Goal: Find specific page/section: Find specific page/section

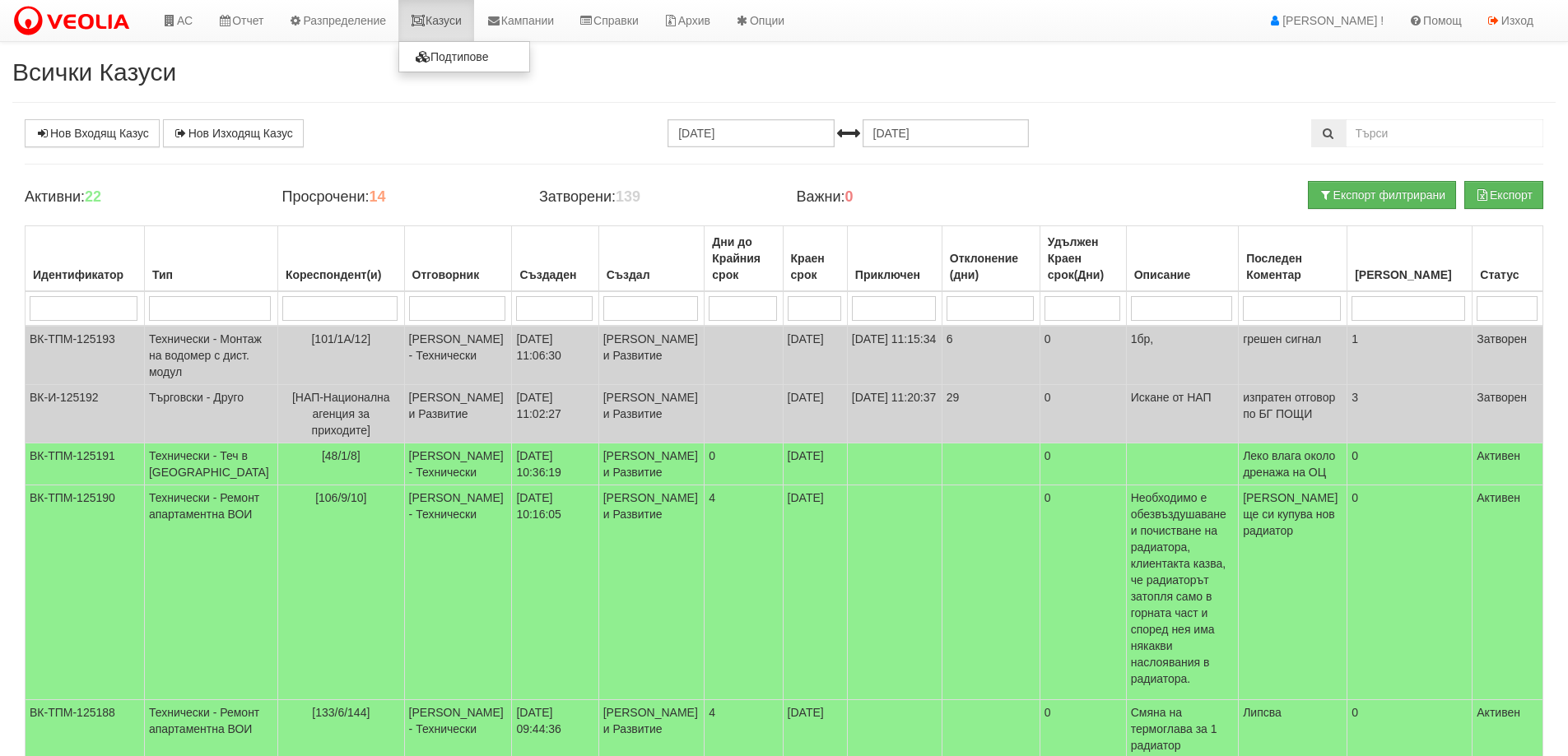
click at [445, 18] on link "Казуси" at bounding box center [436, 21] width 76 height 41
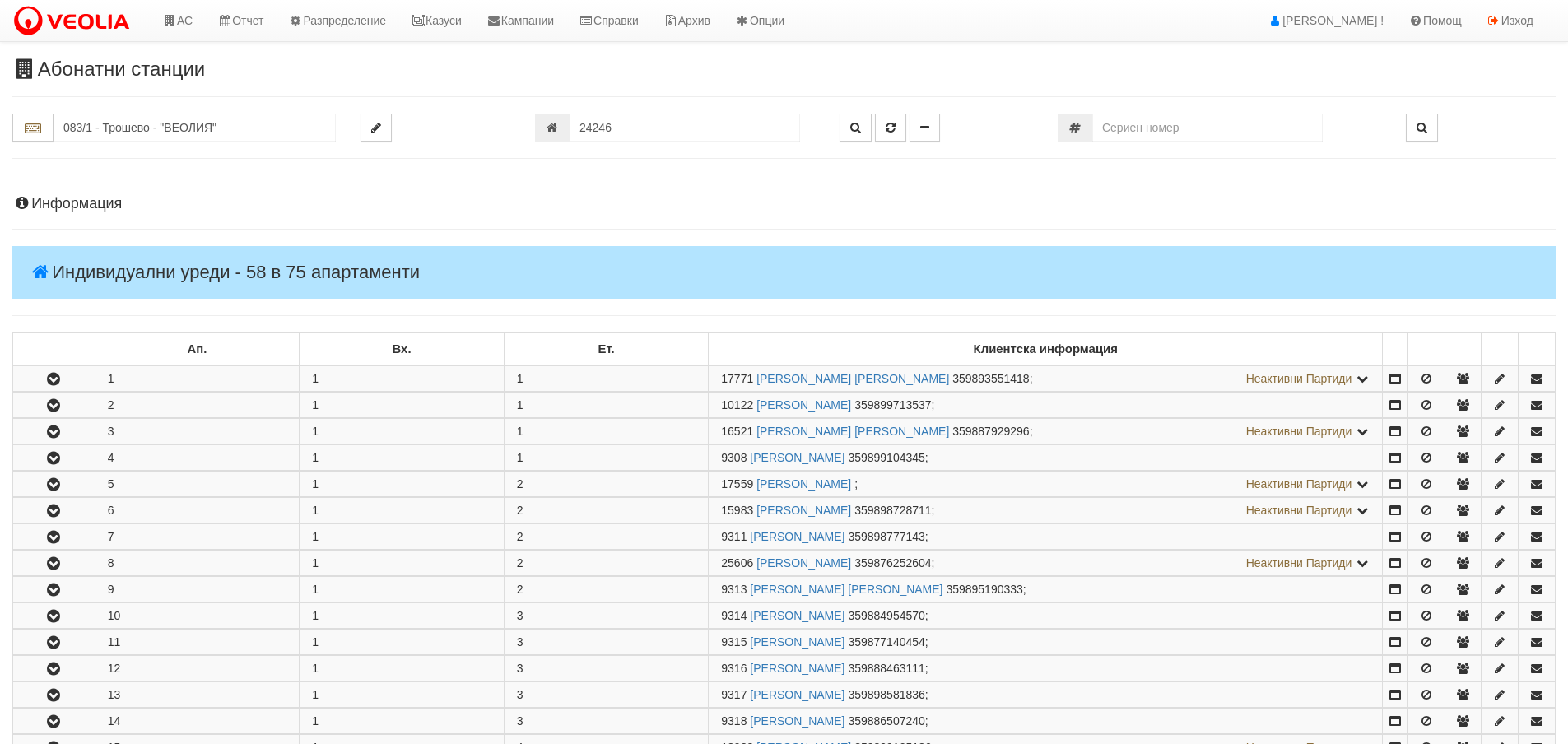
scroll to position [658, 0]
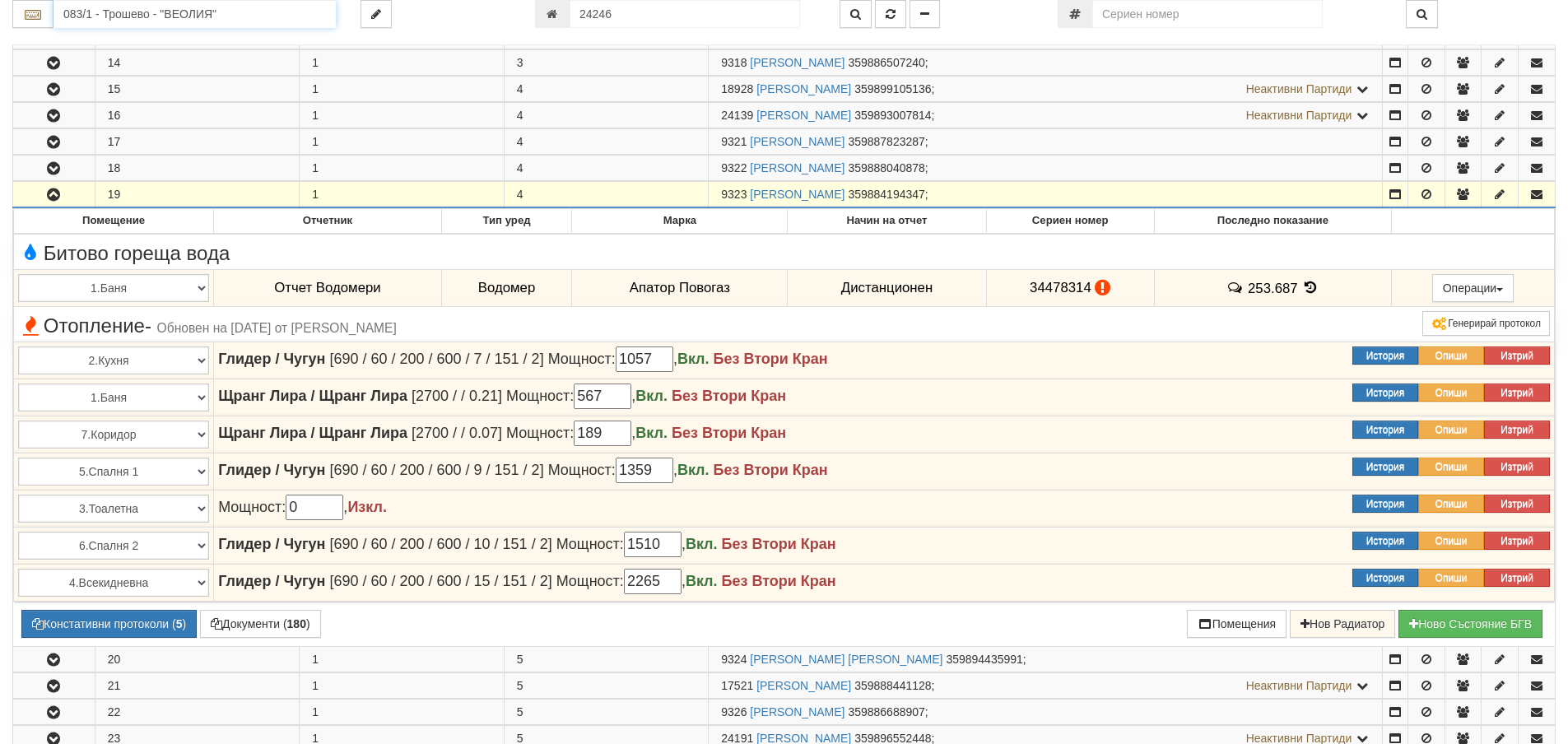
click at [102, 13] on input "083/1 - Трошево - "ВЕОЛИЯ"" at bounding box center [195, 14] width 283 height 28
click at [102, 14] on input "112" at bounding box center [195, 14] width 283 height 28
drag, startPoint x: 86, startPoint y: 19, endPoint x: 59, endPoint y: 22, distance: 27.2
click at [59, 22] on input "112" at bounding box center [195, 14] width 283 height 28
drag, startPoint x: 90, startPoint y: 16, endPoint x: 27, endPoint y: 32, distance: 65.0
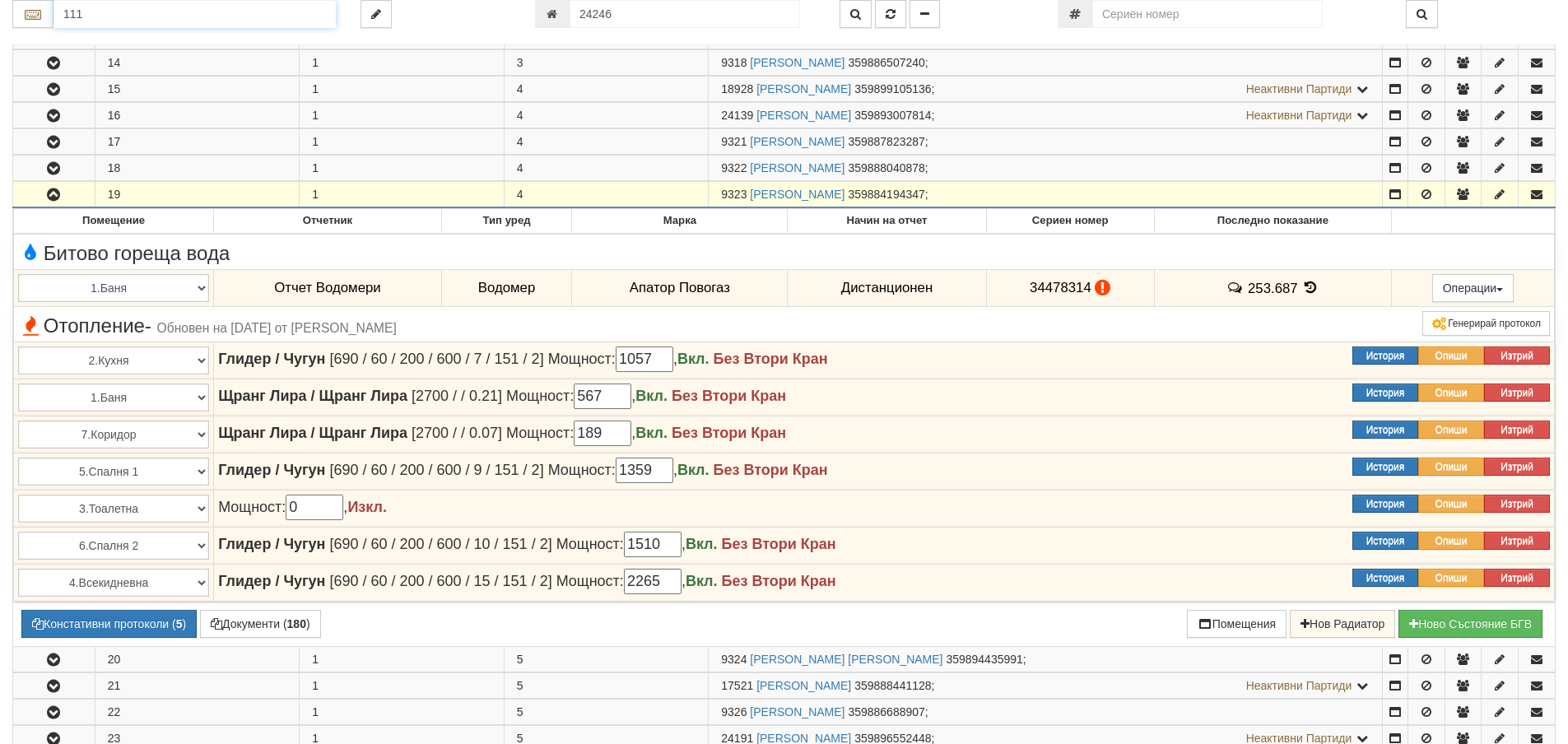
click at [27, 32] on div "111 24246" at bounding box center [783, 22] width 1543 height 46
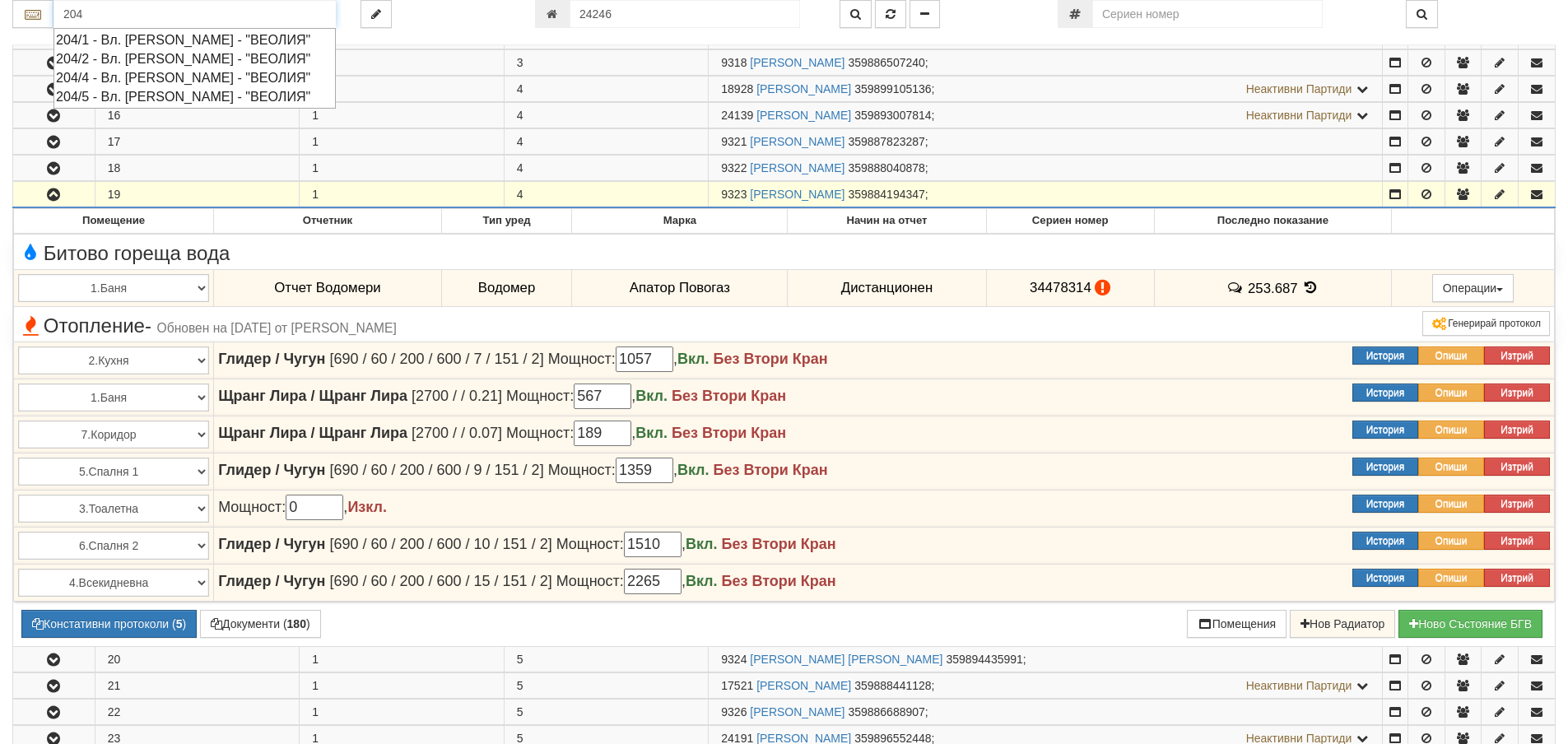
click at [90, 38] on div "204/1 - Вл. Варненчик - "ВЕОЛИЯ"" at bounding box center [195, 40] width 277 height 19
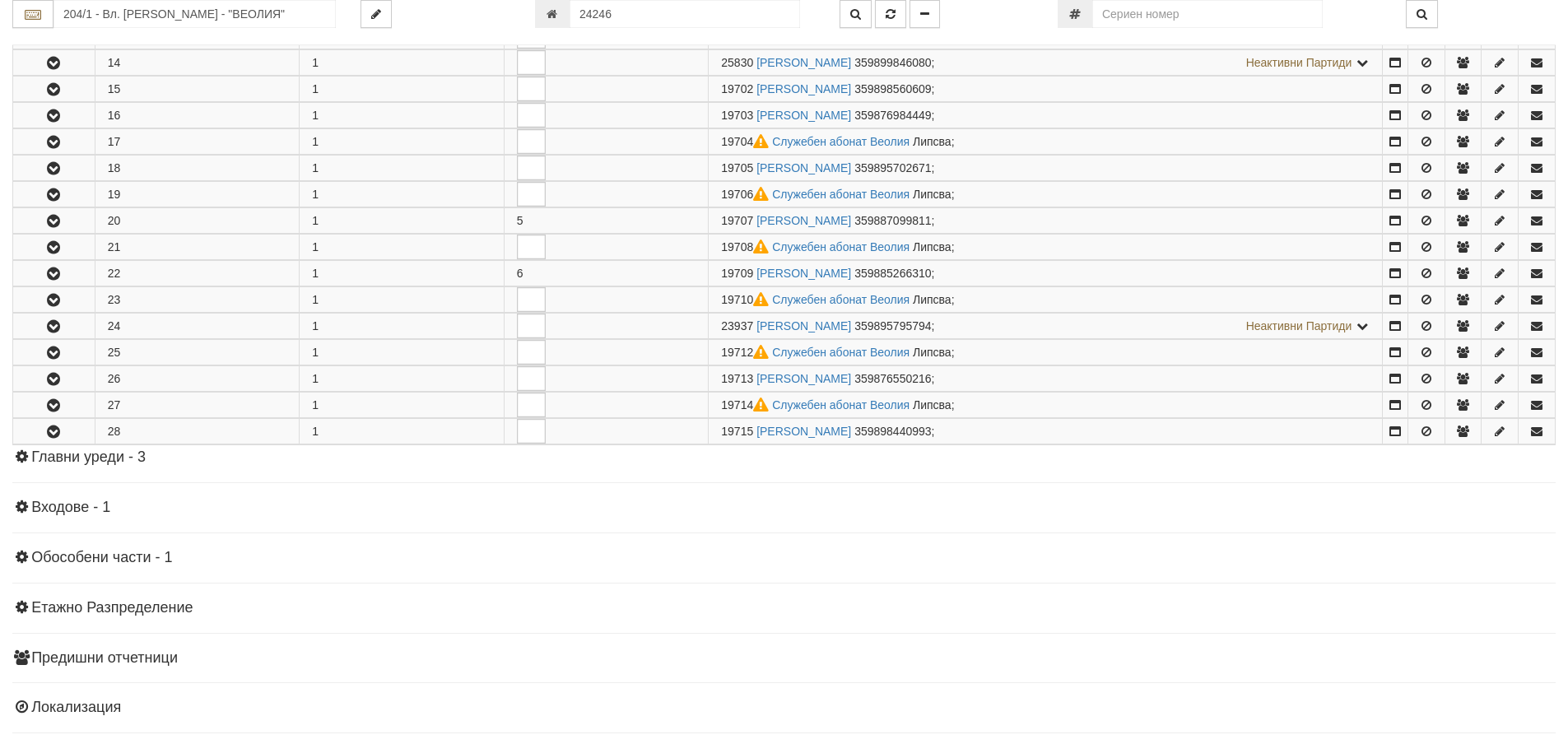
scroll to position [0, 0]
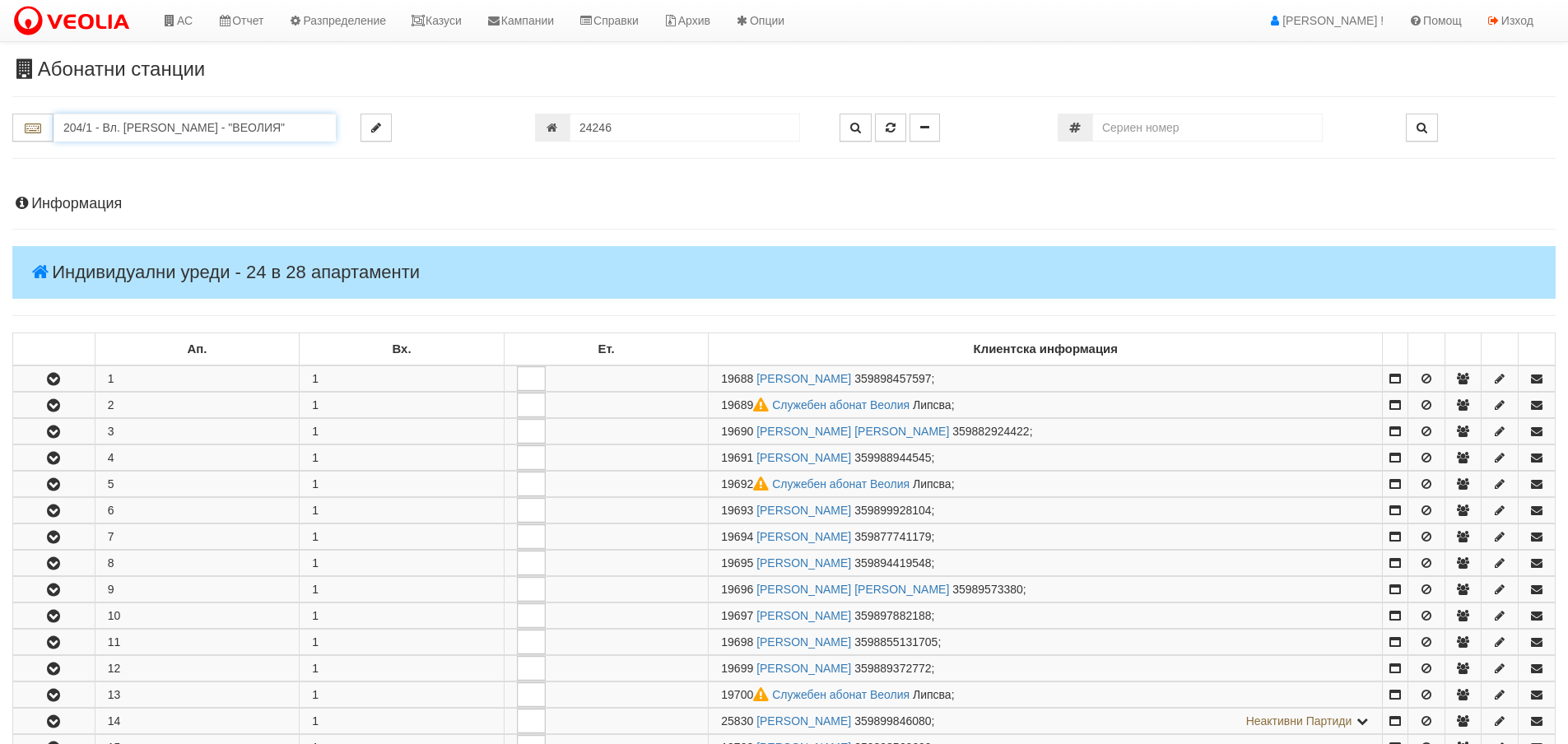
click at [84, 128] on input "204/1 - Вл. Варненчик - "ВЕОЛИЯ"" at bounding box center [195, 127] width 283 height 28
click at [105, 195] on div "112/5,6 - Младост - "ВЕОЛИЯ"" at bounding box center [195, 191] width 277 height 19
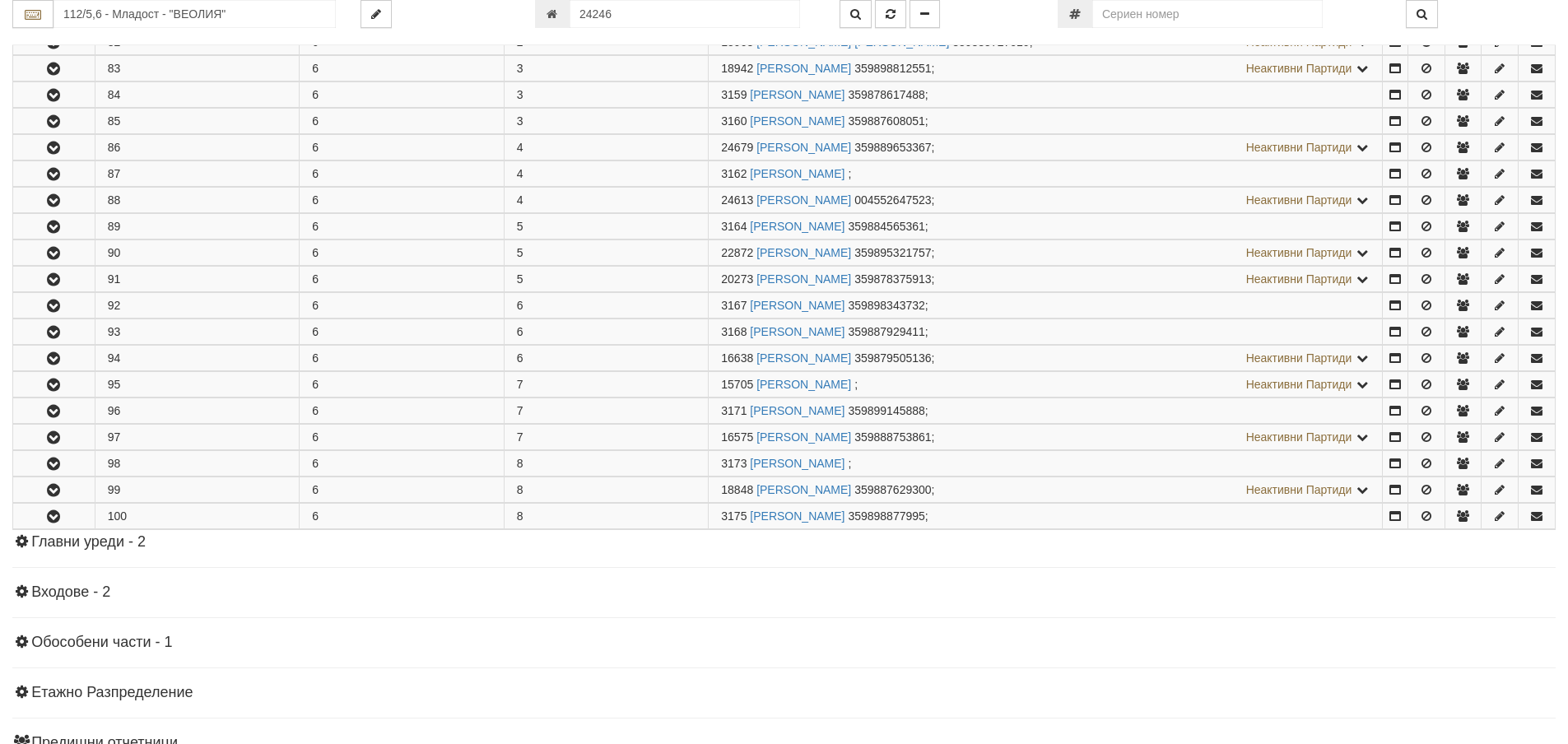
scroll to position [905, 0]
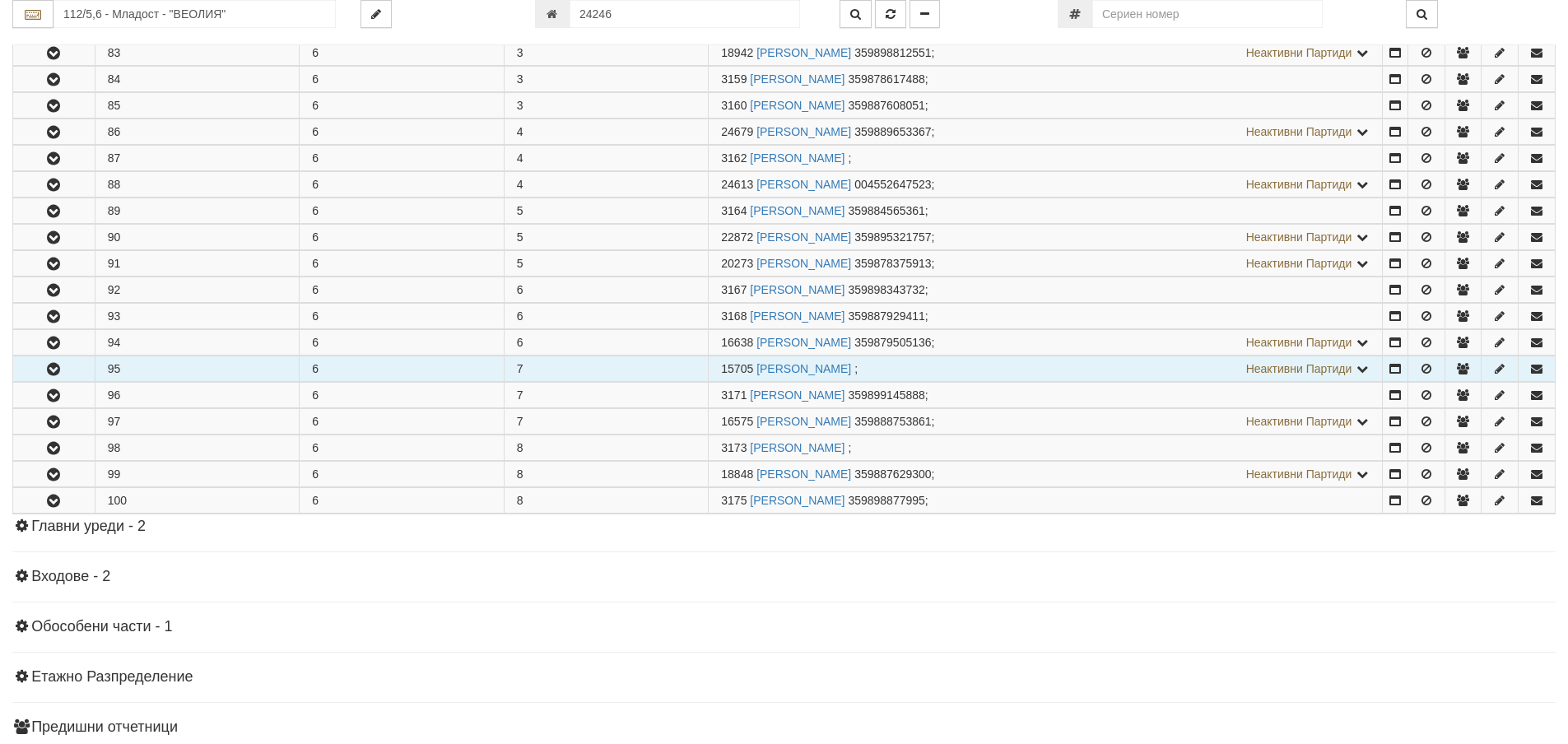
click at [63, 375] on icon "button" at bounding box center [53, 369] width 20 height 11
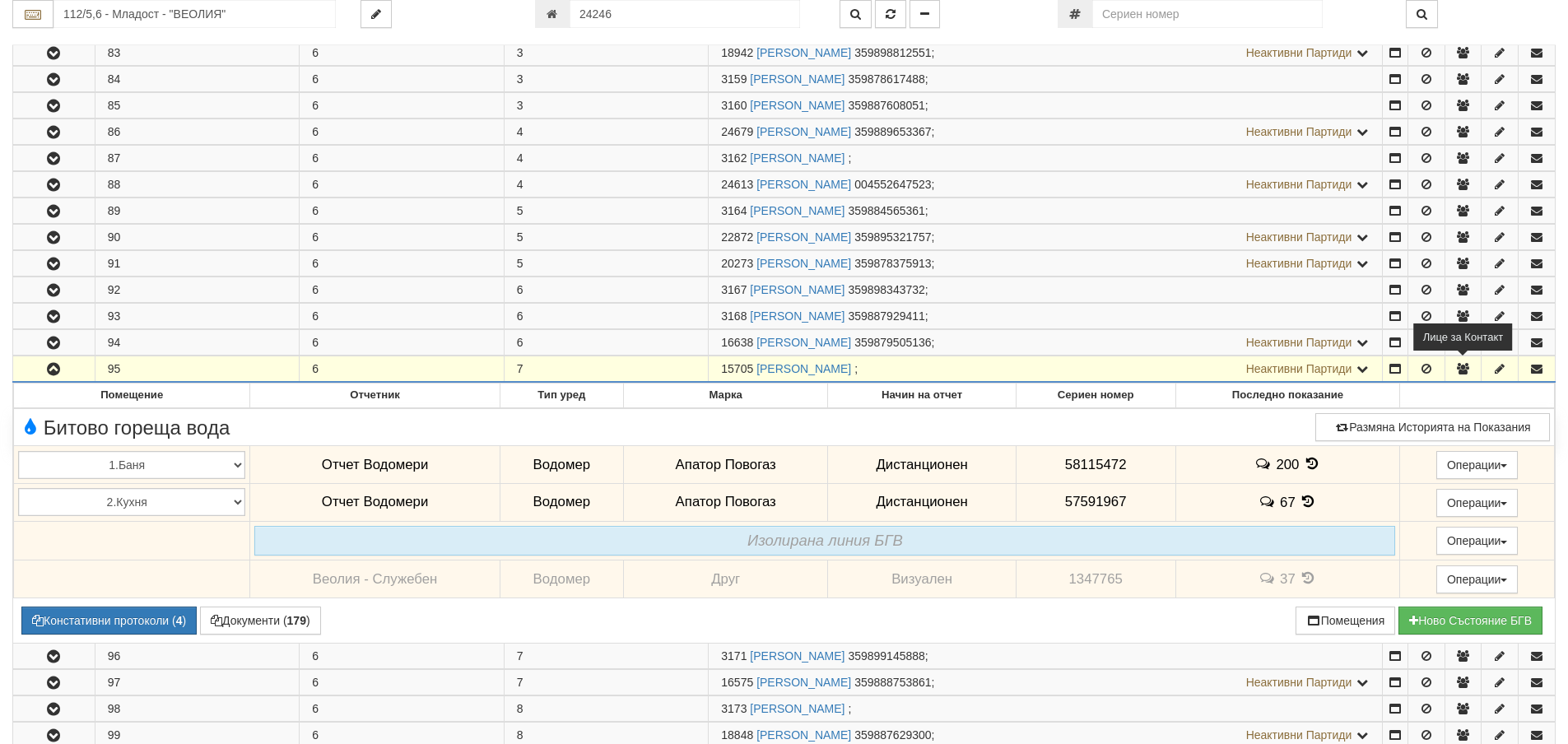
click at [1465, 369] on icon "button" at bounding box center [1462, 368] width 15 height 11
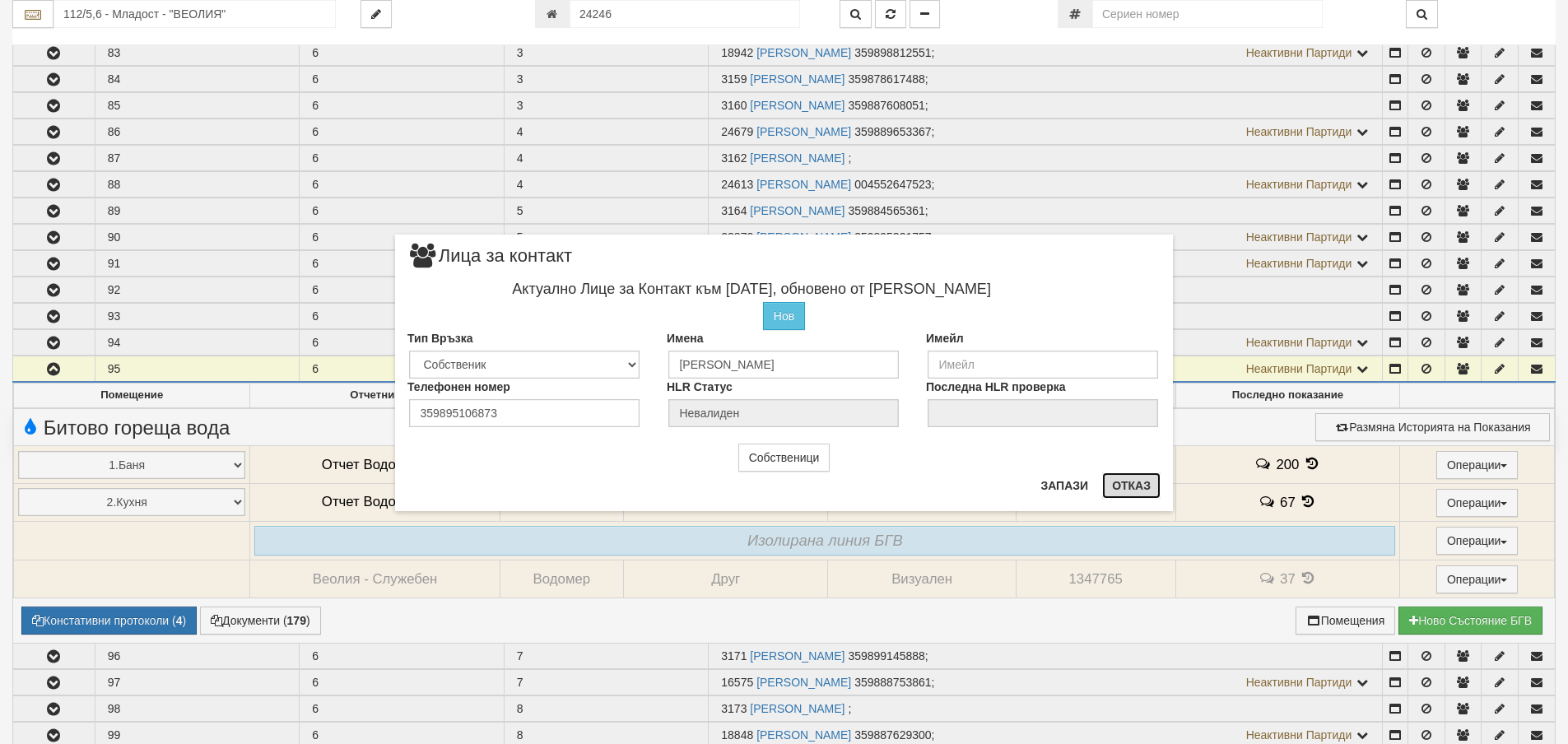
click at [1134, 485] on button "Отказ" at bounding box center [1131, 485] width 59 height 27
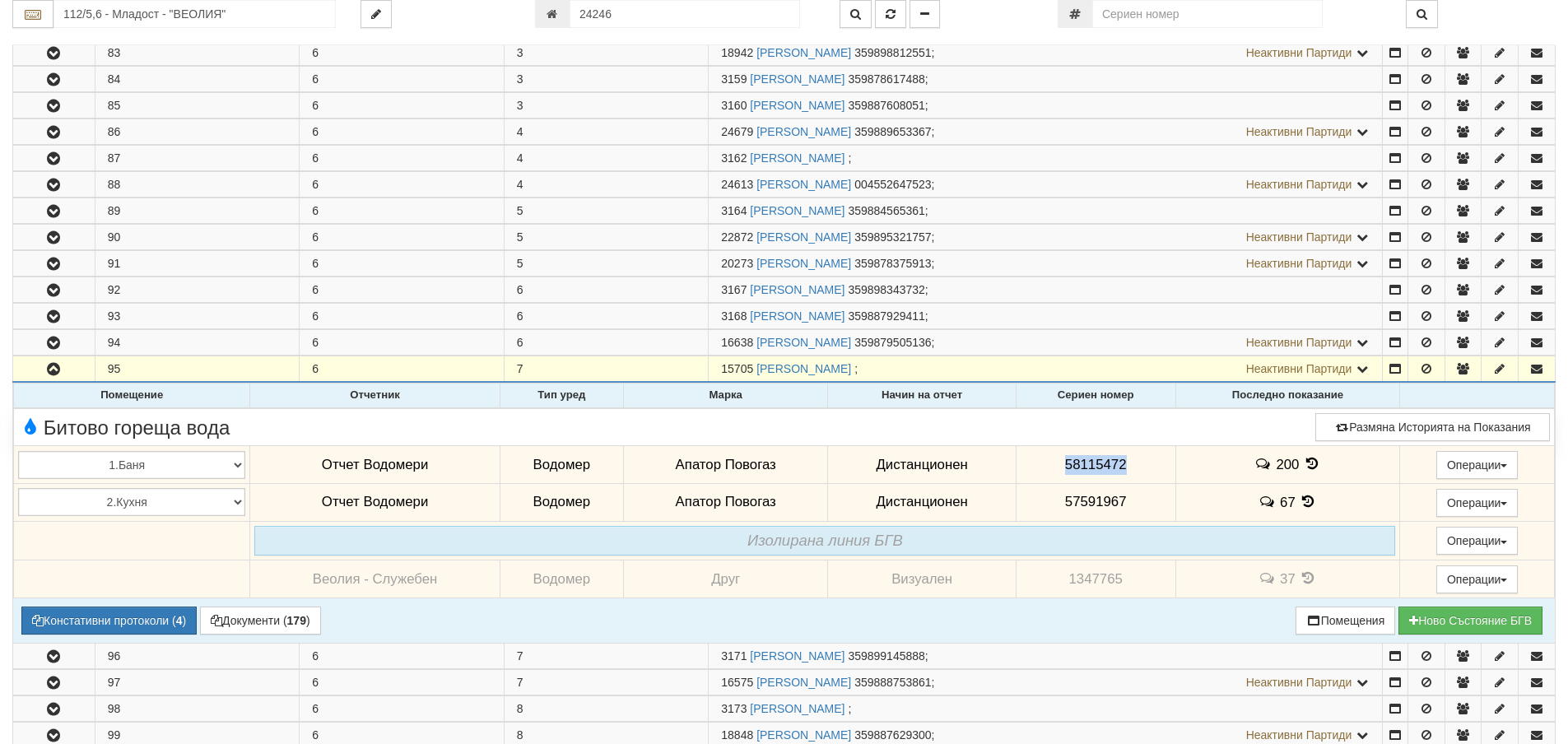
drag, startPoint x: 1060, startPoint y: 461, endPoint x: 1124, endPoint y: 467, distance: 64.3
click at [1124, 467] on td "58115472" at bounding box center [1095, 465] width 159 height 38
copy span "58115472"
drag, startPoint x: 1060, startPoint y: 501, endPoint x: 1116, endPoint y: 505, distance: 56.1
click at [1116, 505] on span "57591967" at bounding box center [1096, 501] width 62 height 16
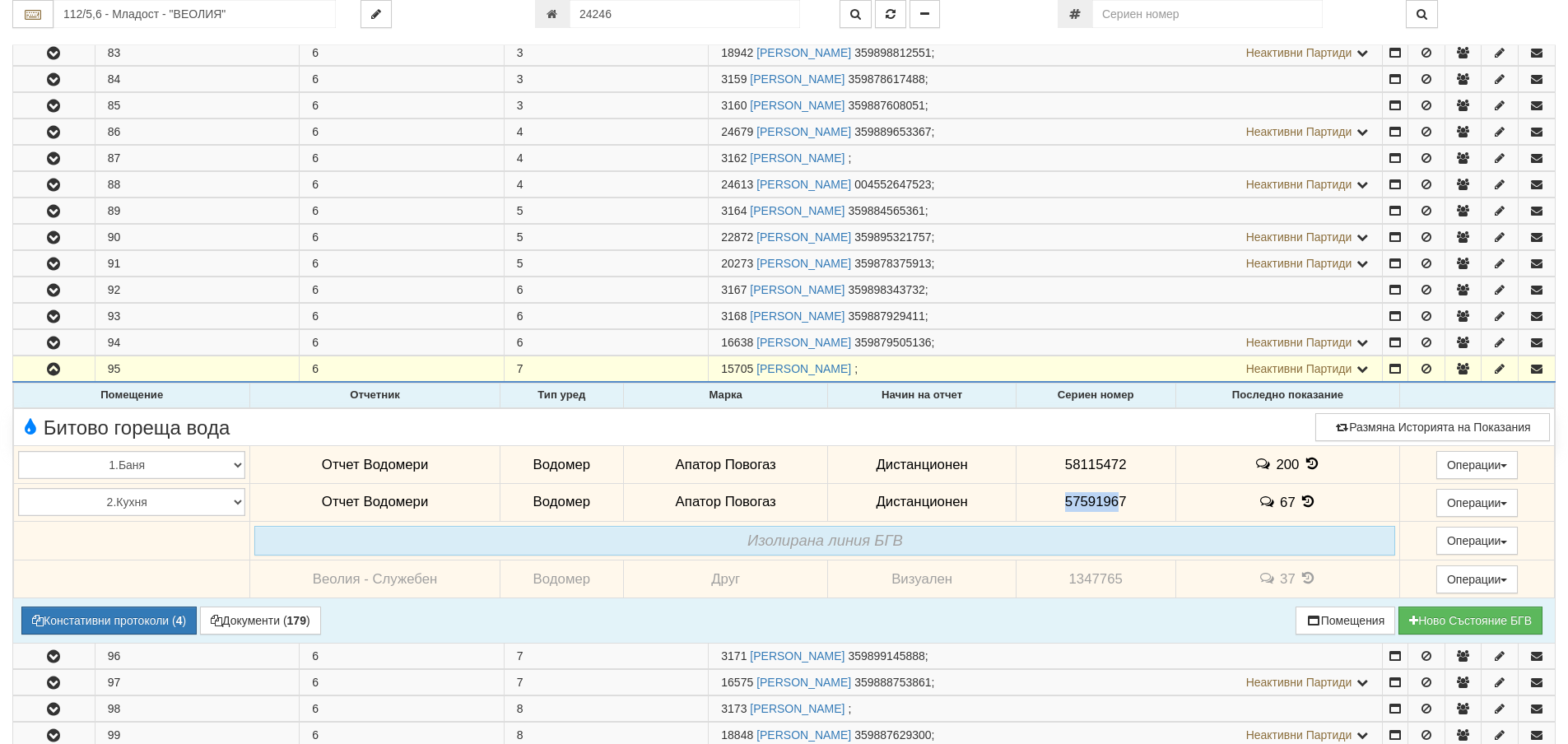
click at [1080, 497] on span "57591967" at bounding box center [1096, 501] width 62 height 16
drag, startPoint x: 1061, startPoint y: 501, endPoint x: 1130, endPoint y: 505, distance: 69.1
click at [1130, 505] on td "57591967" at bounding box center [1095, 502] width 159 height 38
copy span "57591967"
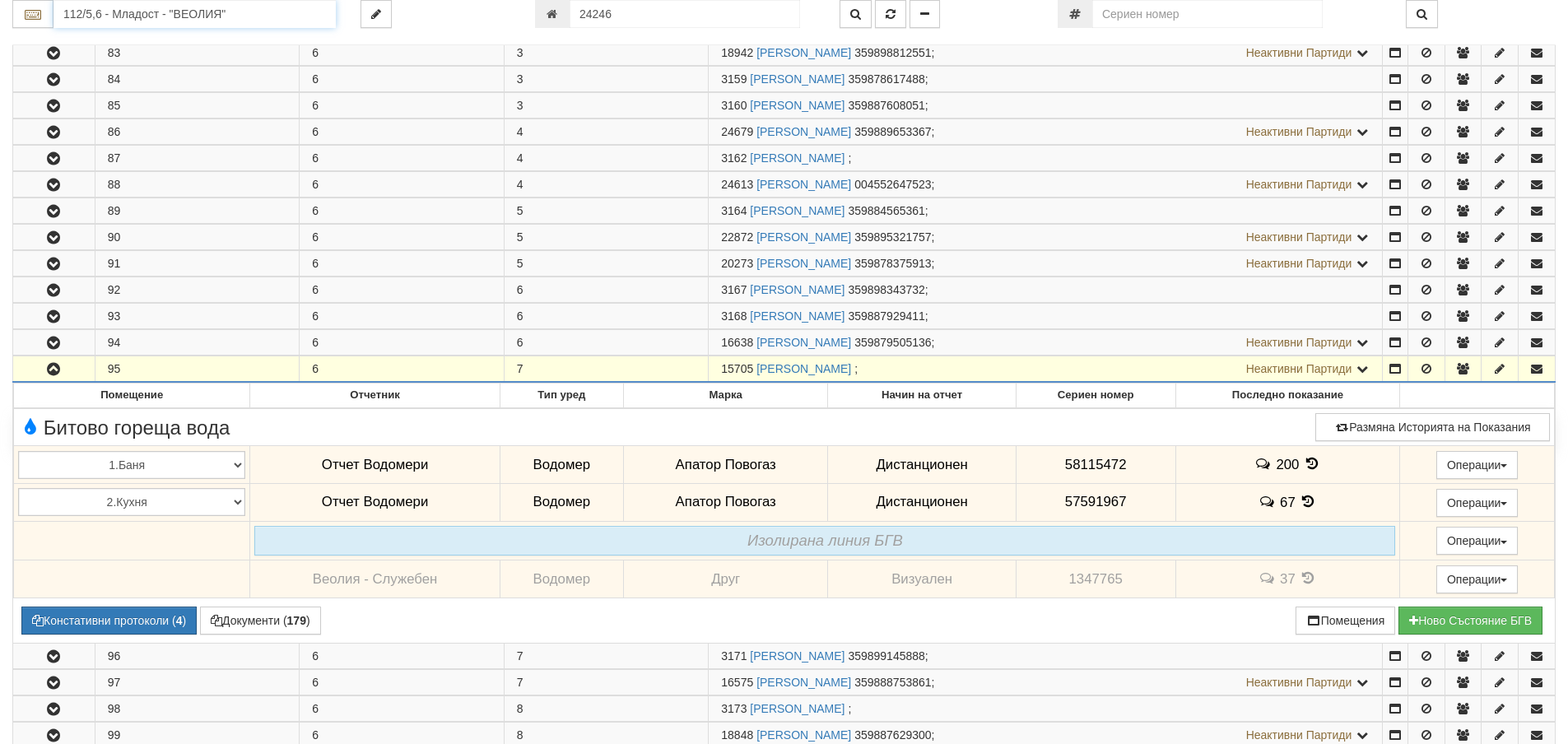
click at [91, 9] on input "112/5,6 - Младост - "ВЕОЛИЯ"" at bounding box center [195, 14] width 283 height 28
click at [174, 59] on div "014/1.2 - ул. Васил Чекаларов - "ВЕОЛИЯ"" at bounding box center [195, 59] width 277 height 19
type input "014/1.2 - ул. Васил Чекаларов - "ВЕОЛИЯ""
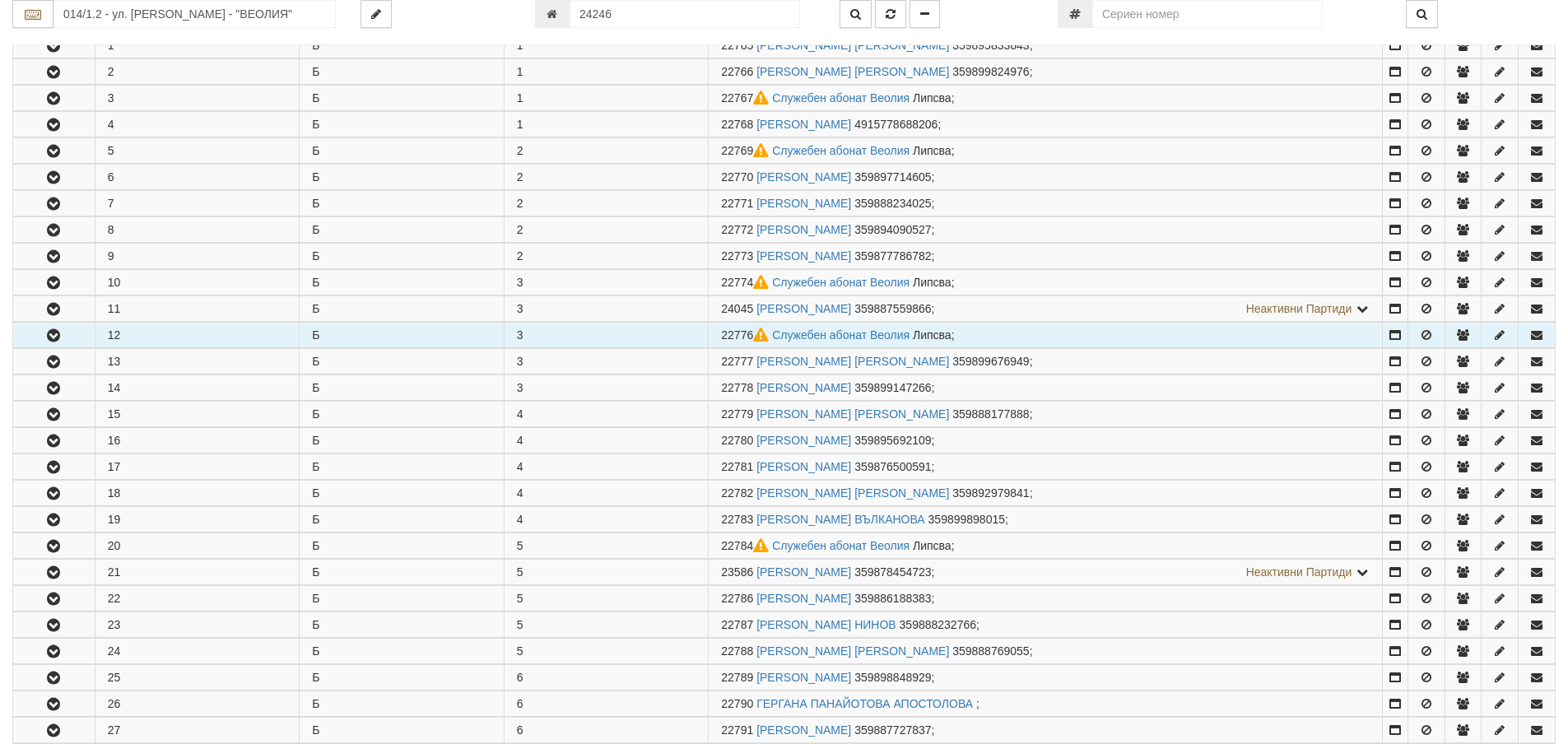
scroll to position [1070, 0]
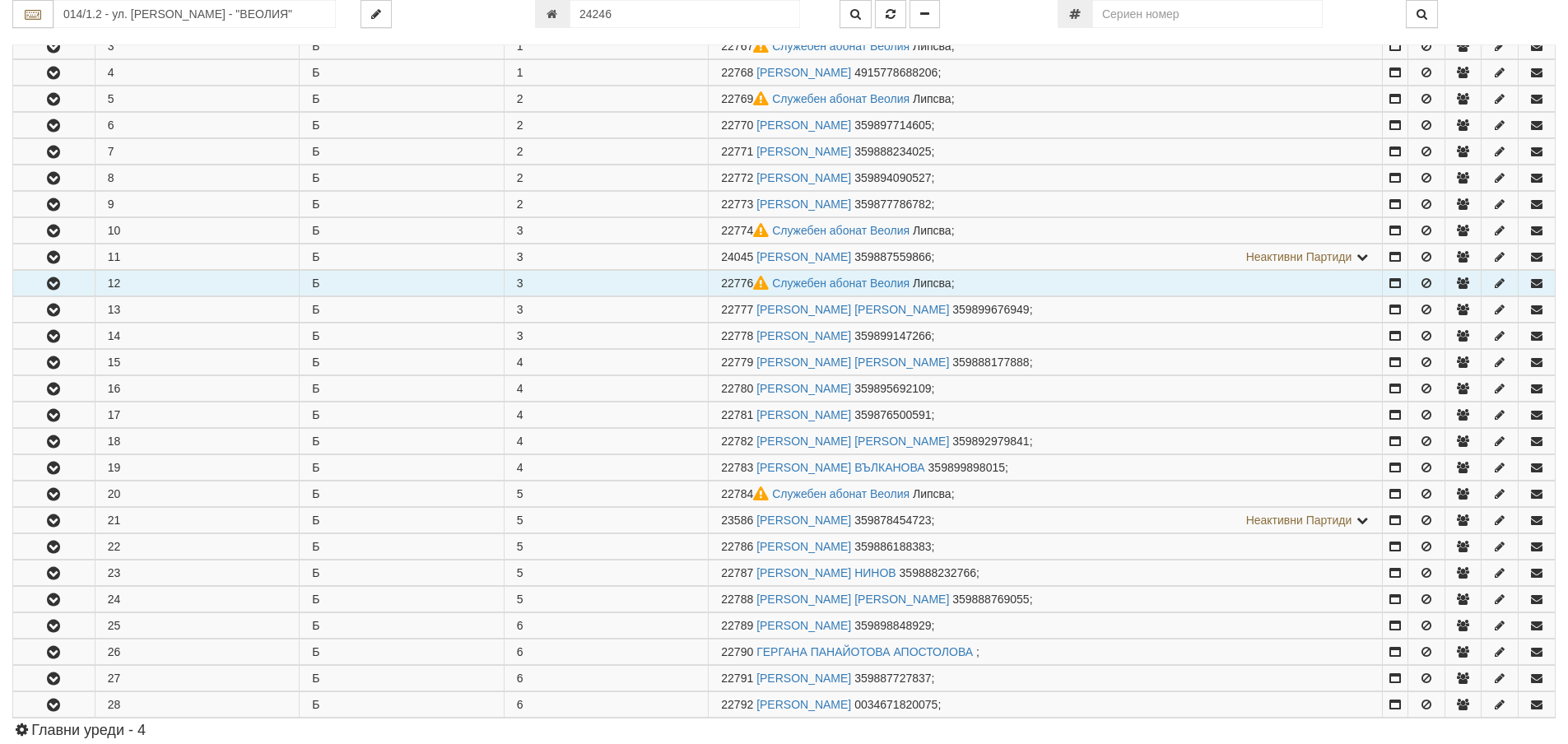
click at [47, 285] on icon "button" at bounding box center [53, 283] width 20 height 11
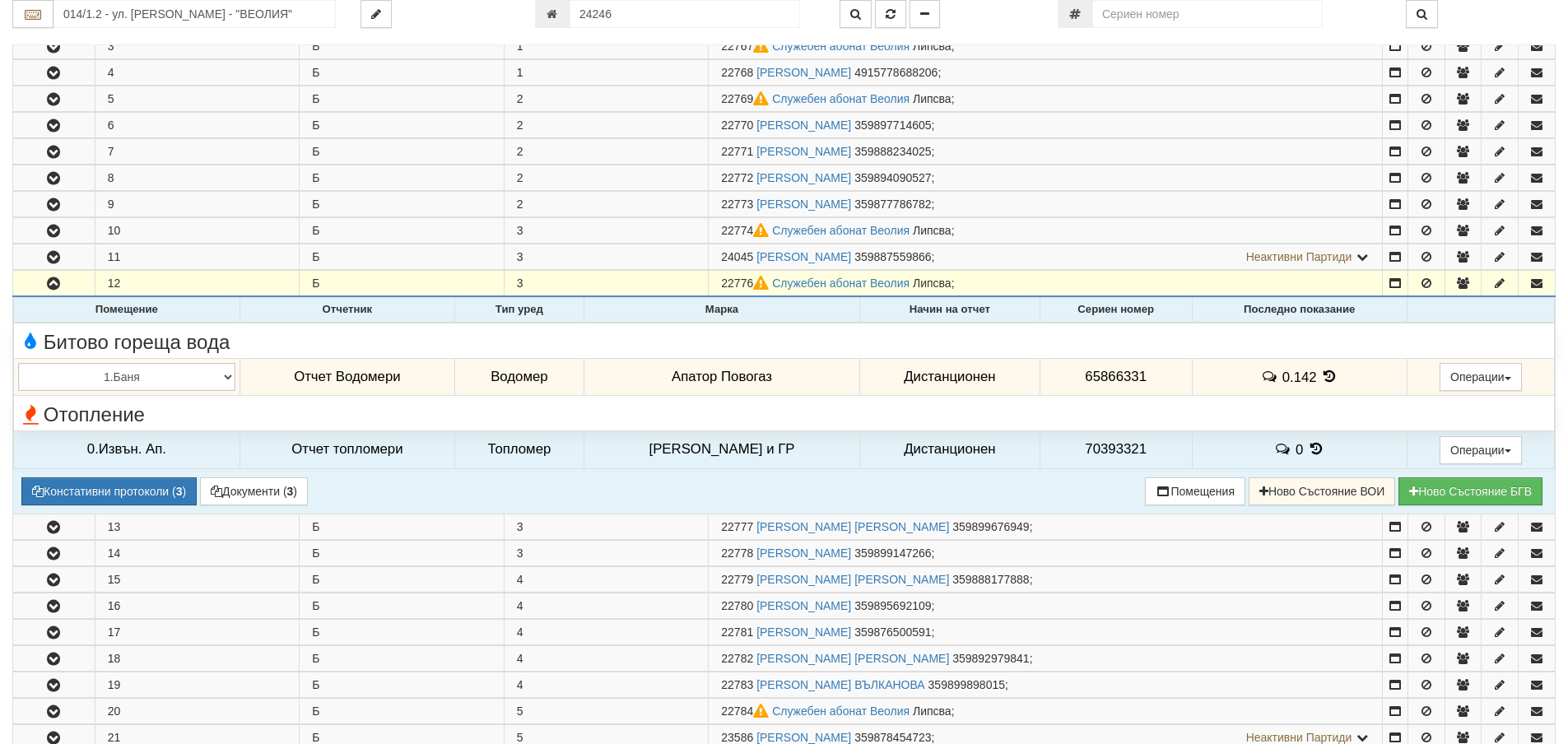
click at [1320, 371] on icon at bounding box center [1328, 376] width 18 height 14
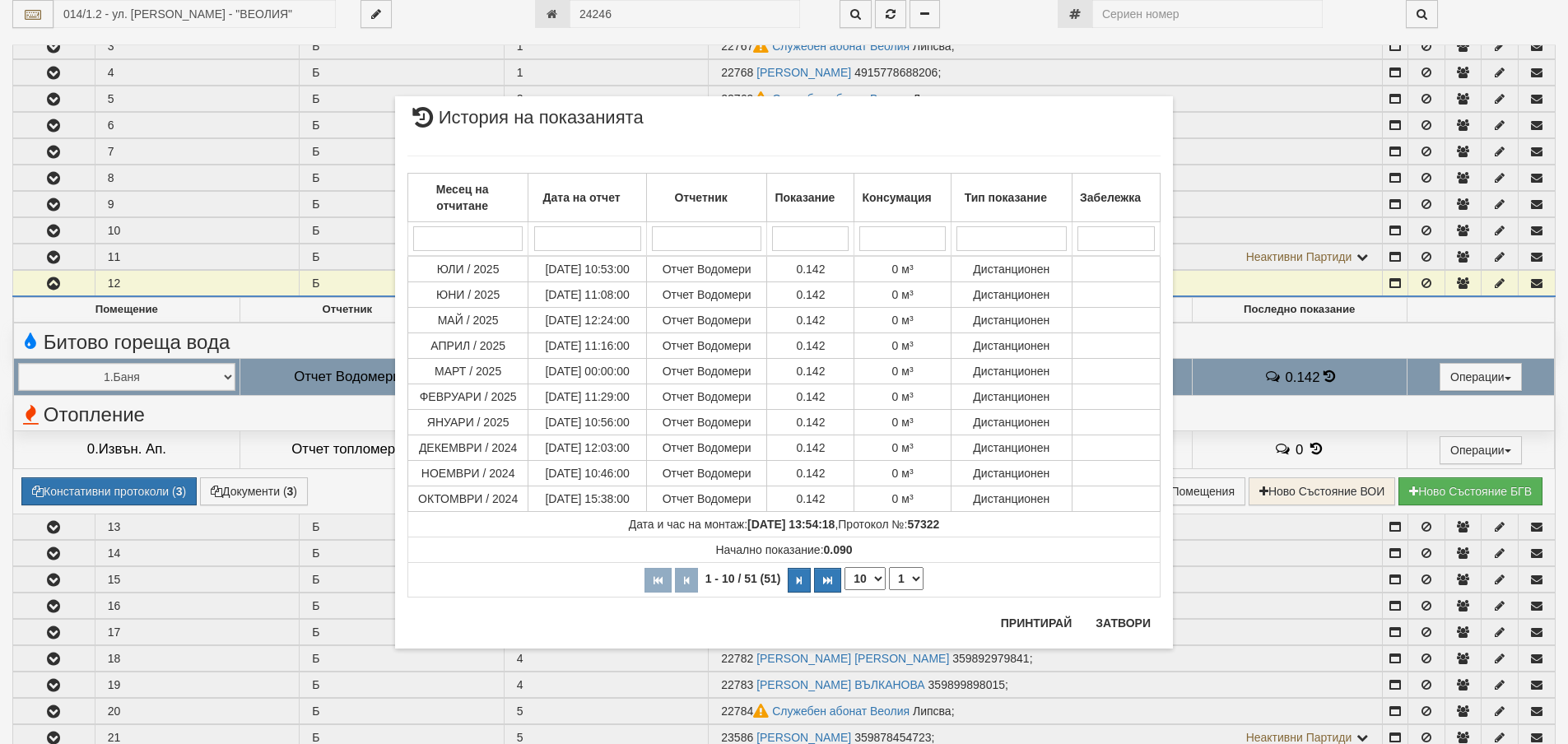
click at [881, 577] on select "10 20 30 40" at bounding box center [865, 578] width 41 height 23
select select "40"
click at [844, 590] on select "10 20 30 40" at bounding box center [865, 578] width 41 height 23
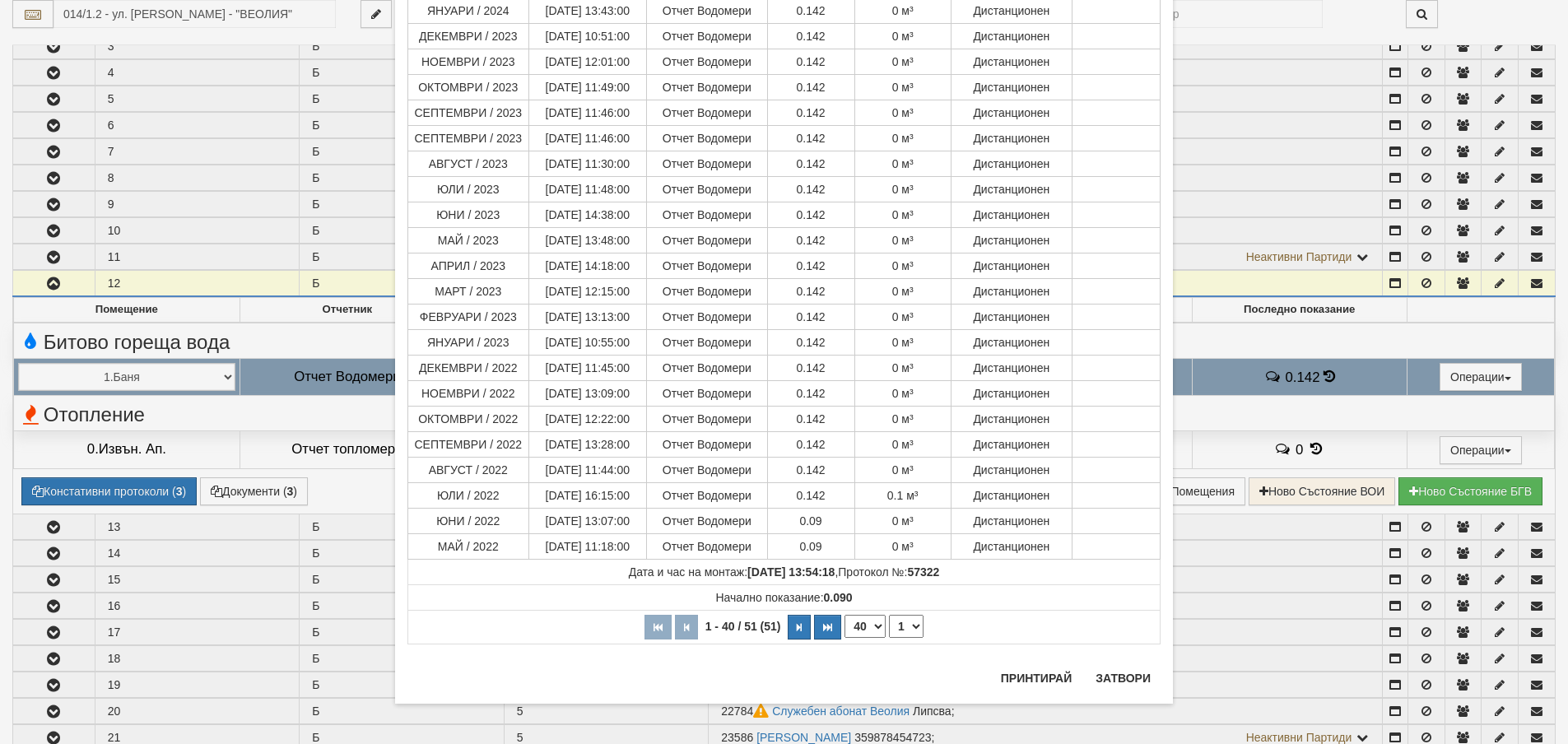
scroll to position [663, 0]
click at [1115, 675] on button "Затвори" at bounding box center [1123, 677] width 75 height 27
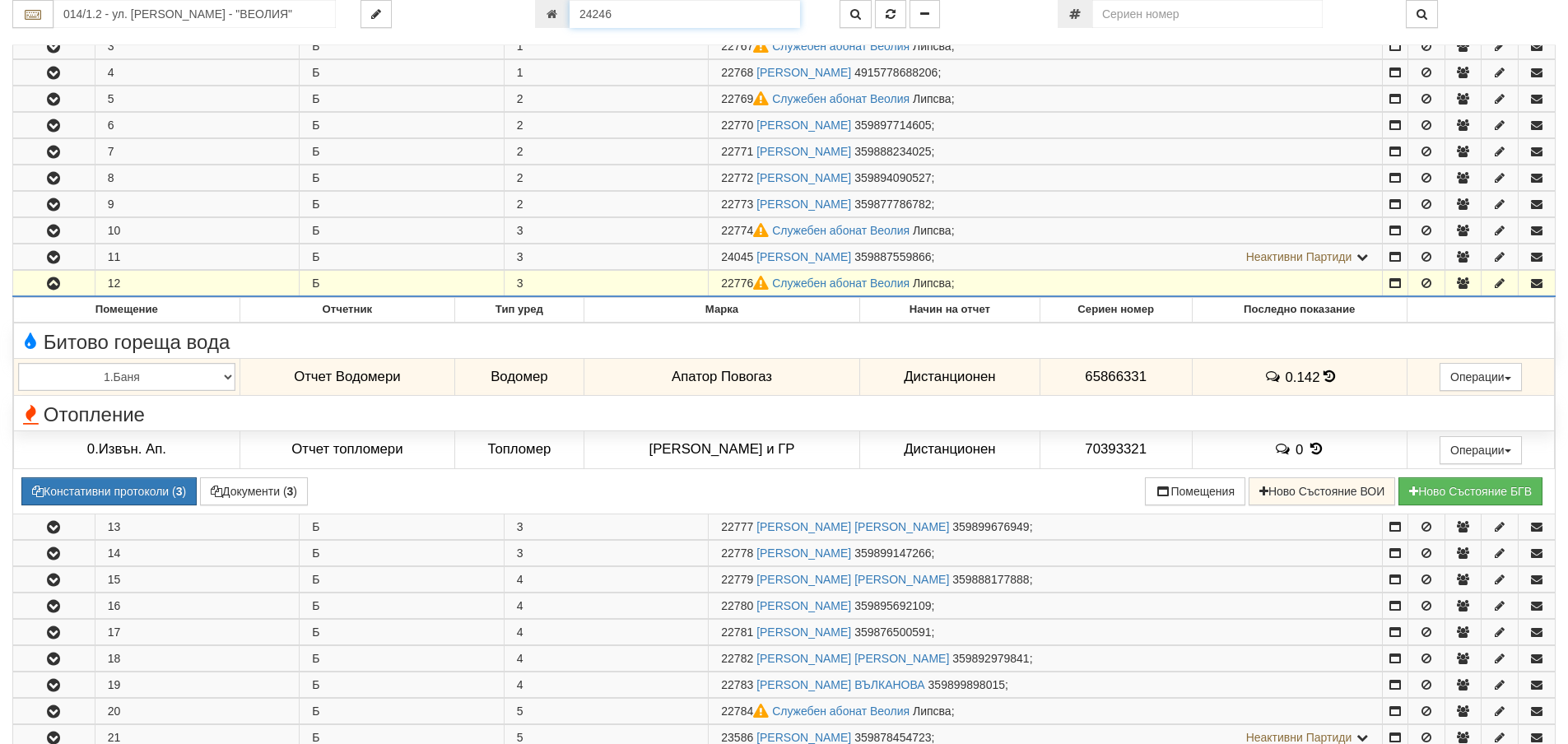
click at [620, 24] on input "24246" at bounding box center [684, 14] width 230 height 28
type input "22390"
type input "235/1 - "ВЕОЛИЯ ЕНЕРДЖИ ВАРНА " ЕАД"
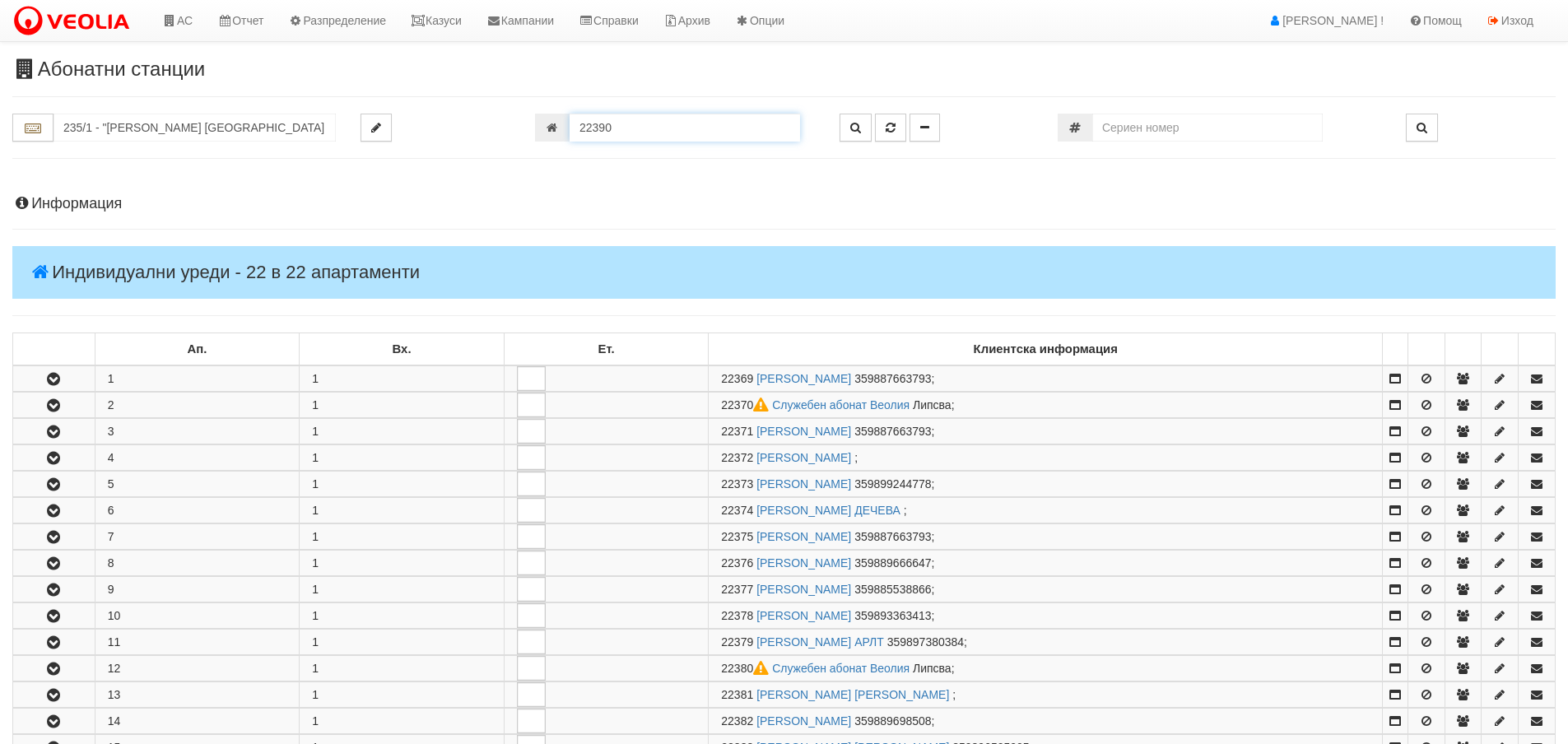
scroll to position [602, 0]
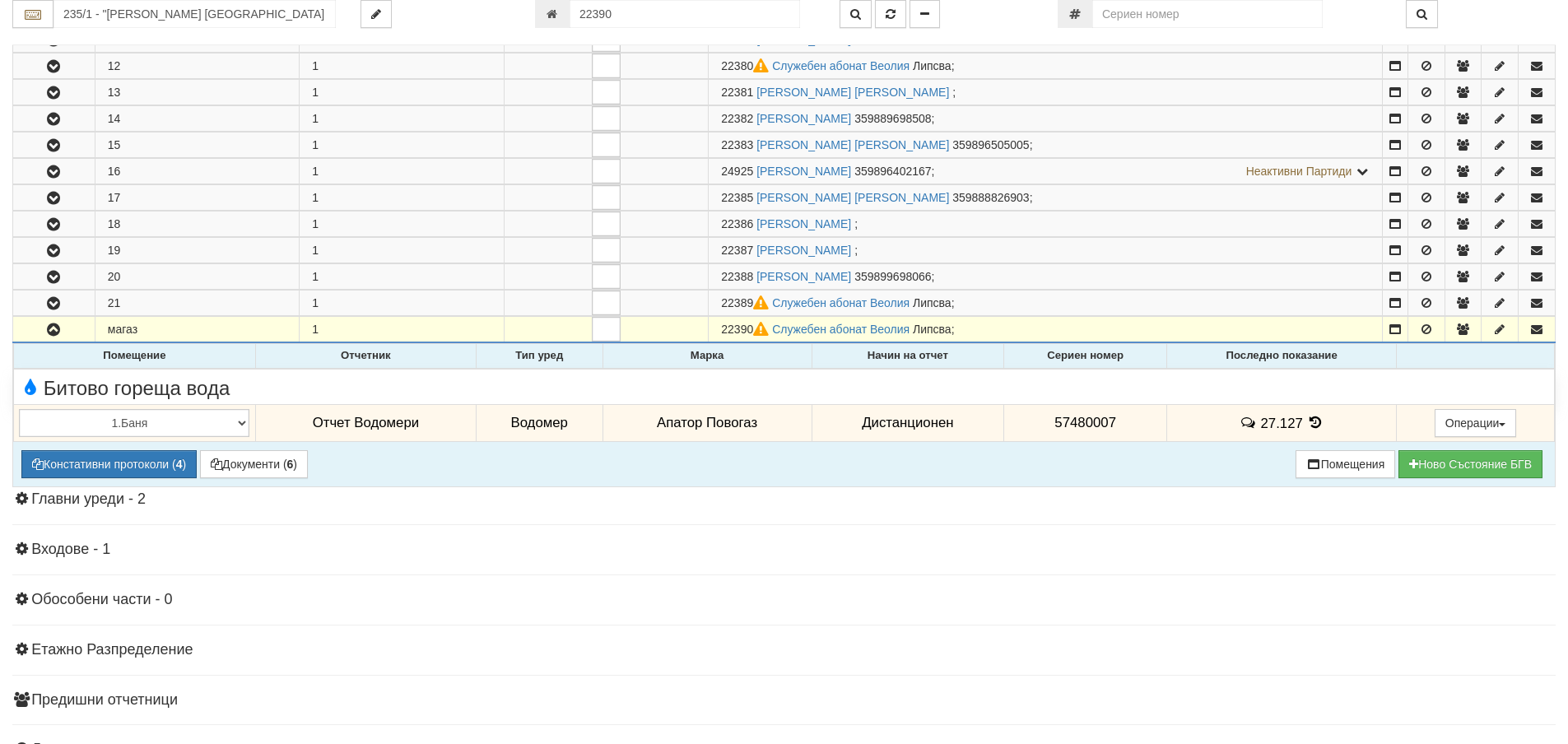
click at [1312, 423] on icon at bounding box center [1316, 422] width 18 height 14
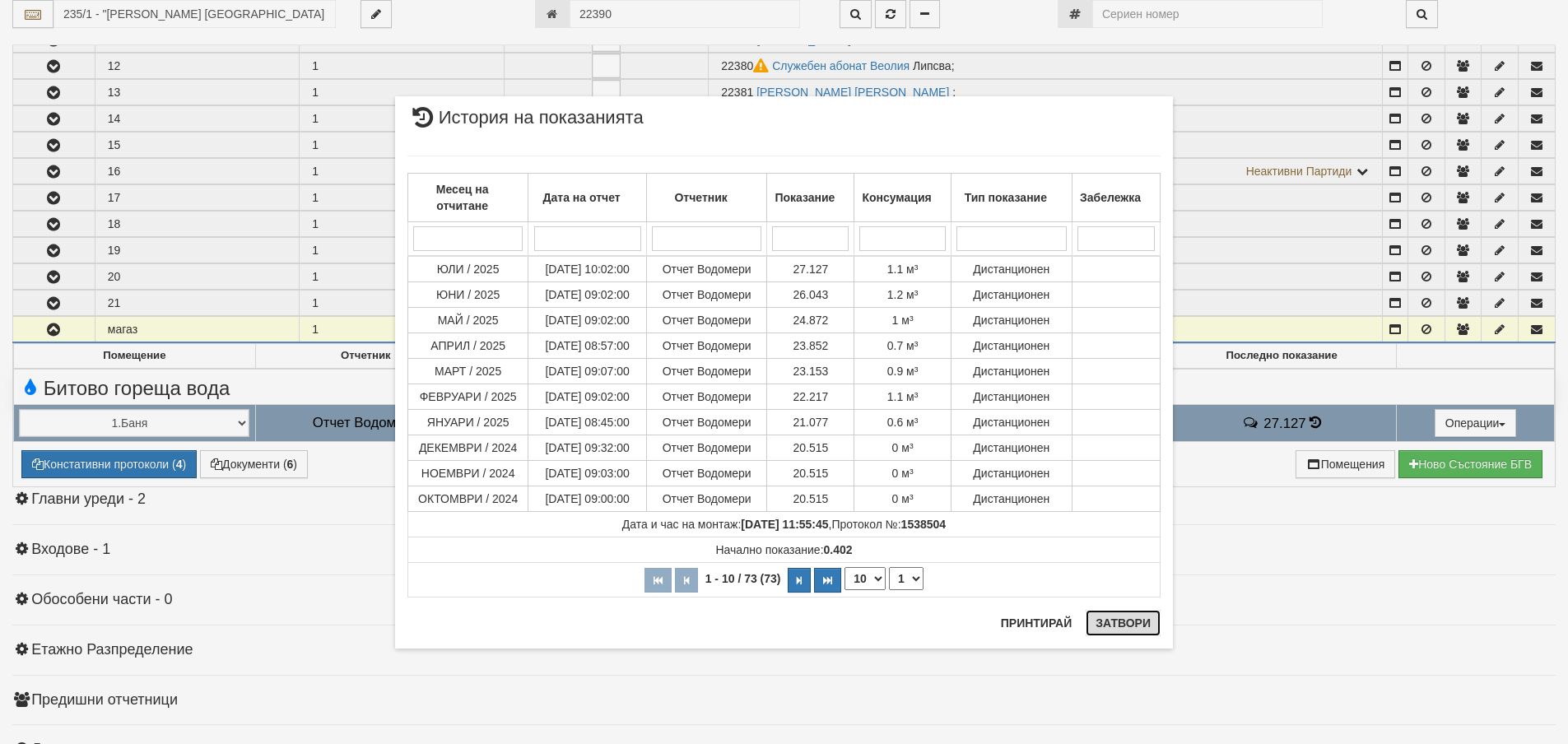
click at [1114, 633] on button "Затвори" at bounding box center [1123, 623] width 75 height 27
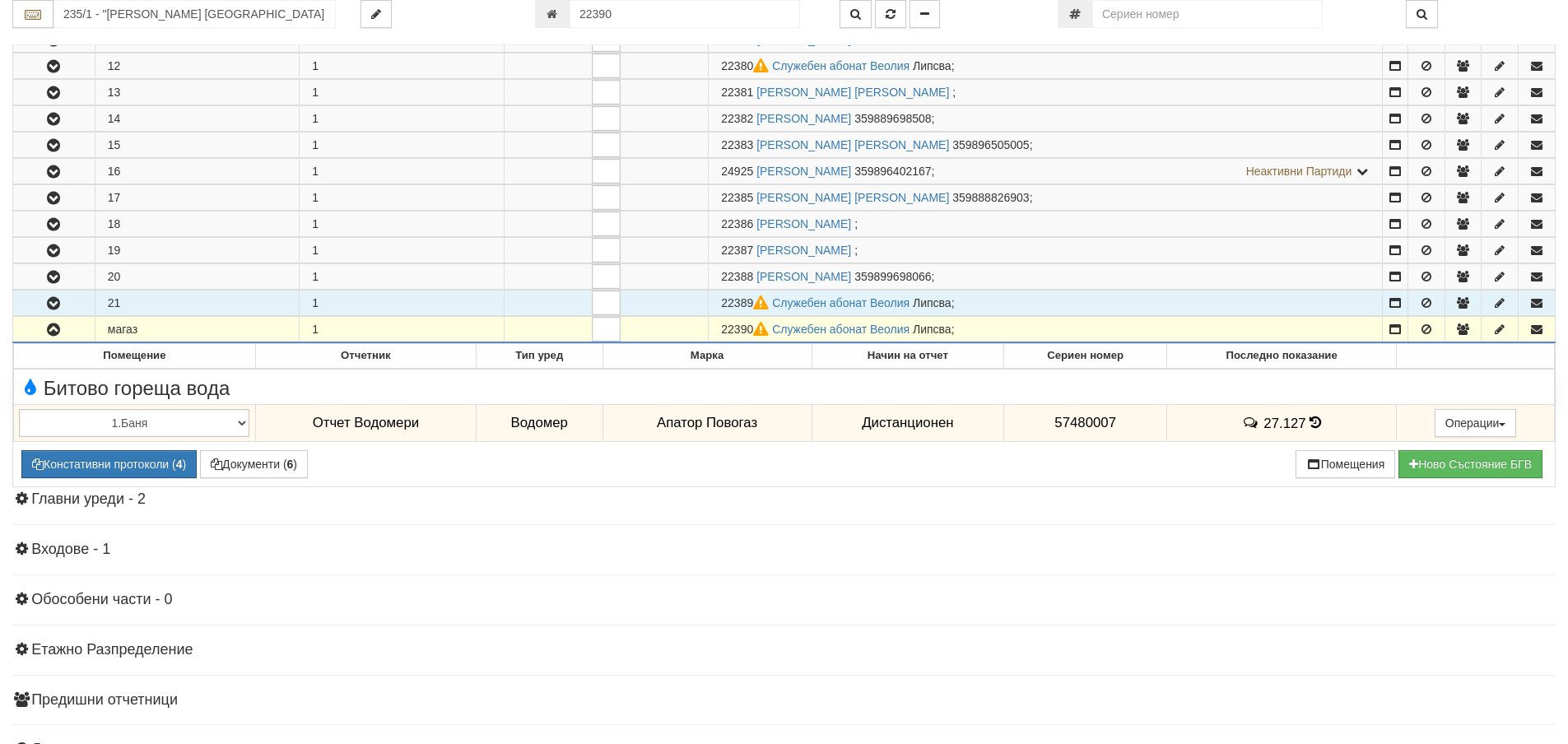
click at [53, 302] on icon "button" at bounding box center [53, 303] width 20 height 11
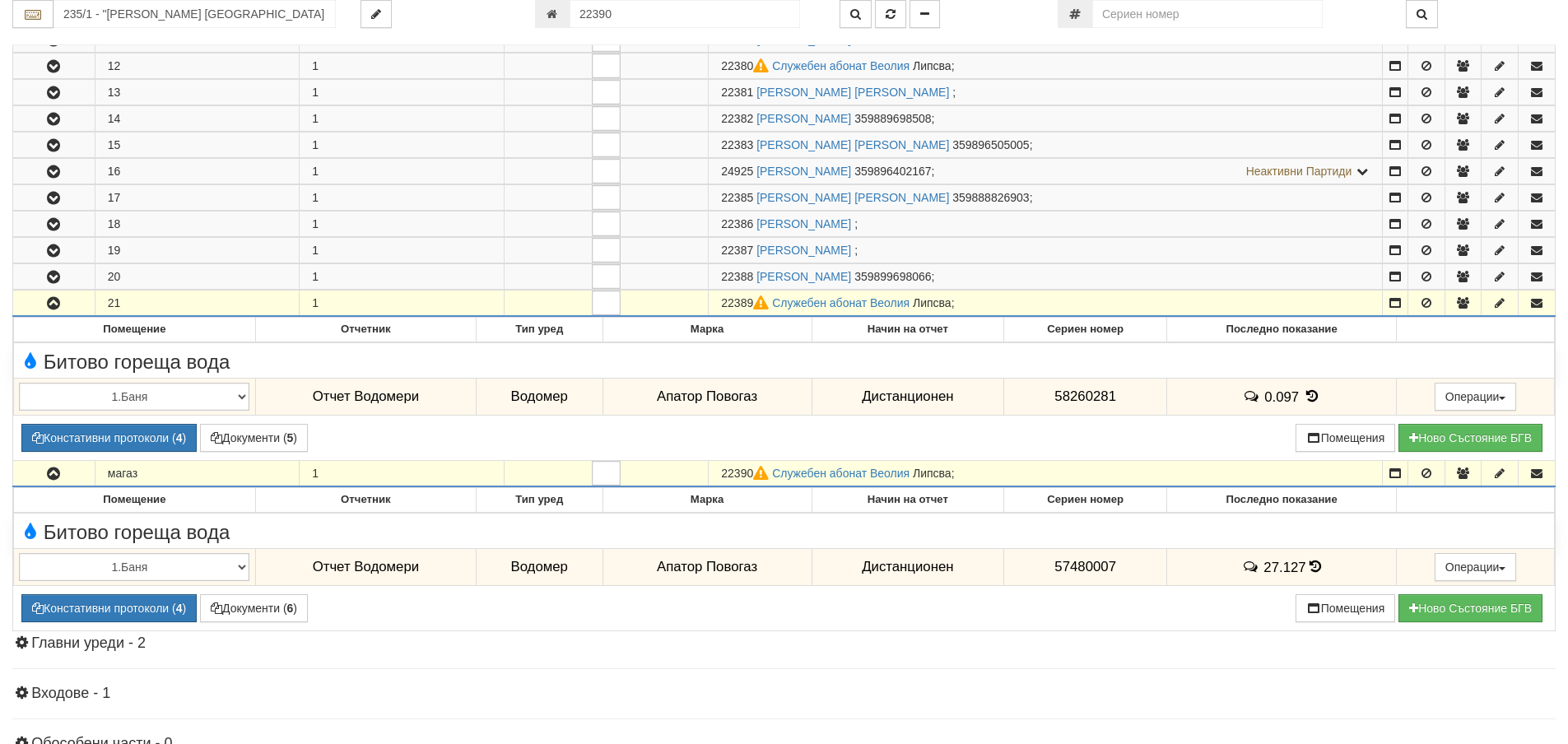
click at [51, 303] on icon "button" at bounding box center [53, 303] width 20 height 11
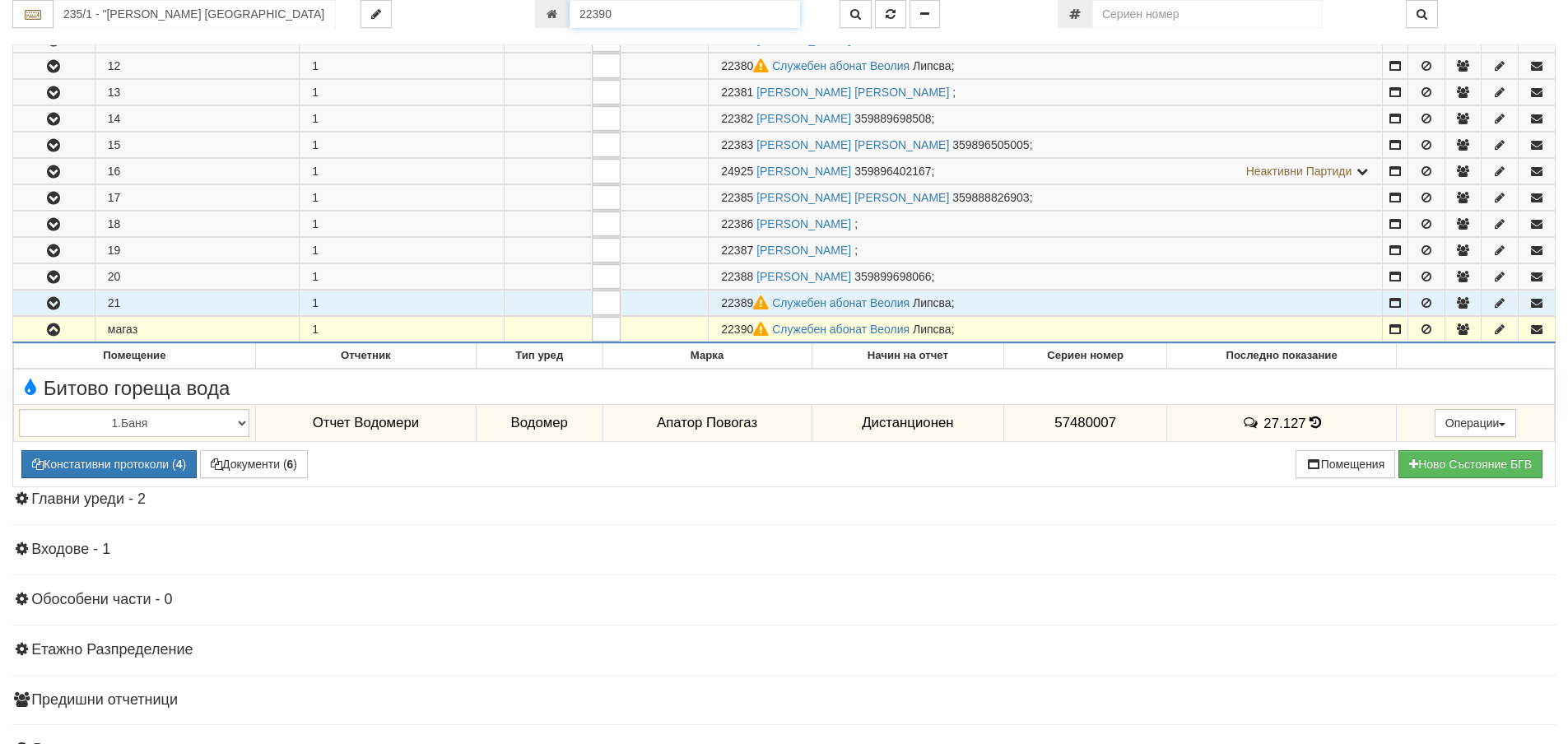
drag, startPoint x: 616, startPoint y: 16, endPoint x: 549, endPoint y: 17, distance: 67.0
click at [554, 16] on div "22390" at bounding box center [675, 14] width 280 height 28
type input "23053"
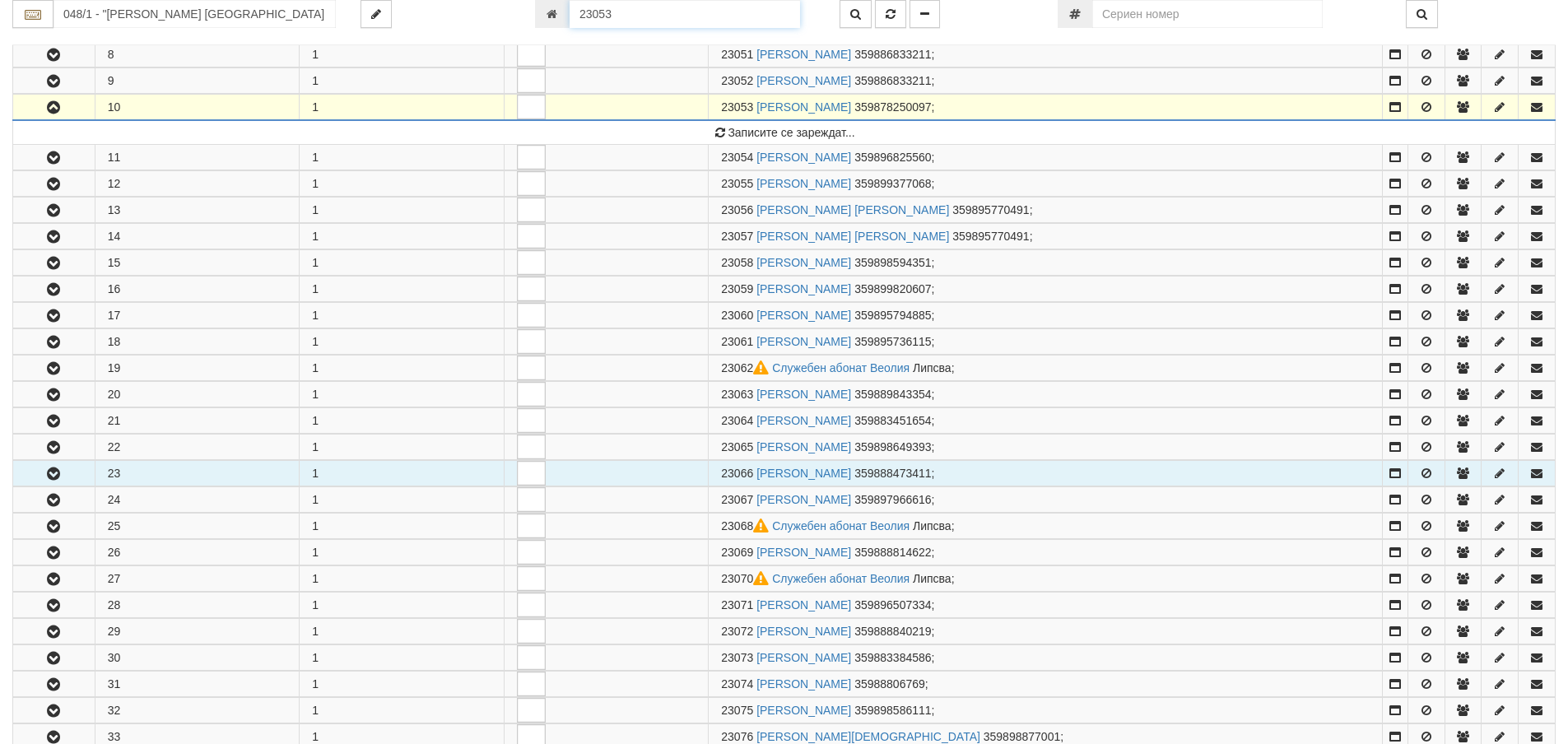
scroll to position [480, 0]
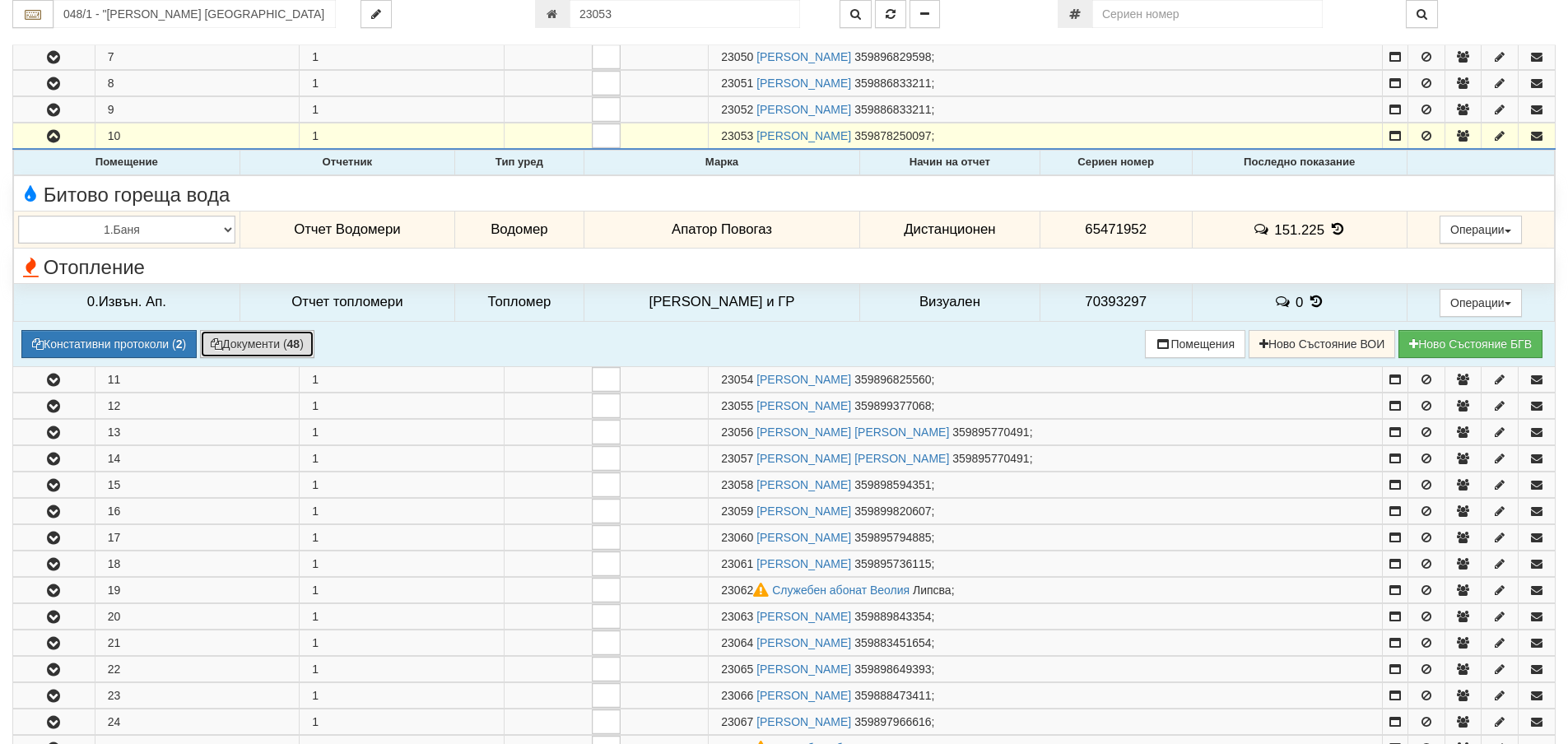
click at [256, 341] on button "Документи ( 48 )" at bounding box center [257, 344] width 115 height 28
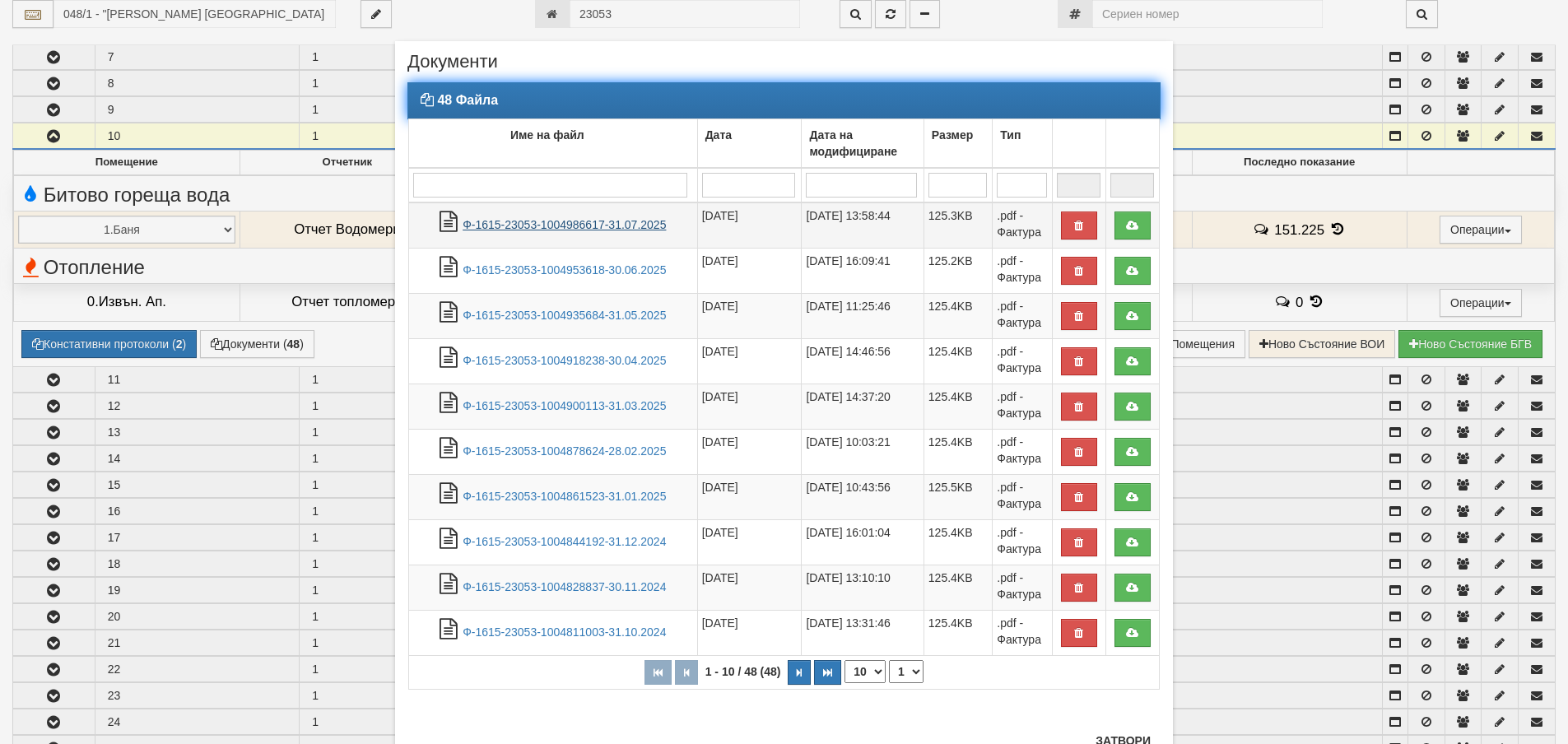
click at [595, 226] on link "Ф-1615-23053-1004986617-31.07.2025" at bounding box center [564, 224] width 203 height 13
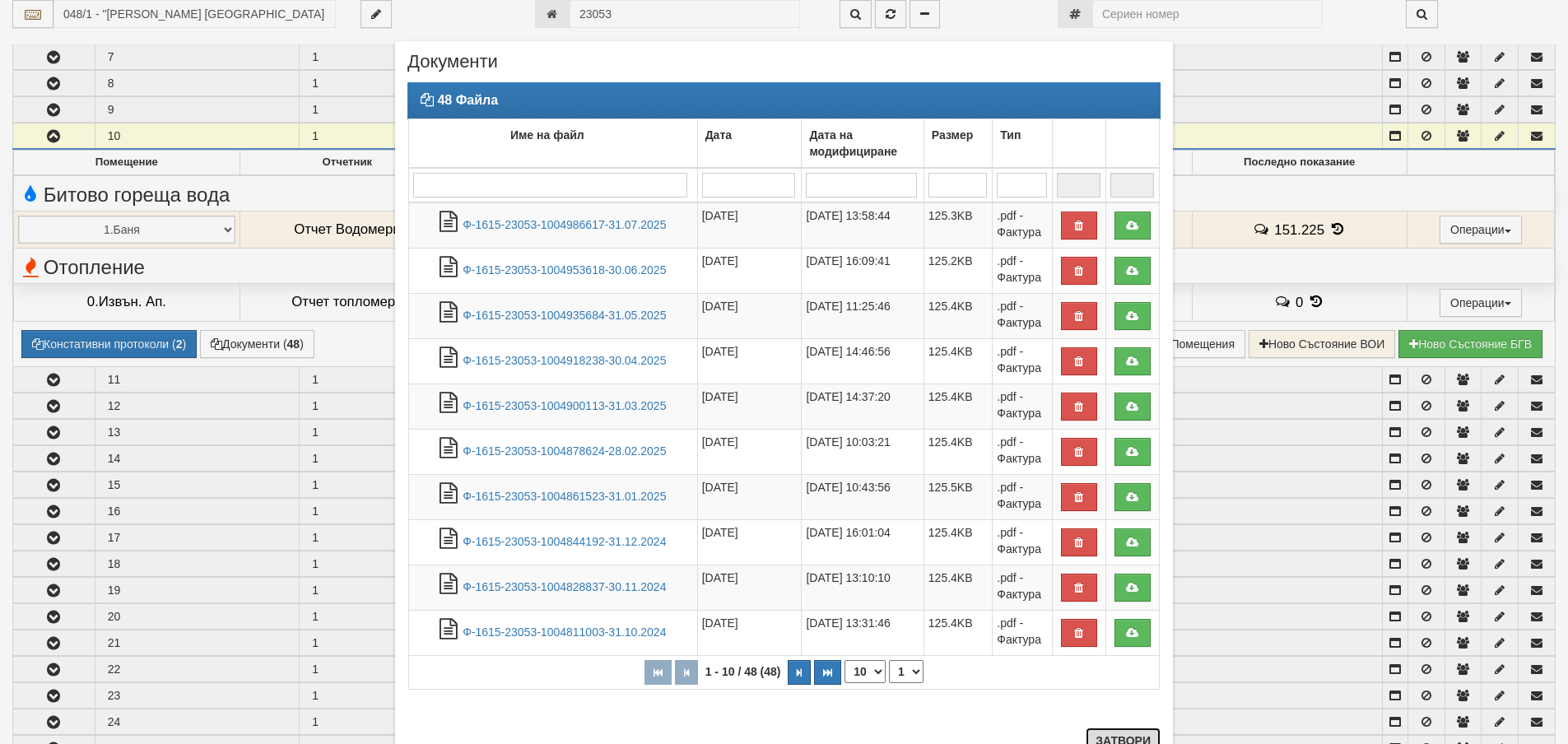
click at [1108, 735] on button "Затвори" at bounding box center [1123, 741] width 75 height 27
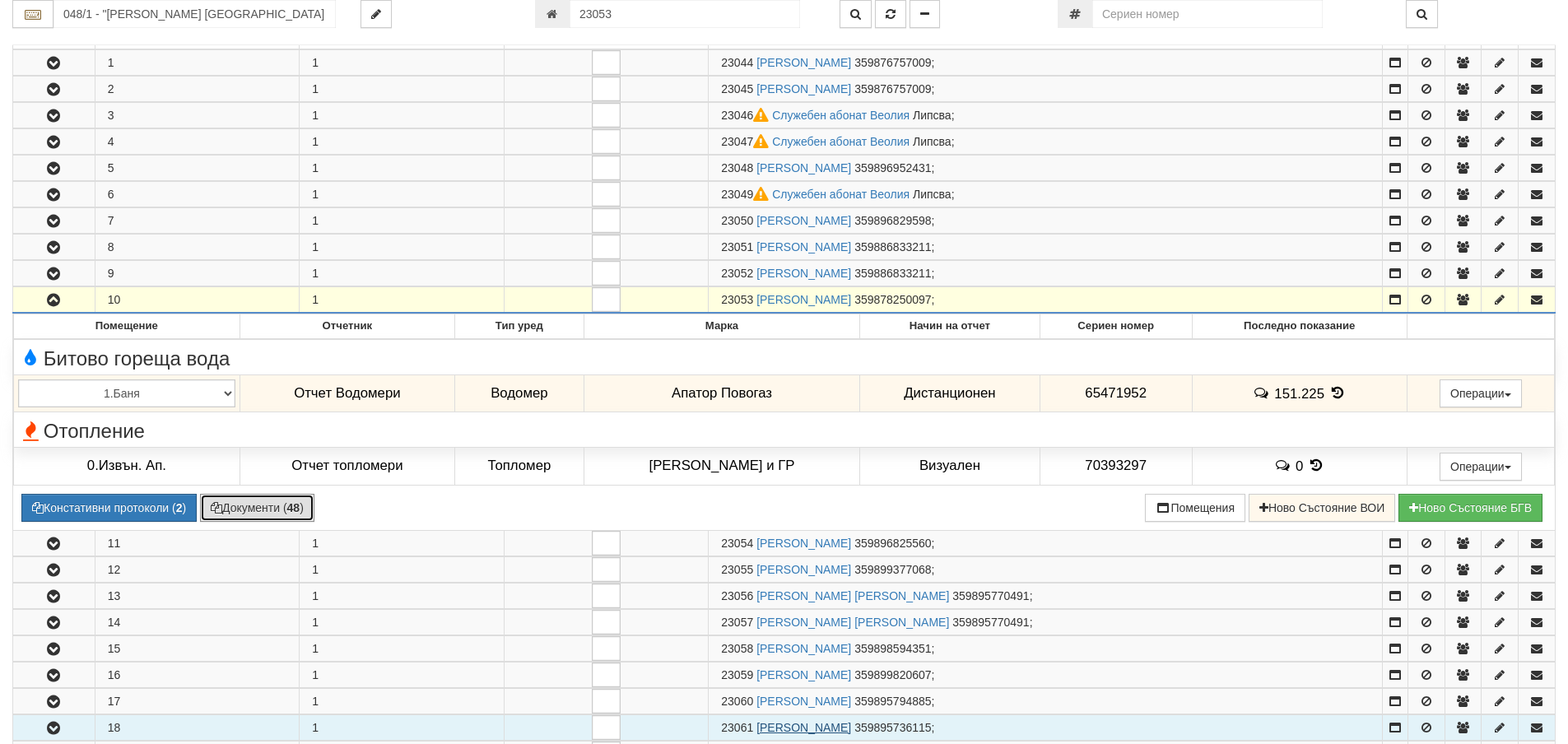
scroll to position [315, 0]
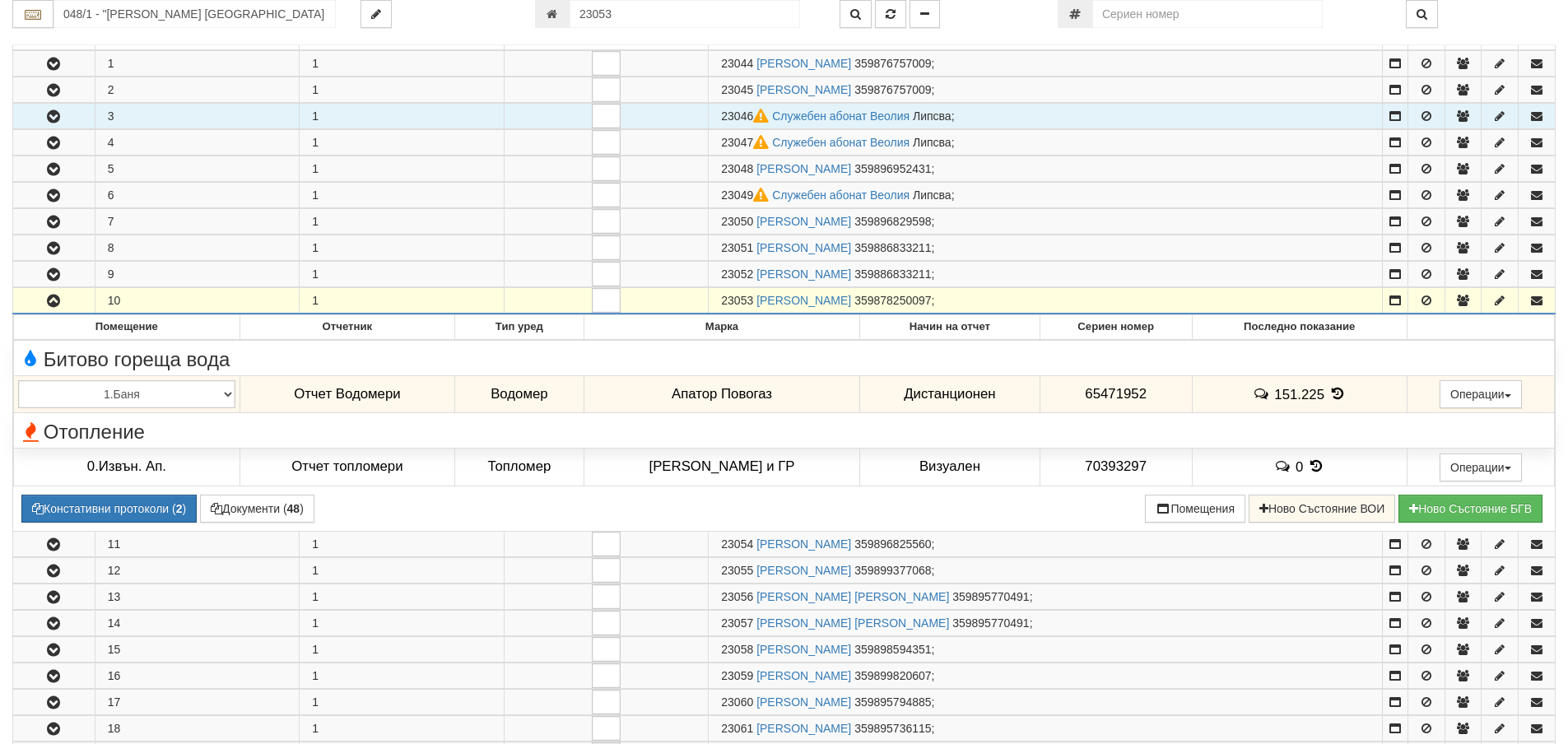
click at [55, 115] on icon "button" at bounding box center [53, 116] width 20 height 11
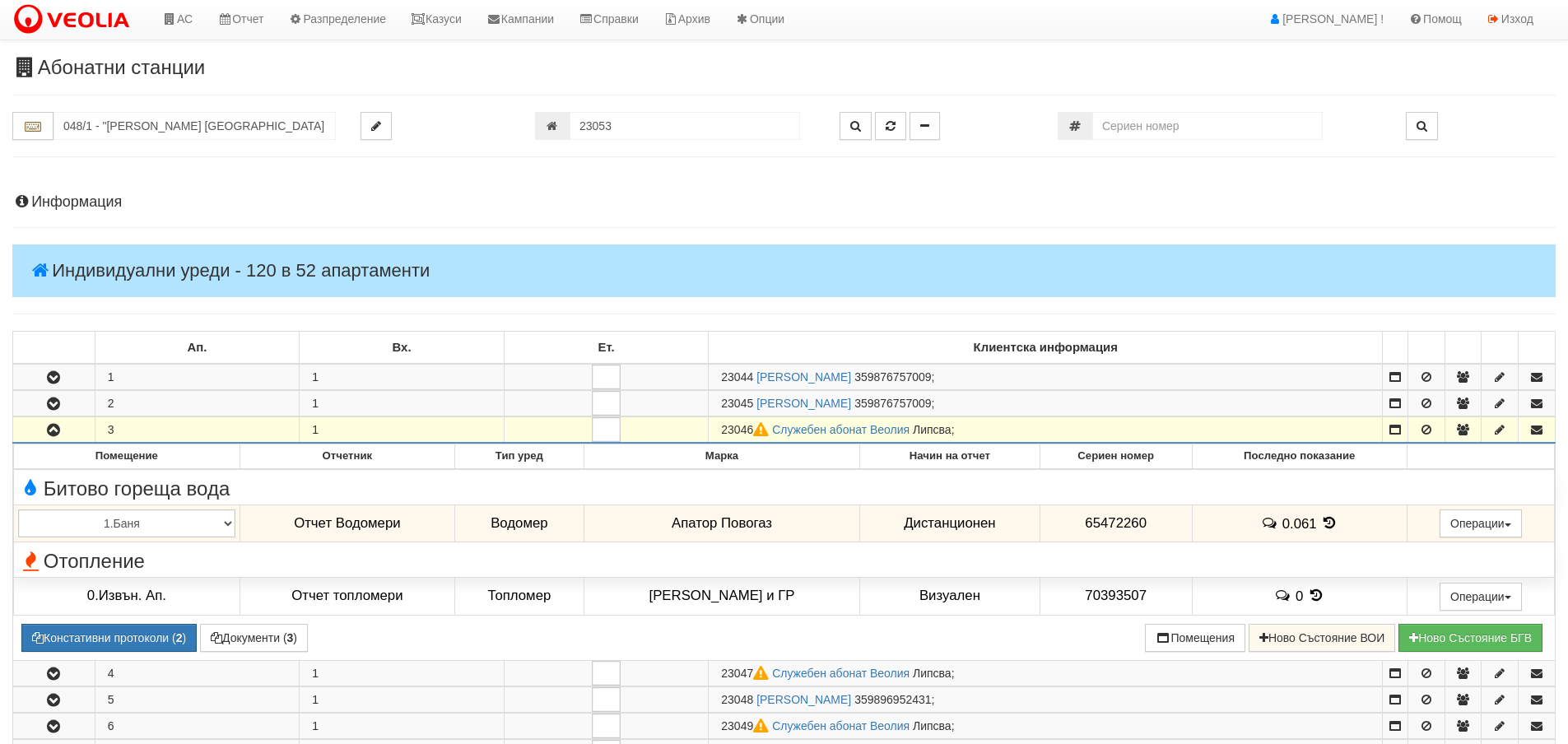
scroll to position [0, 0]
click at [71, 202] on h4 "Информация" at bounding box center [783, 203] width 1543 height 16
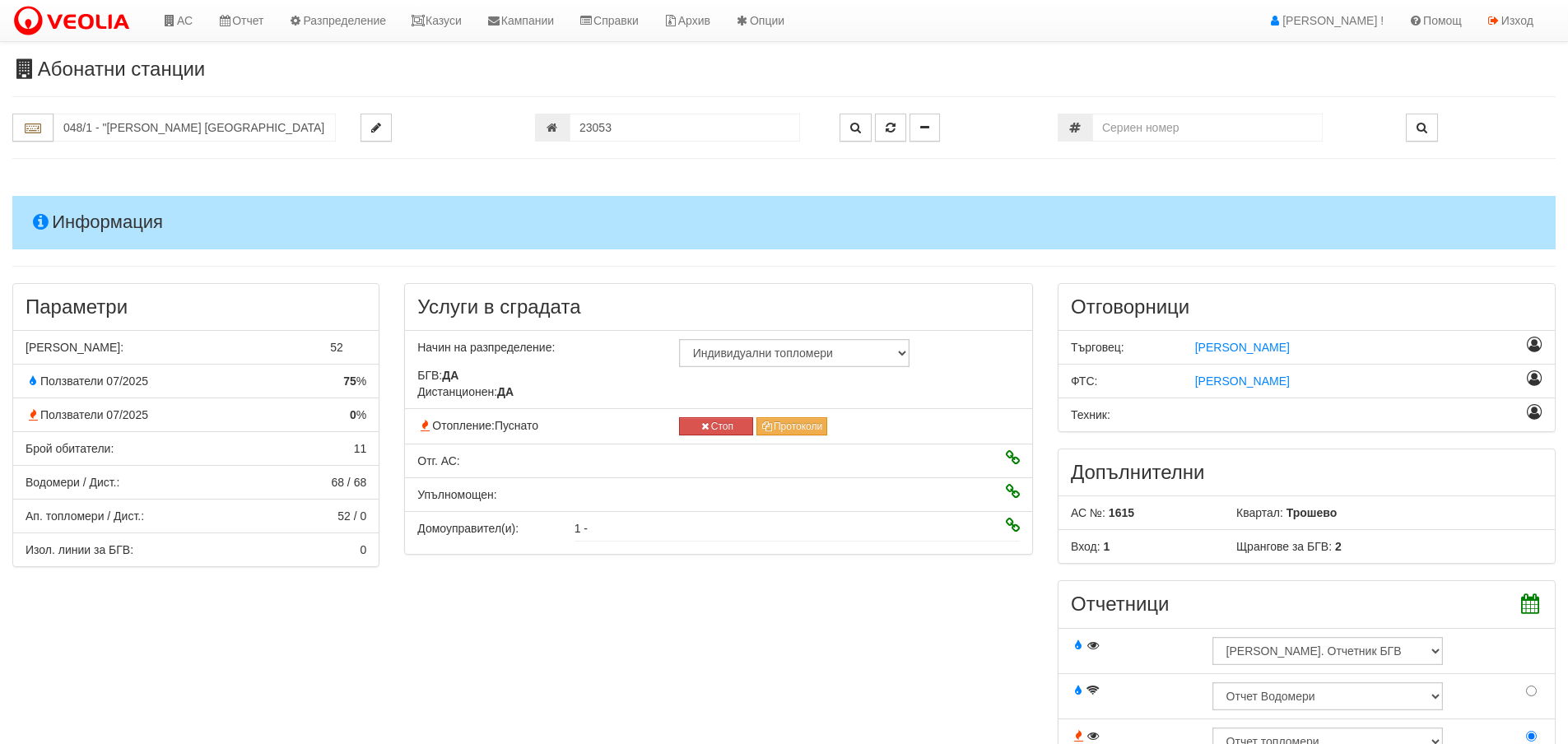
click at [71, 202] on h4 "Информация" at bounding box center [783, 221] width 1543 height 53
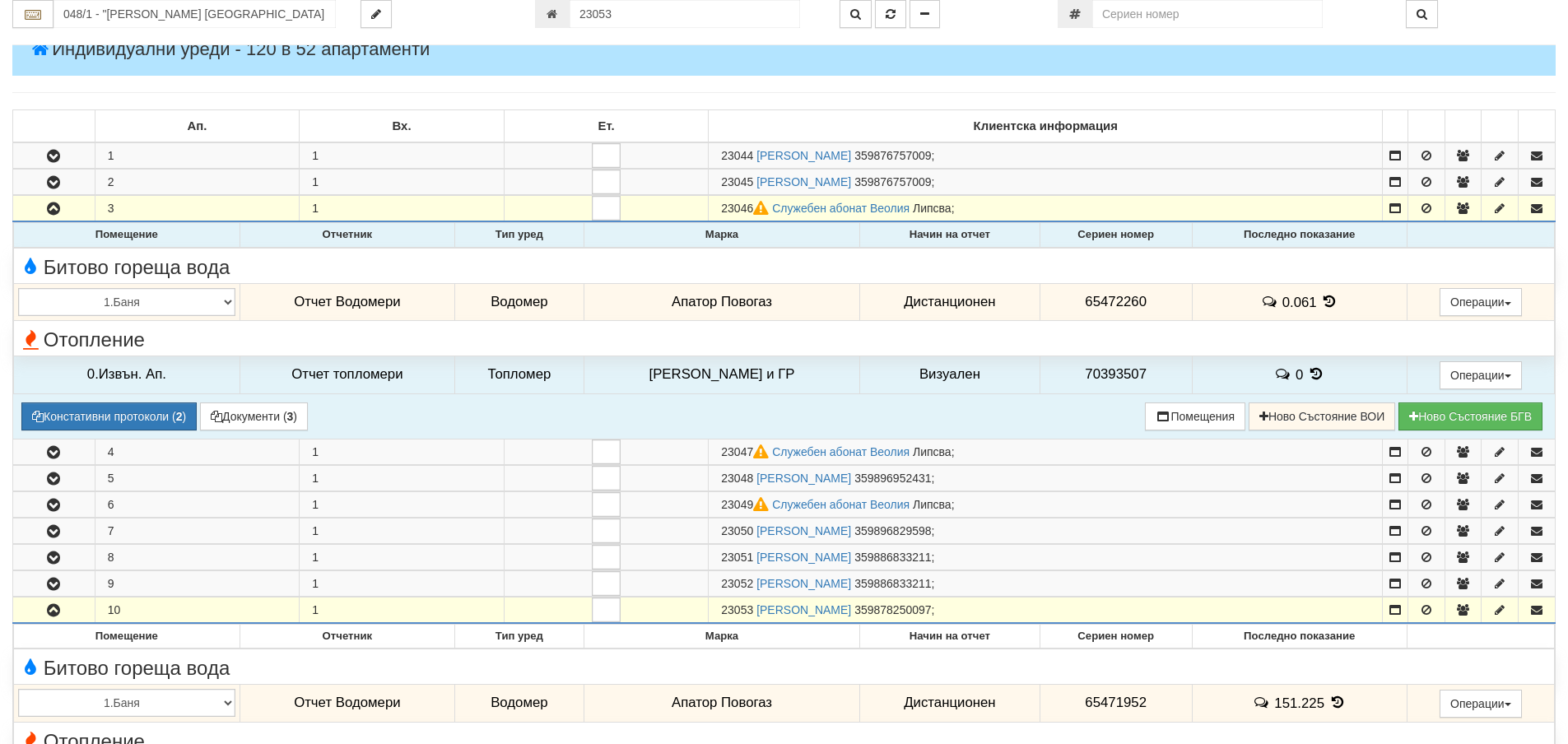
scroll to position [247, 0]
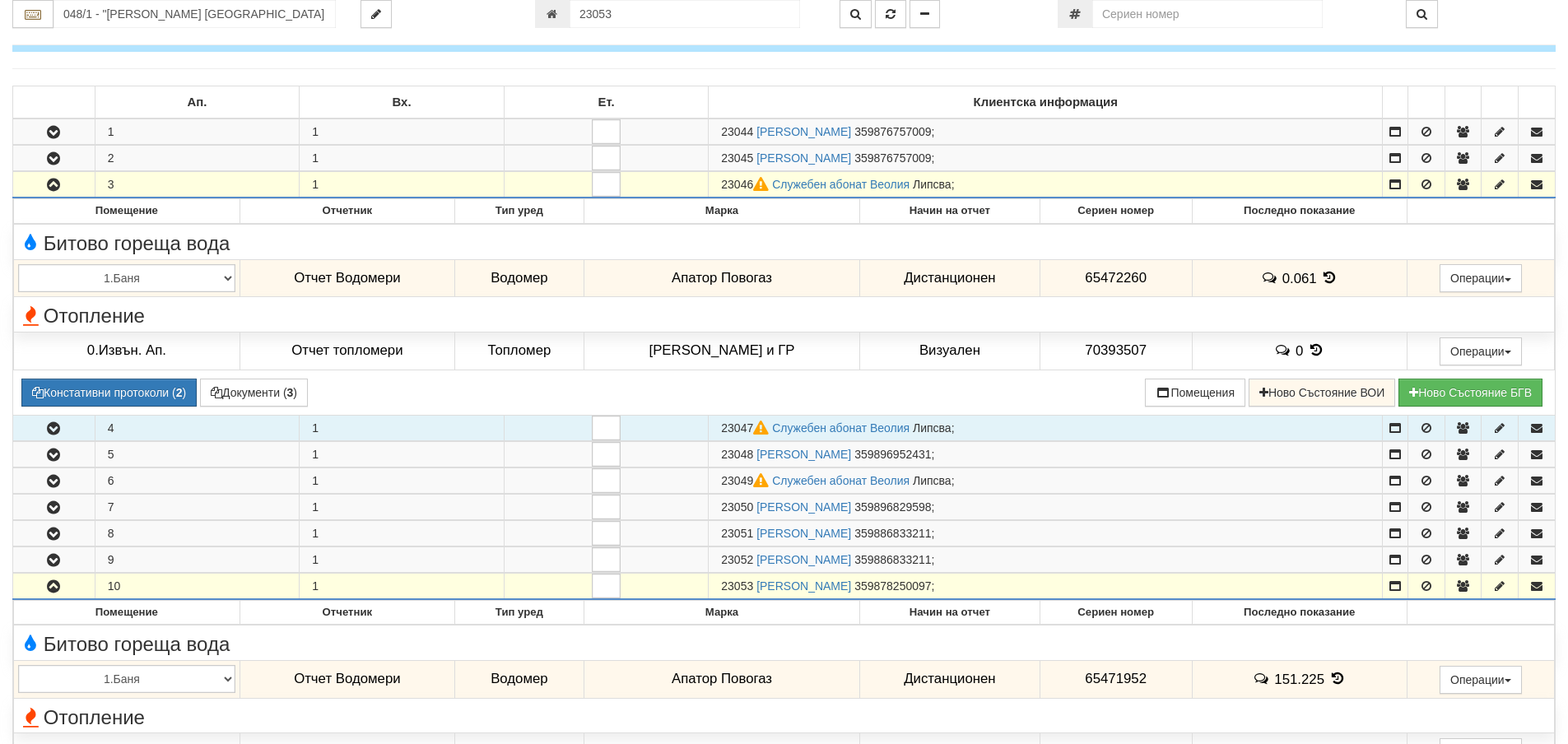
click at [53, 430] on icon "button" at bounding box center [53, 428] width 20 height 11
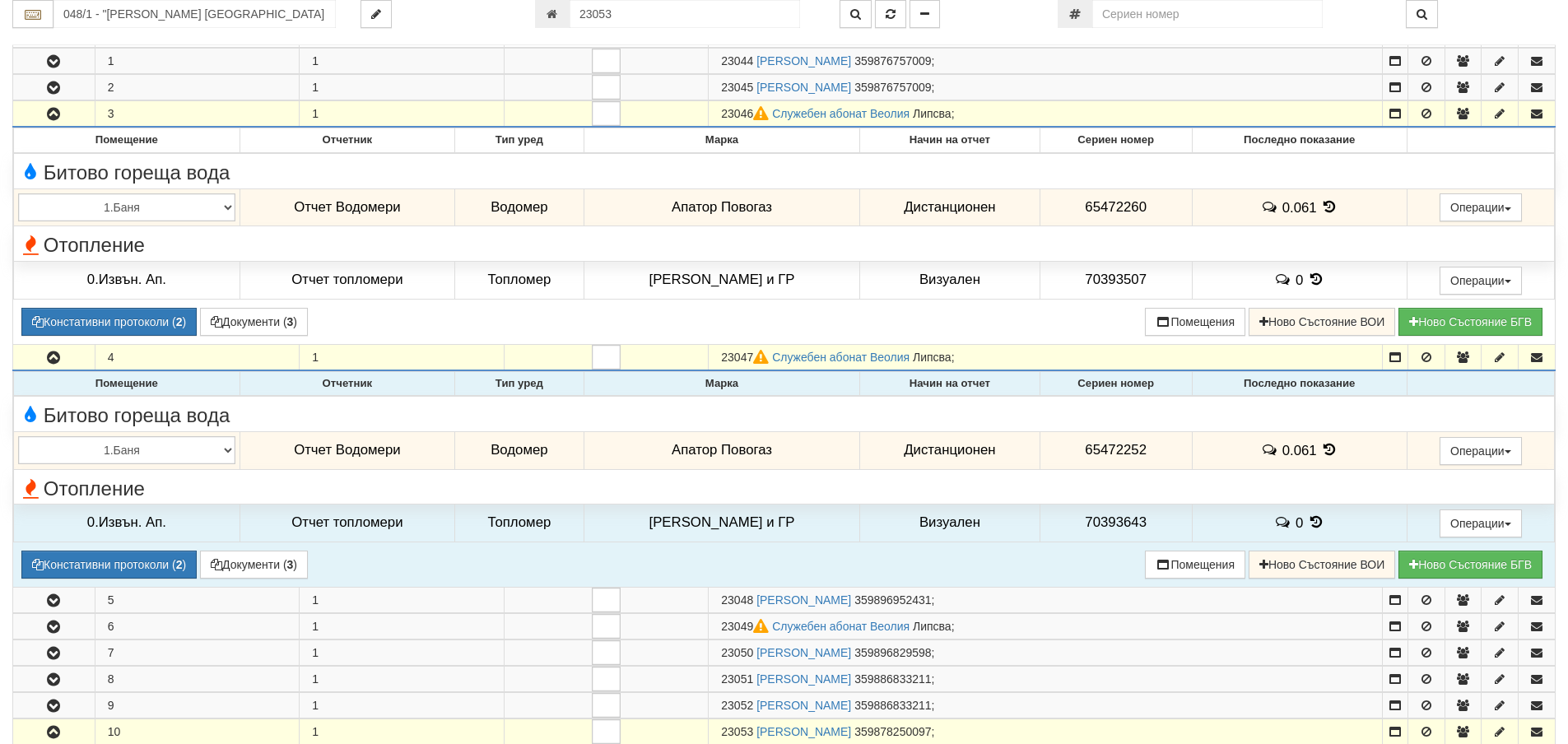
scroll to position [658, 0]
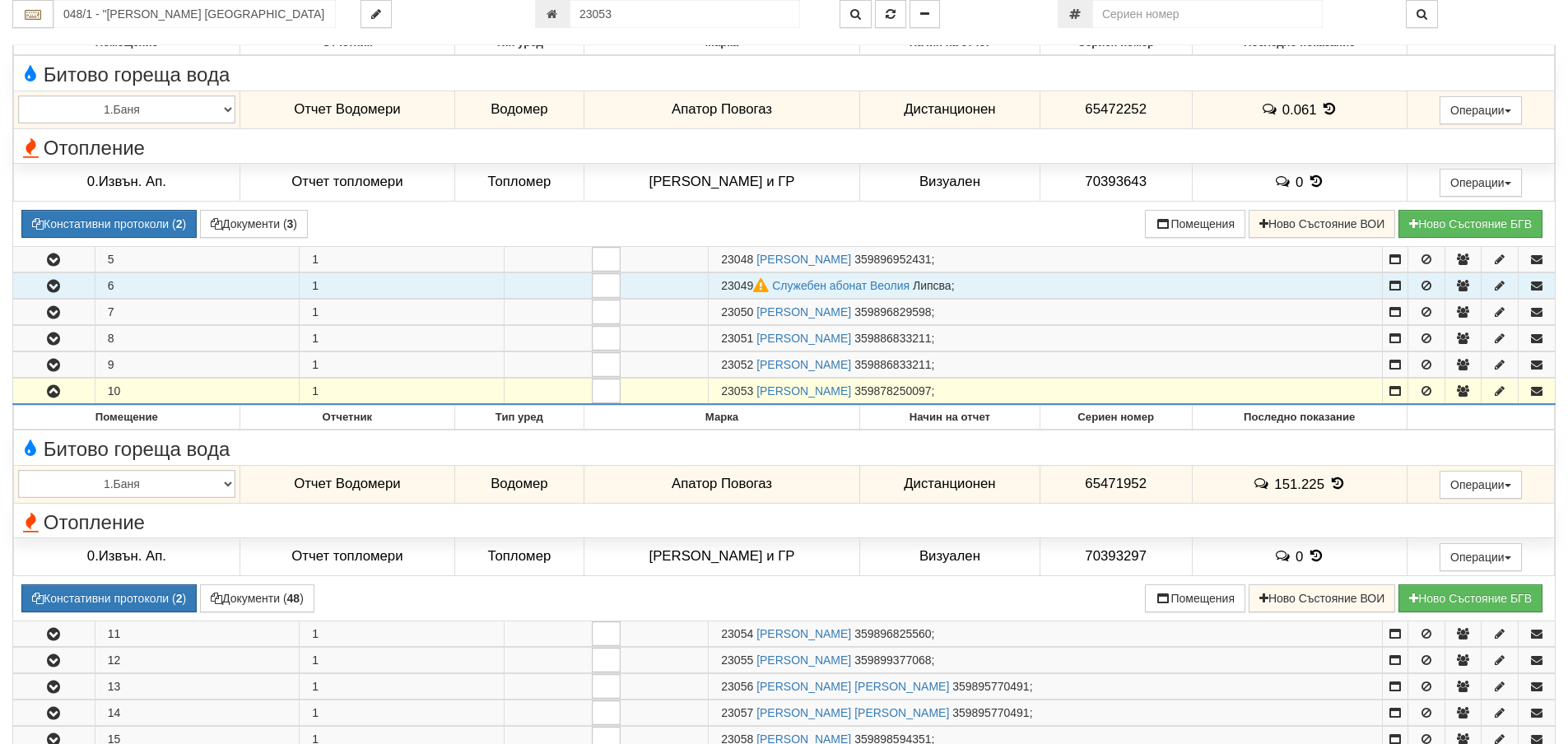
click at [59, 284] on icon "button" at bounding box center [53, 286] width 20 height 11
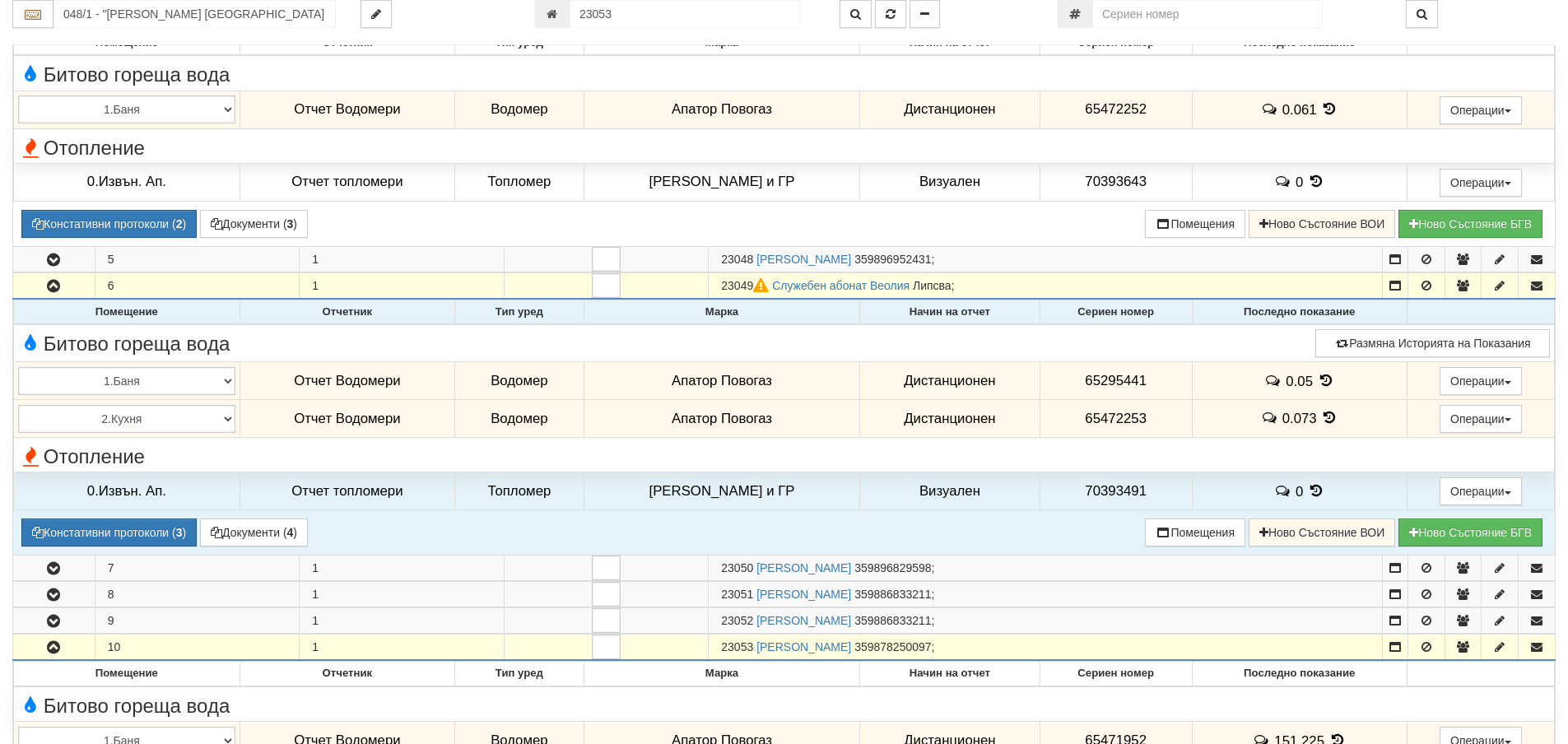
click at [1320, 418] on icon at bounding box center [1328, 418] width 18 height 14
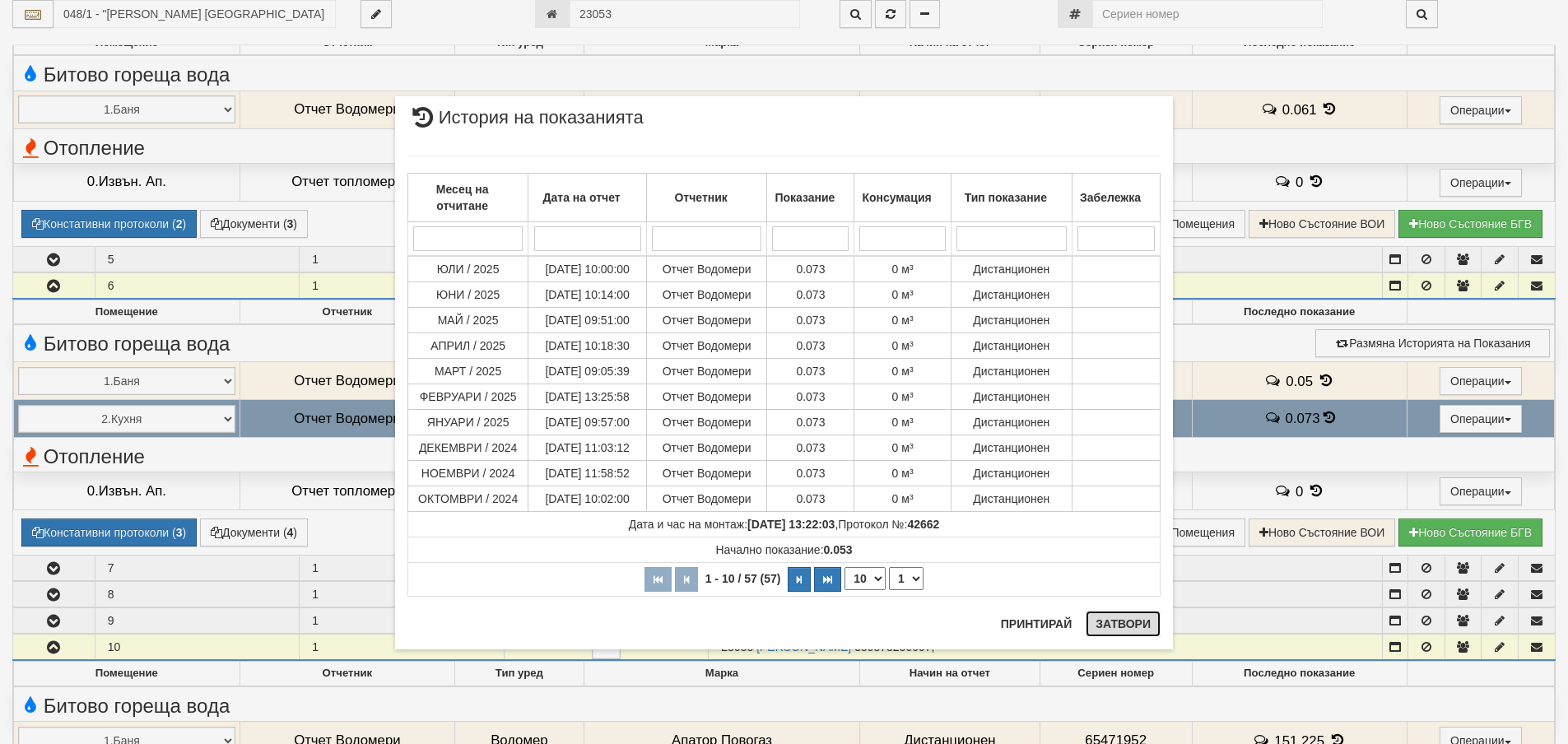
click at [1117, 626] on button "Затвори" at bounding box center [1123, 623] width 75 height 27
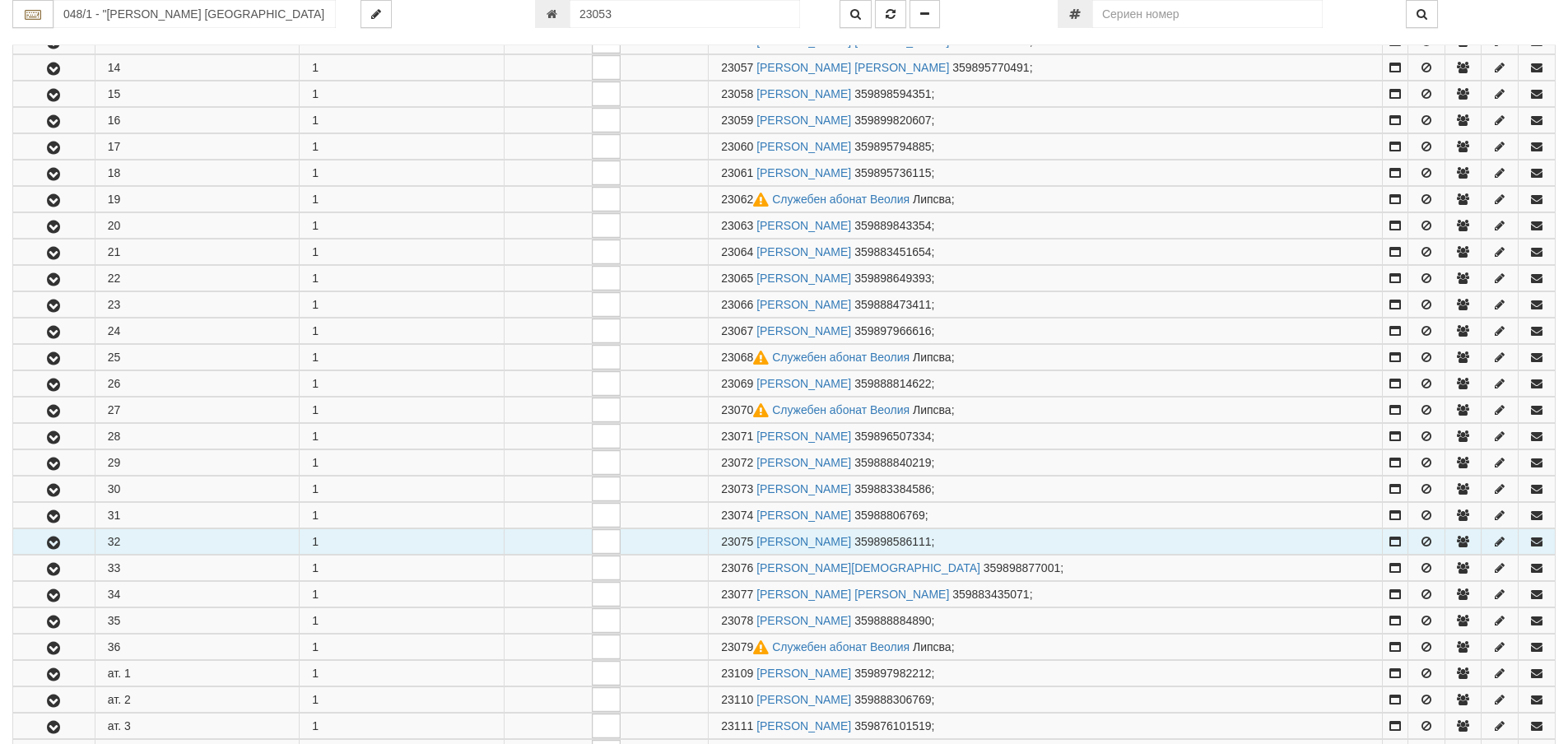
scroll to position [1563, 0]
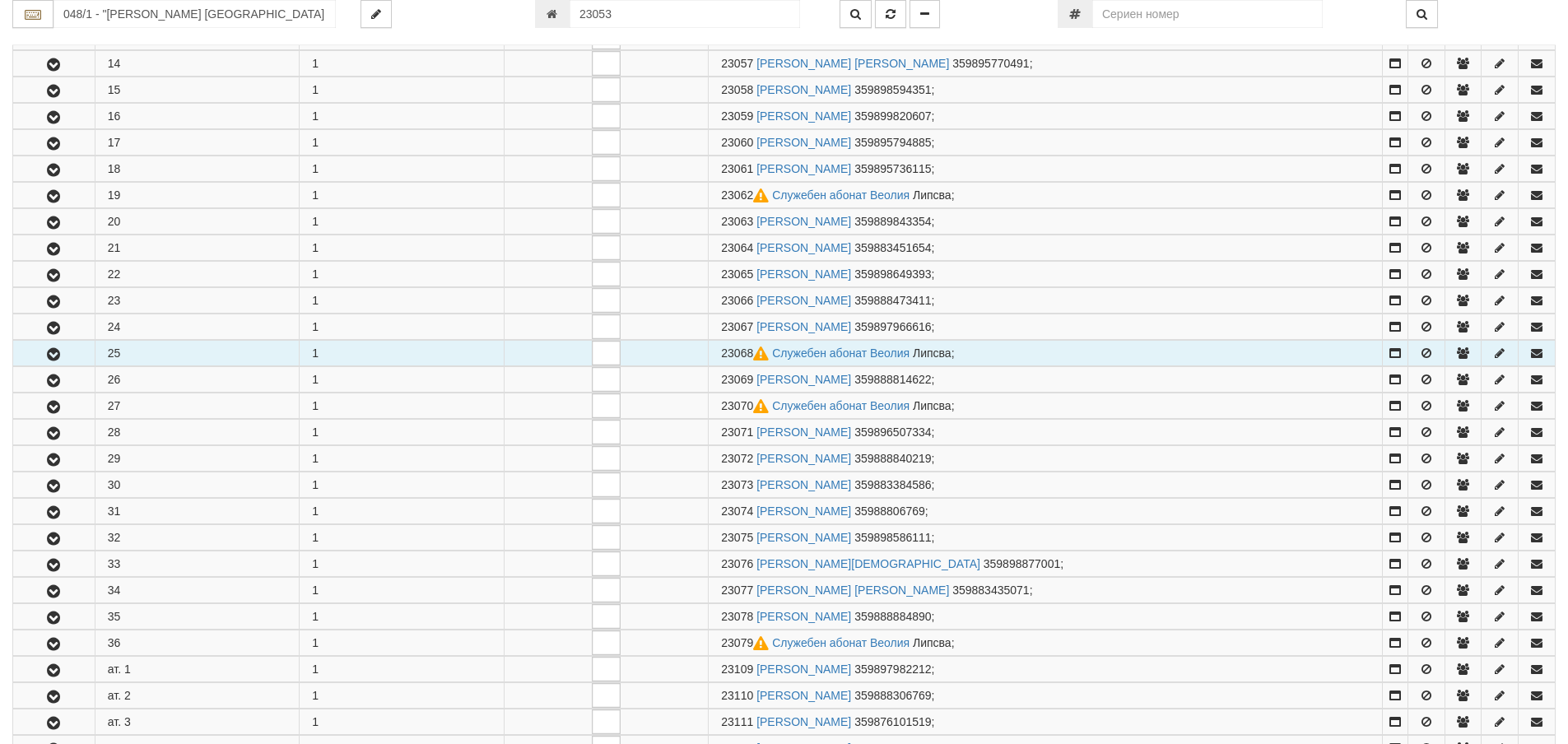
click at [49, 353] on icon "button" at bounding box center [53, 354] width 20 height 11
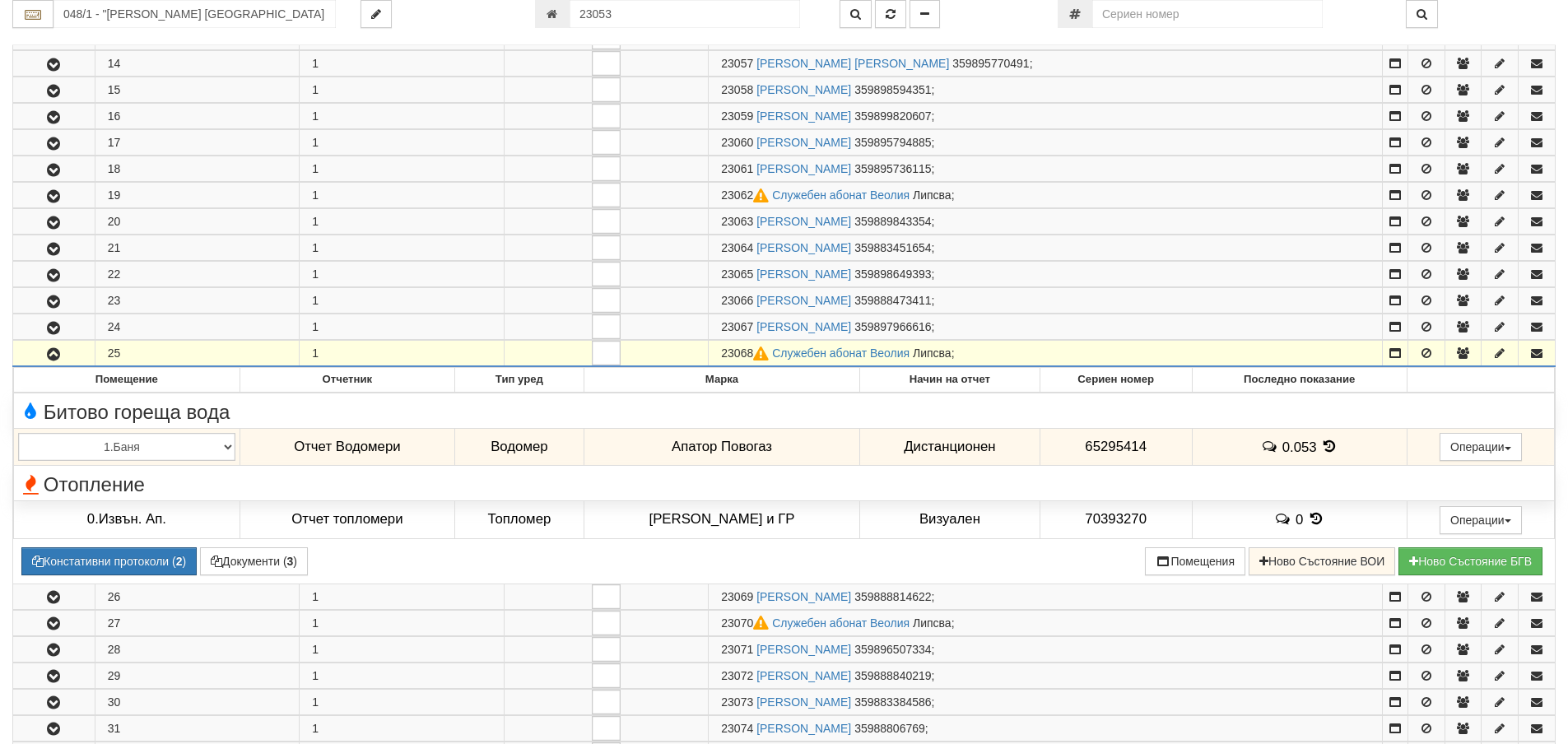
click at [49, 353] on icon "button" at bounding box center [53, 354] width 20 height 11
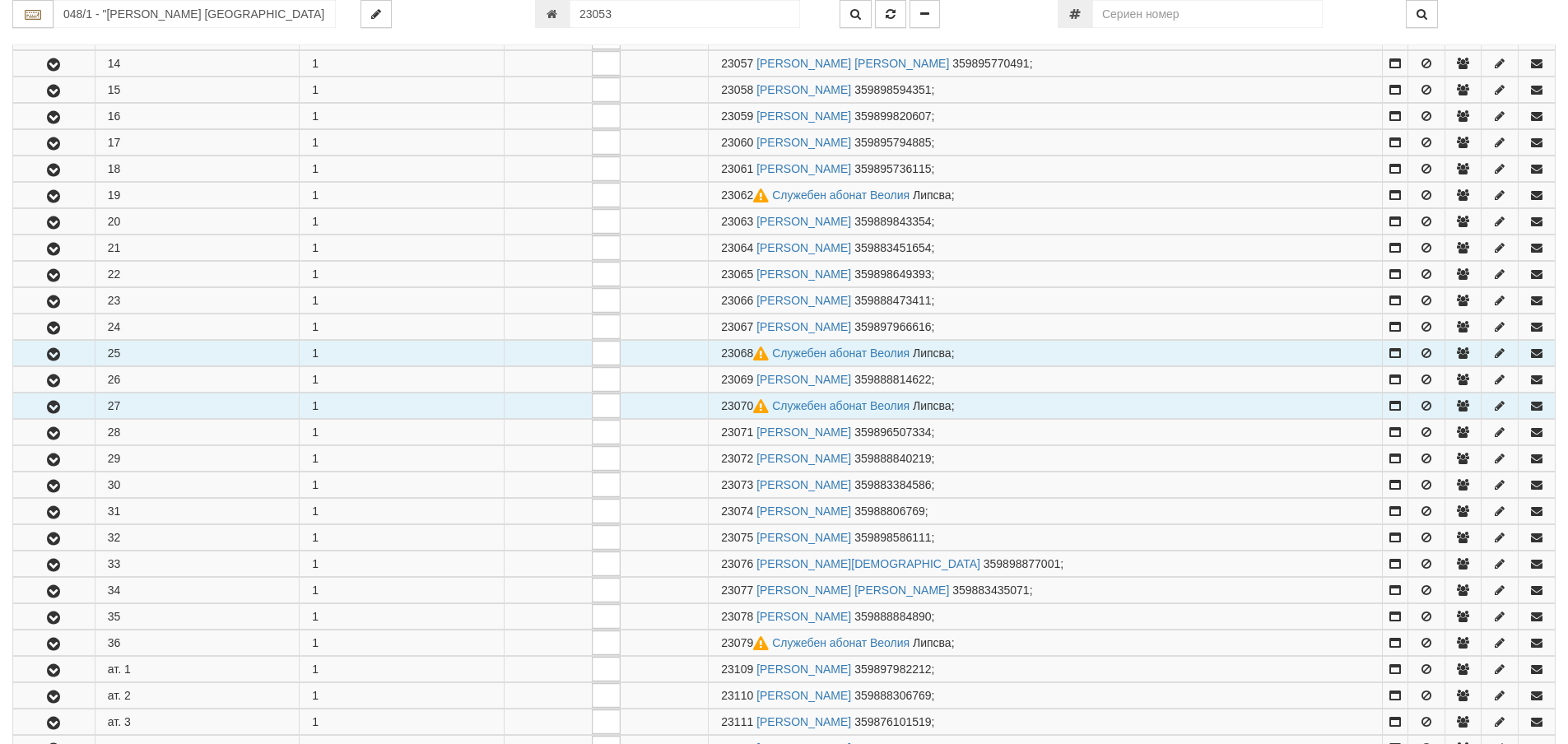
click at [46, 413] on icon "button" at bounding box center [53, 406] width 20 height 11
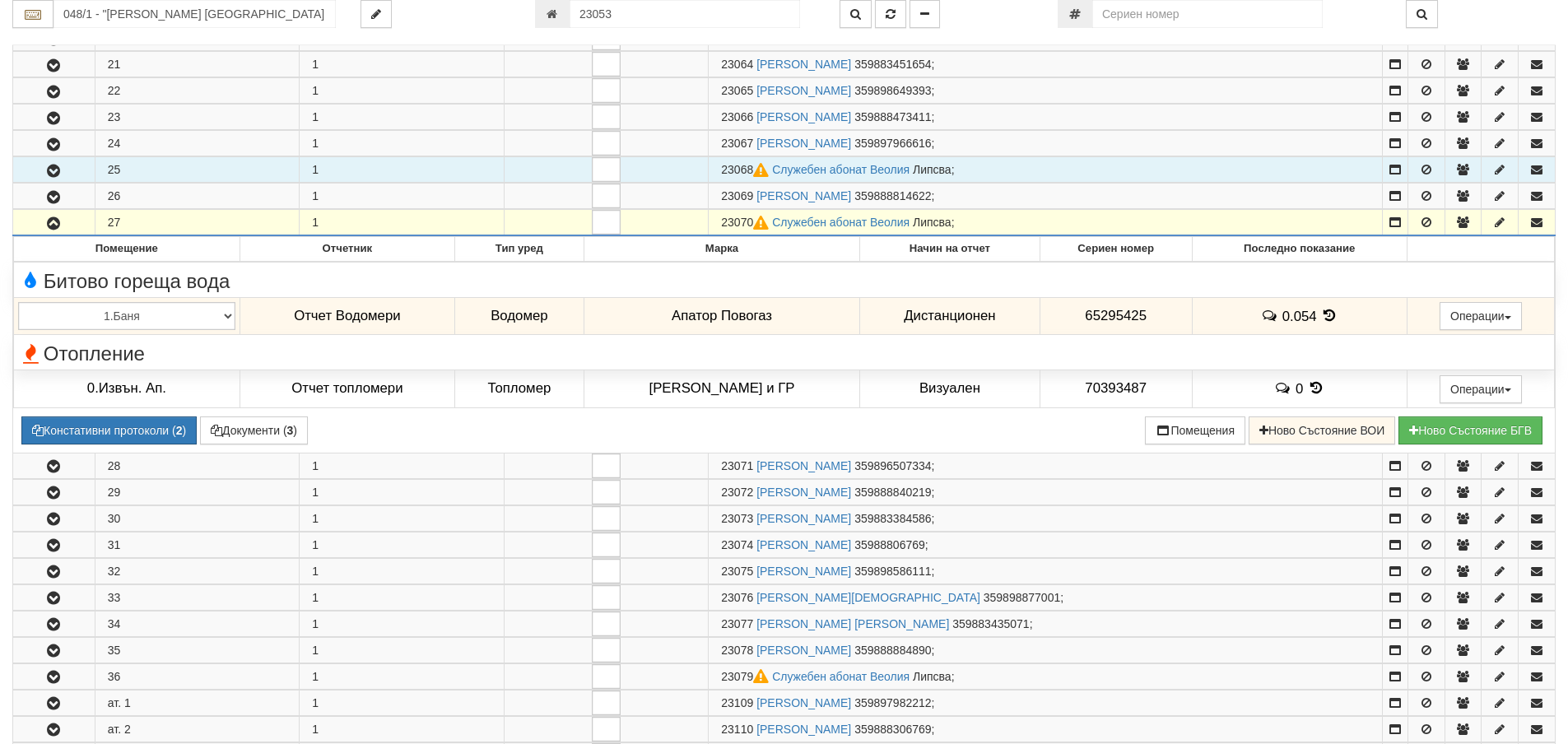
scroll to position [1975, 0]
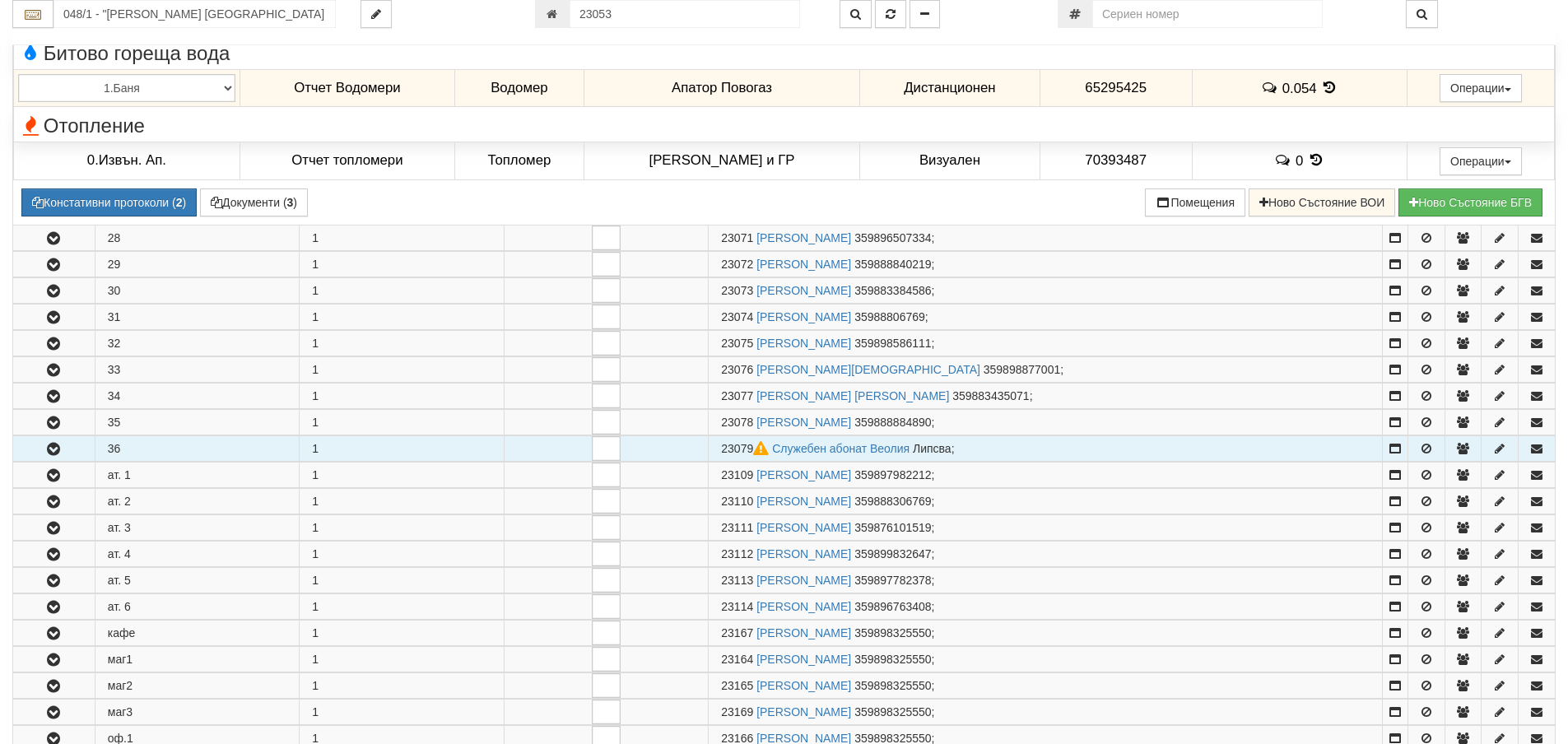
click at [45, 448] on icon "button" at bounding box center [53, 449] width 20 height 11
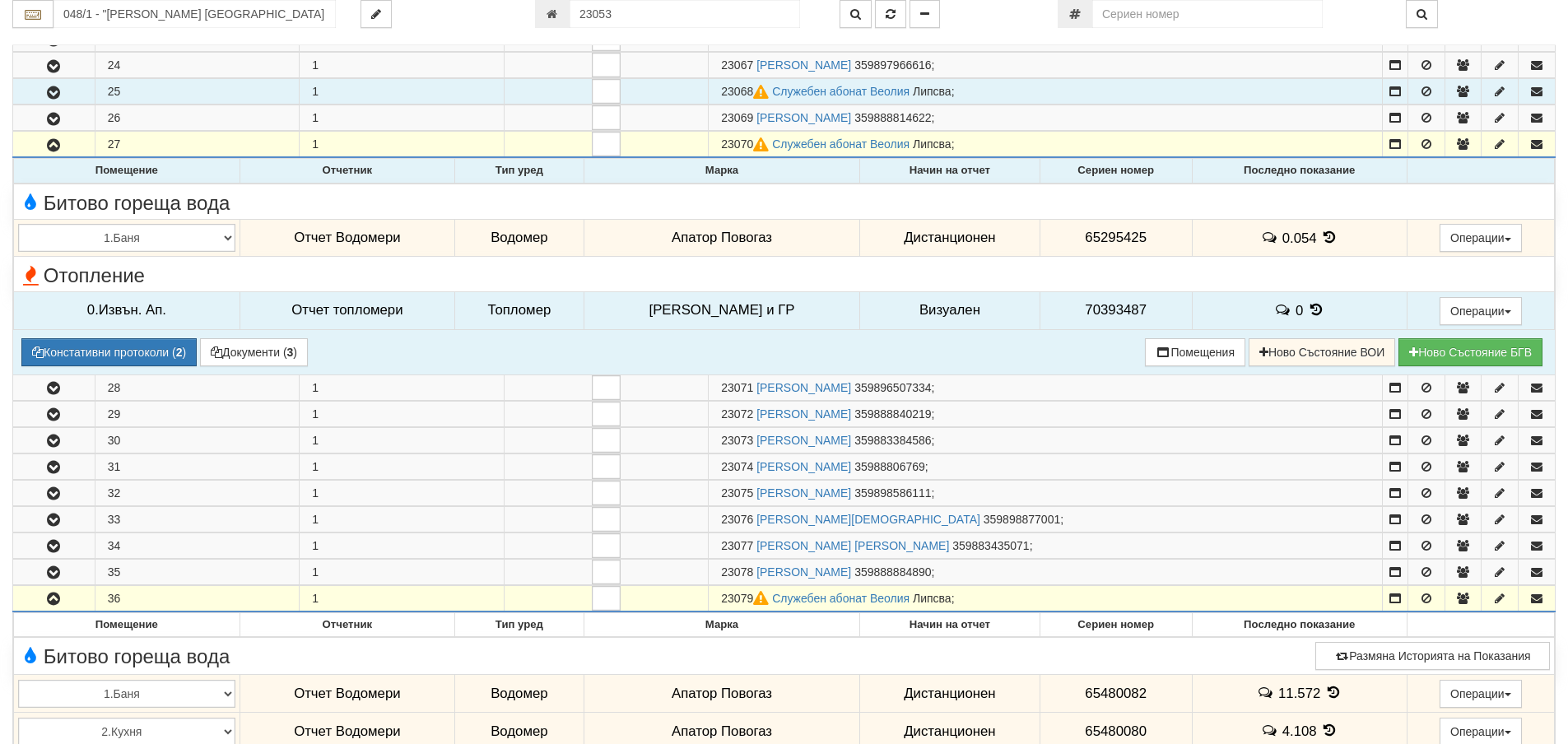
scroll to position [1810, 0]
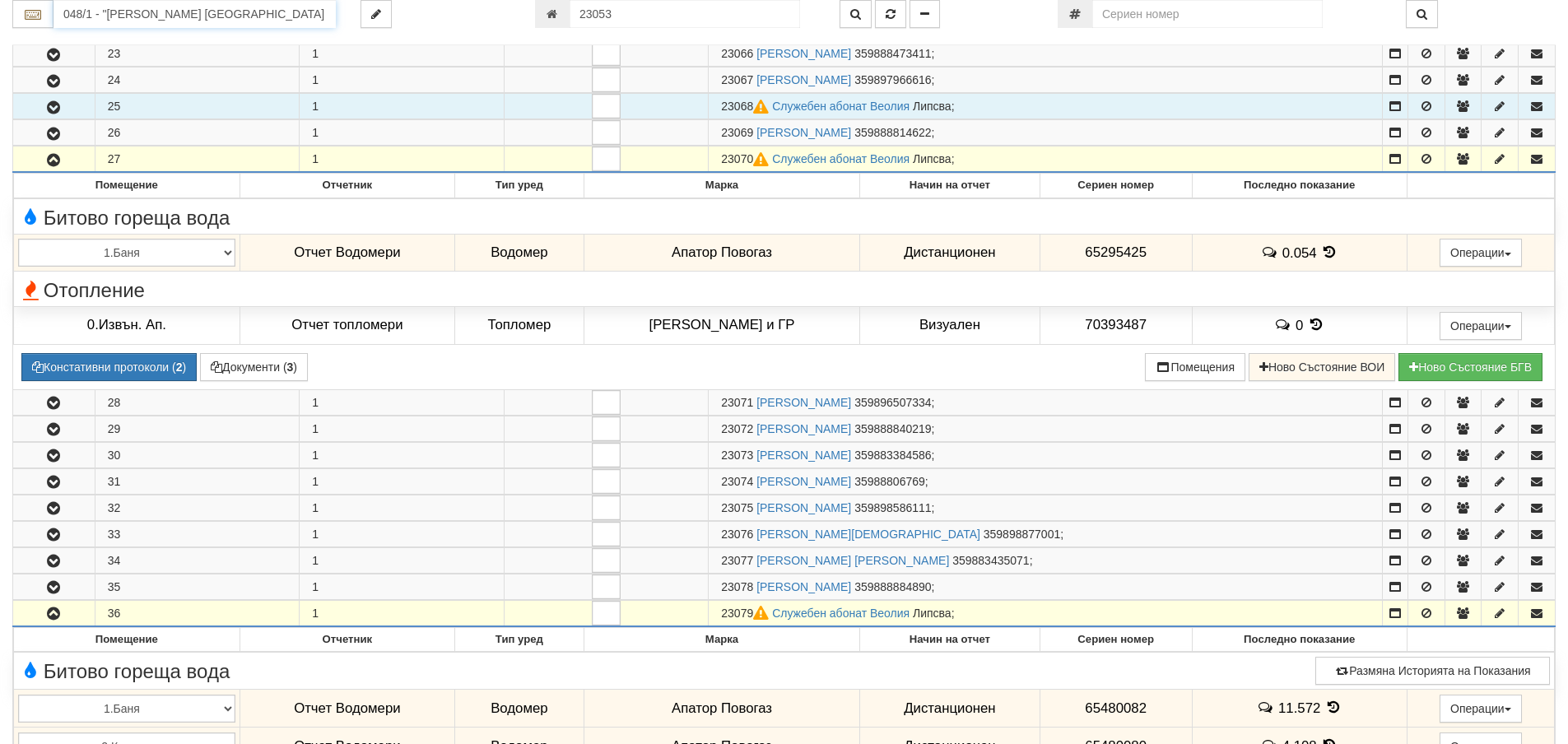
click at [90, 18] on input "048/1 - "ВЕОЛИЯ ЕНЕРДЖИ ВАРНА " ЕАД" at bounding box center [195, 14] width 283 height 28
click at [112, 57] on div "048/2 - Трошево - "ВЕОЛИЯ"" at bounding box center [195, 59] width 277 height 19
type input "048/2 - Трошево - "ВЕОЛИЯ""
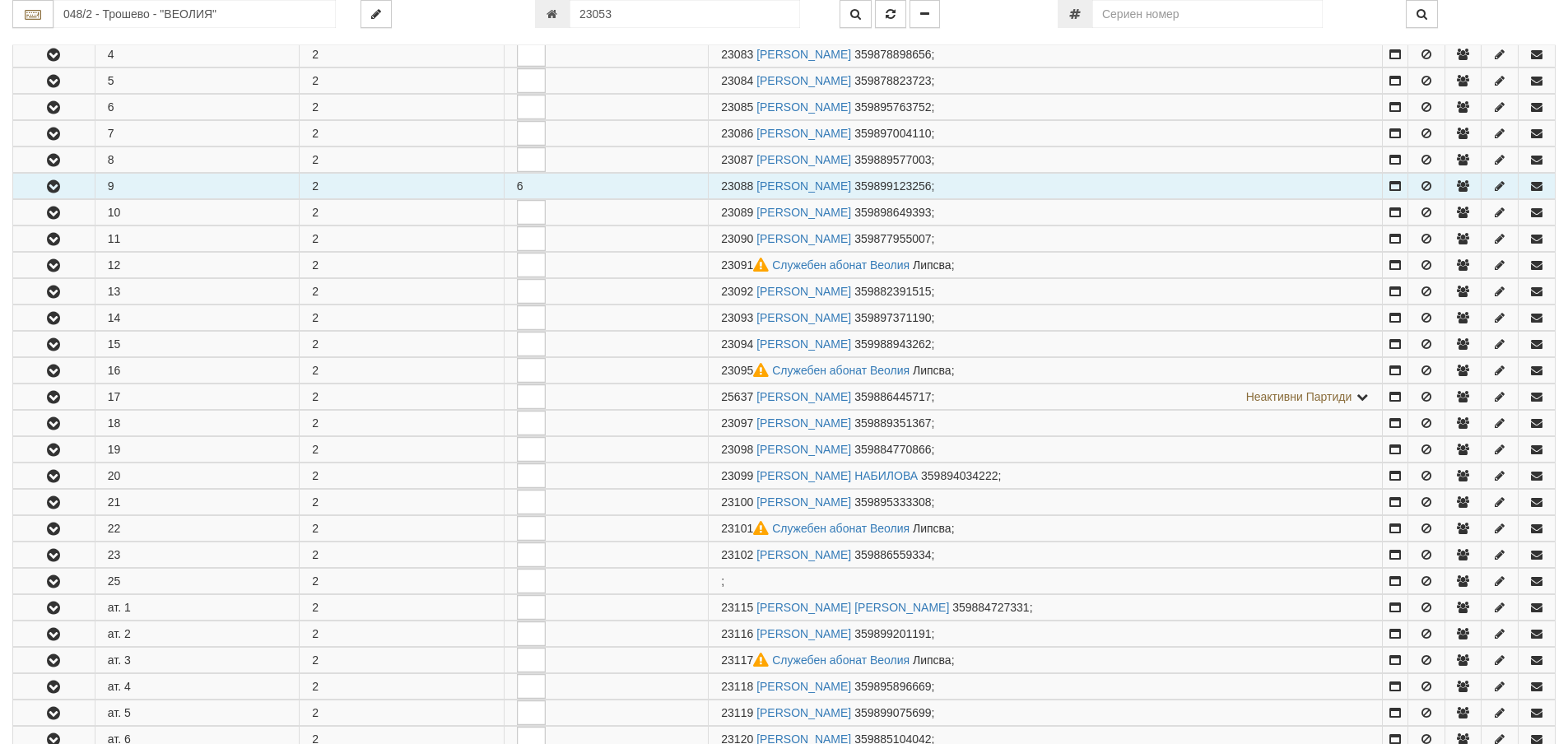
scroll to position [412, 0]
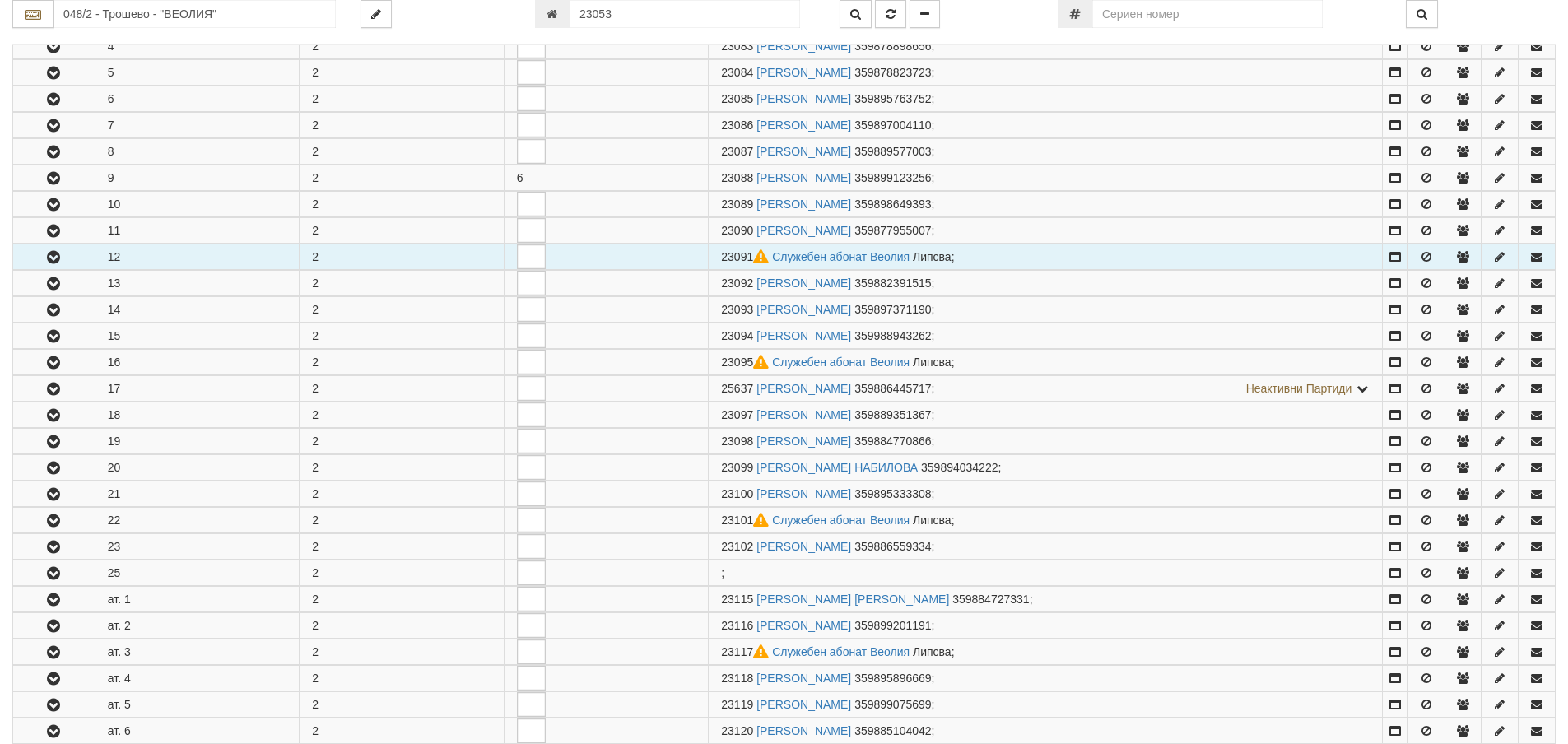
click at [50, 254] on icon "button" at bounding box center [53, 257] width 20 height 11
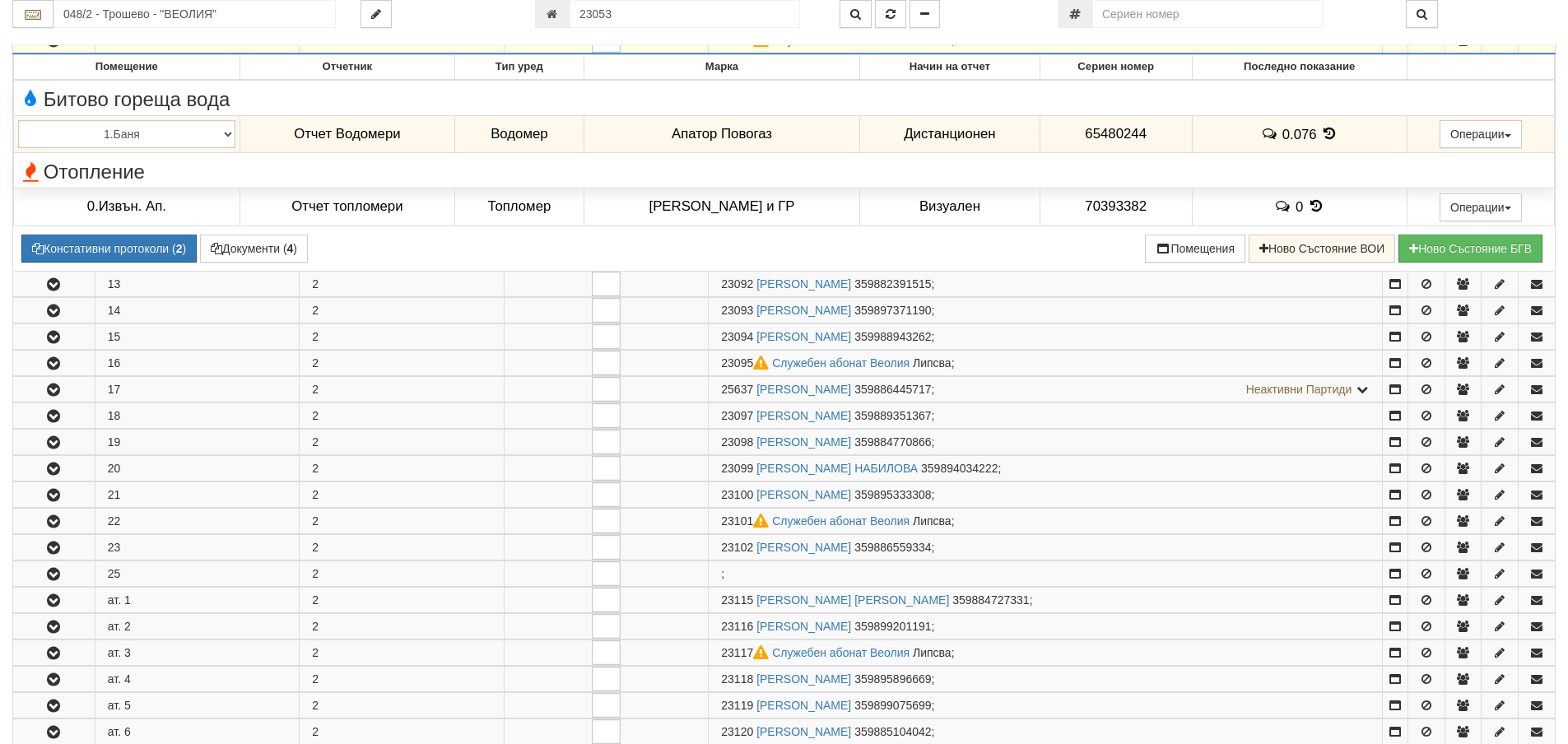
scroll to position [658, 0]
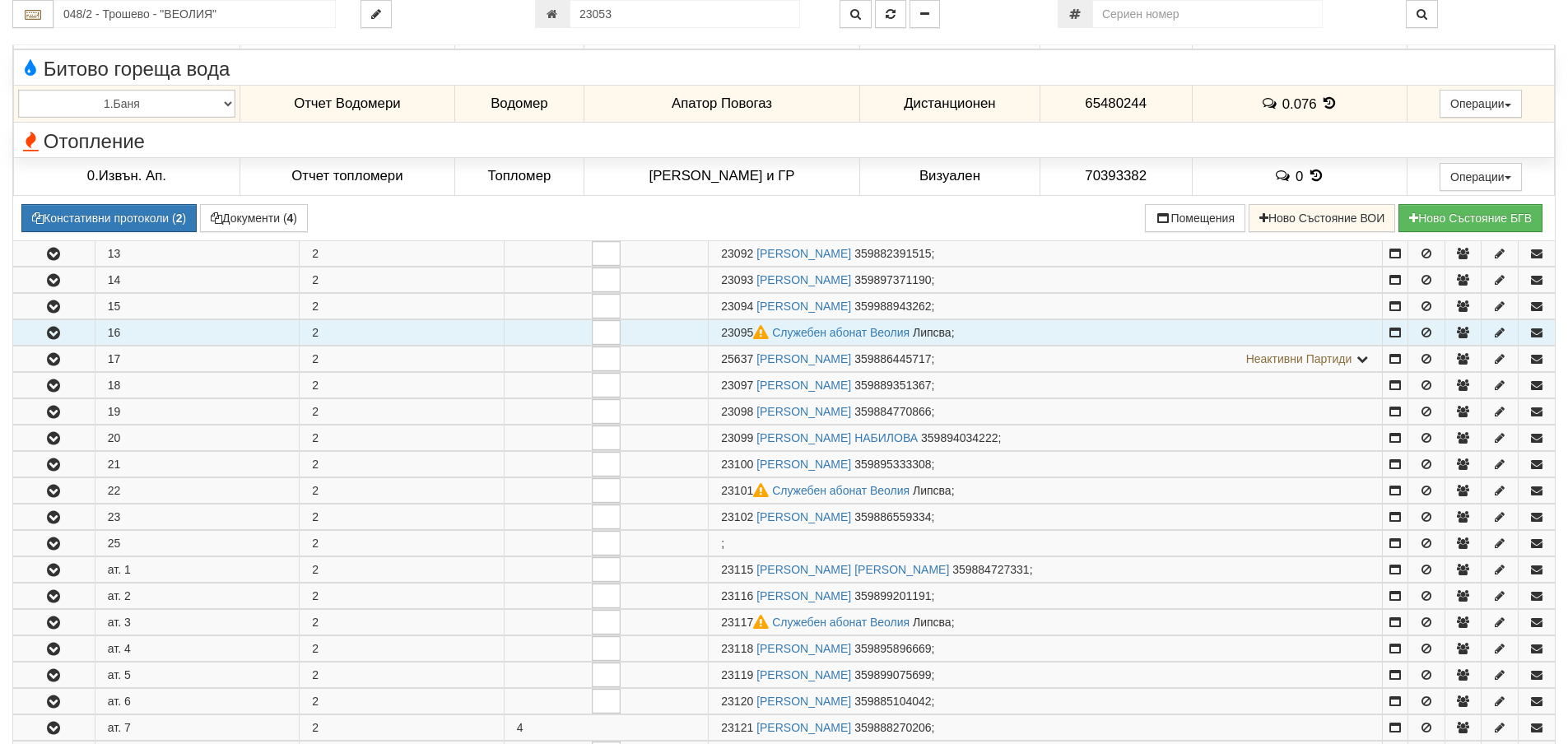
click at [64, 332] on icon "button" at bounding box center [53, 332] width 20 height 11
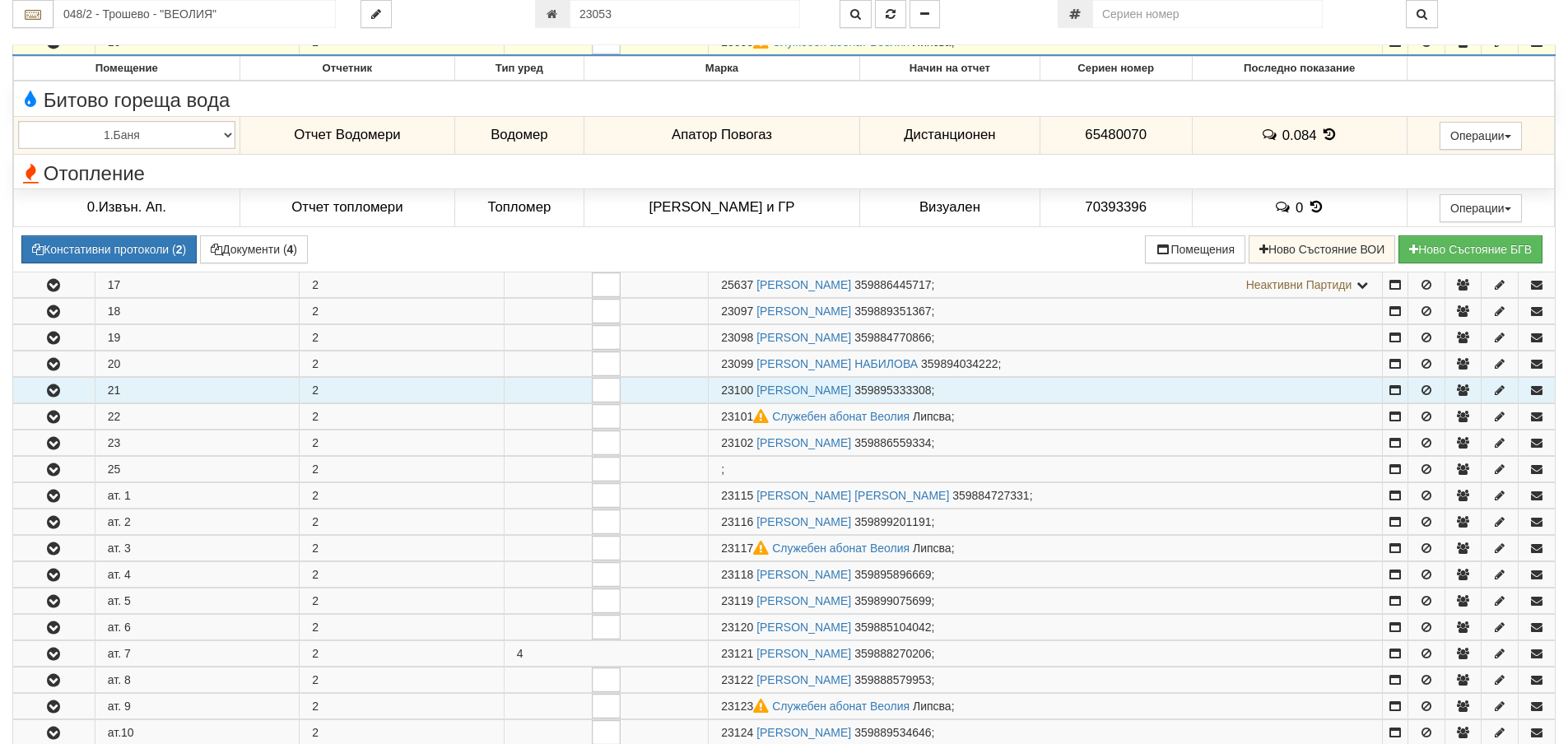
scroll to position [987, 0]
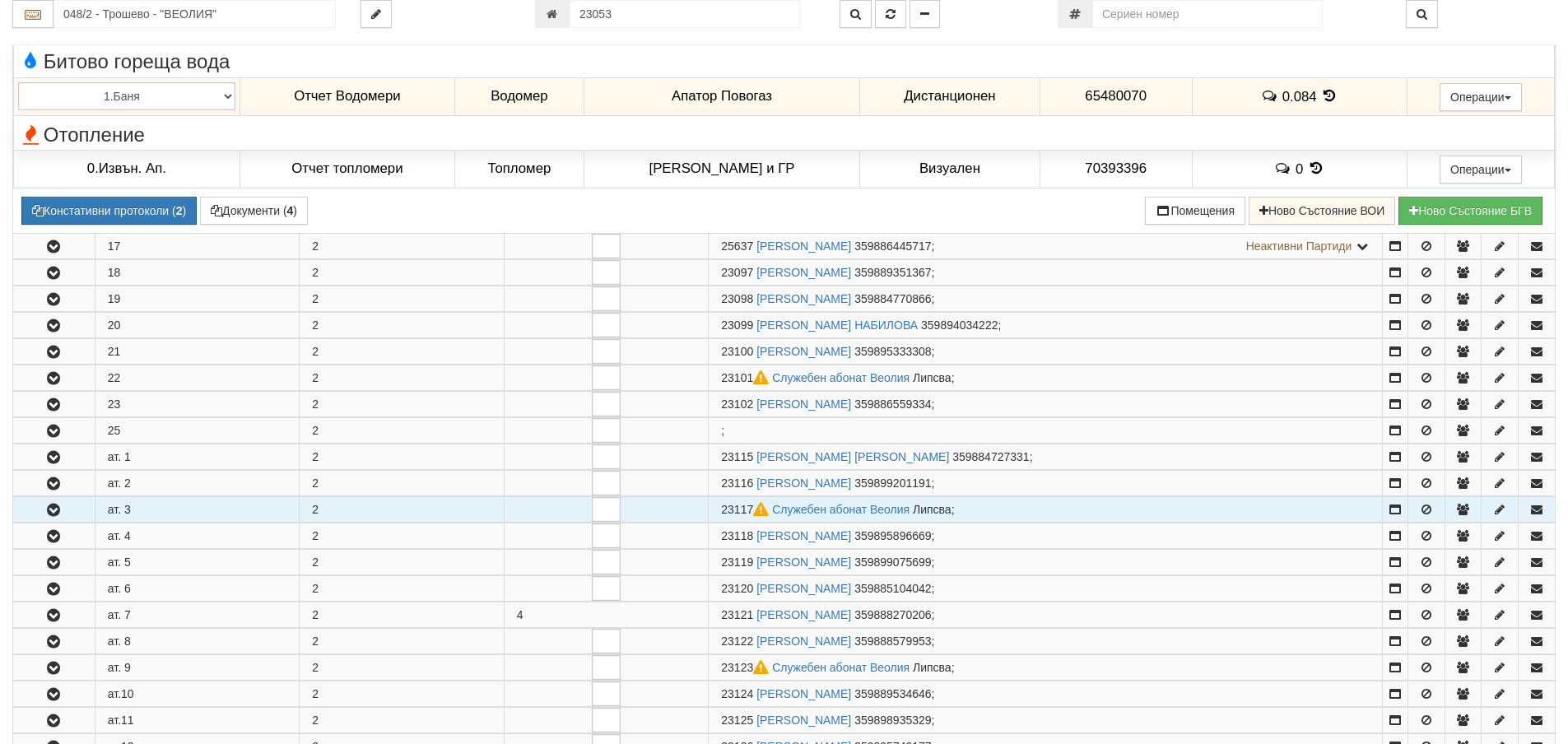
click at [54, 510] on icon "button" at bounding box center [53, 510] width 20 height 11
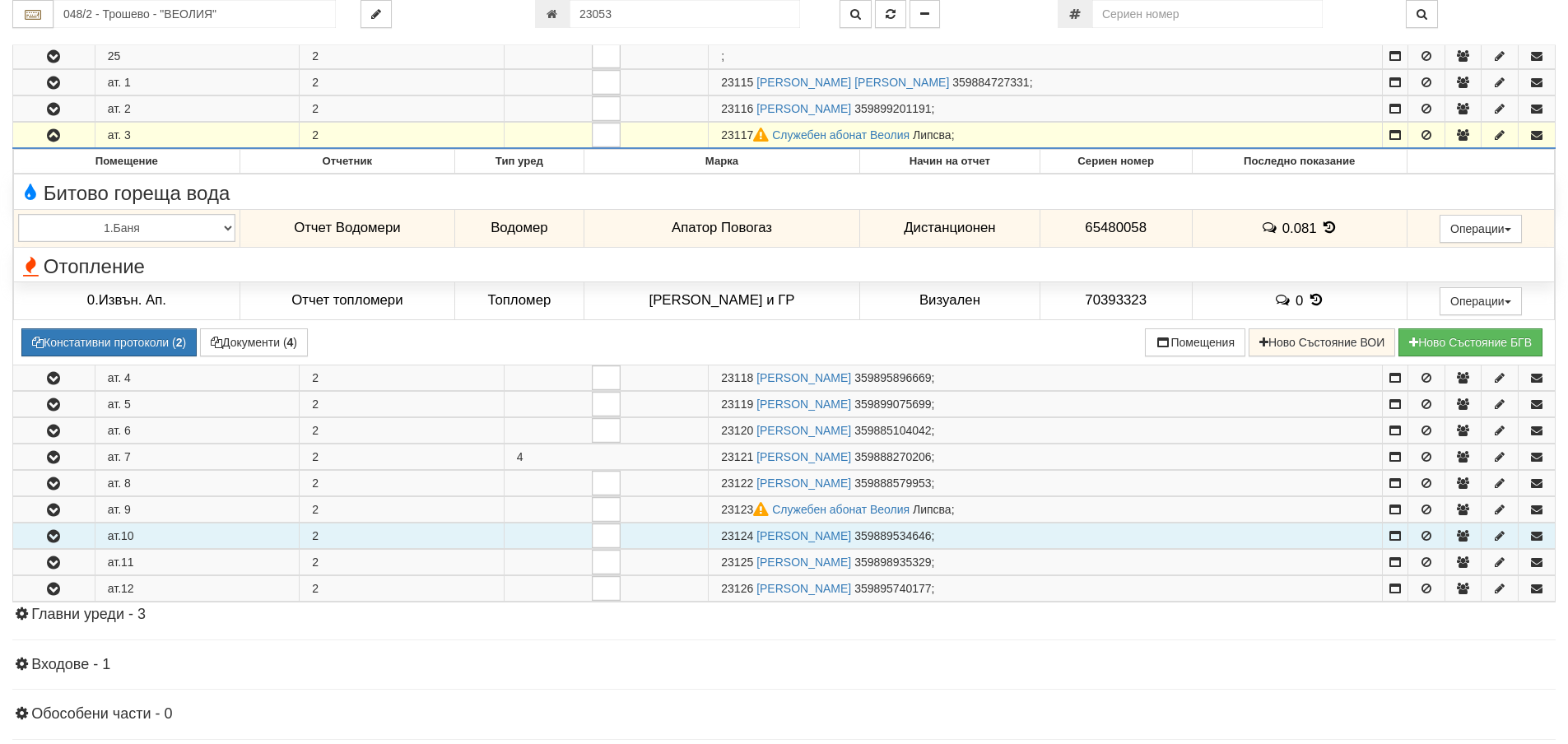
scroll to position [1398, 0]
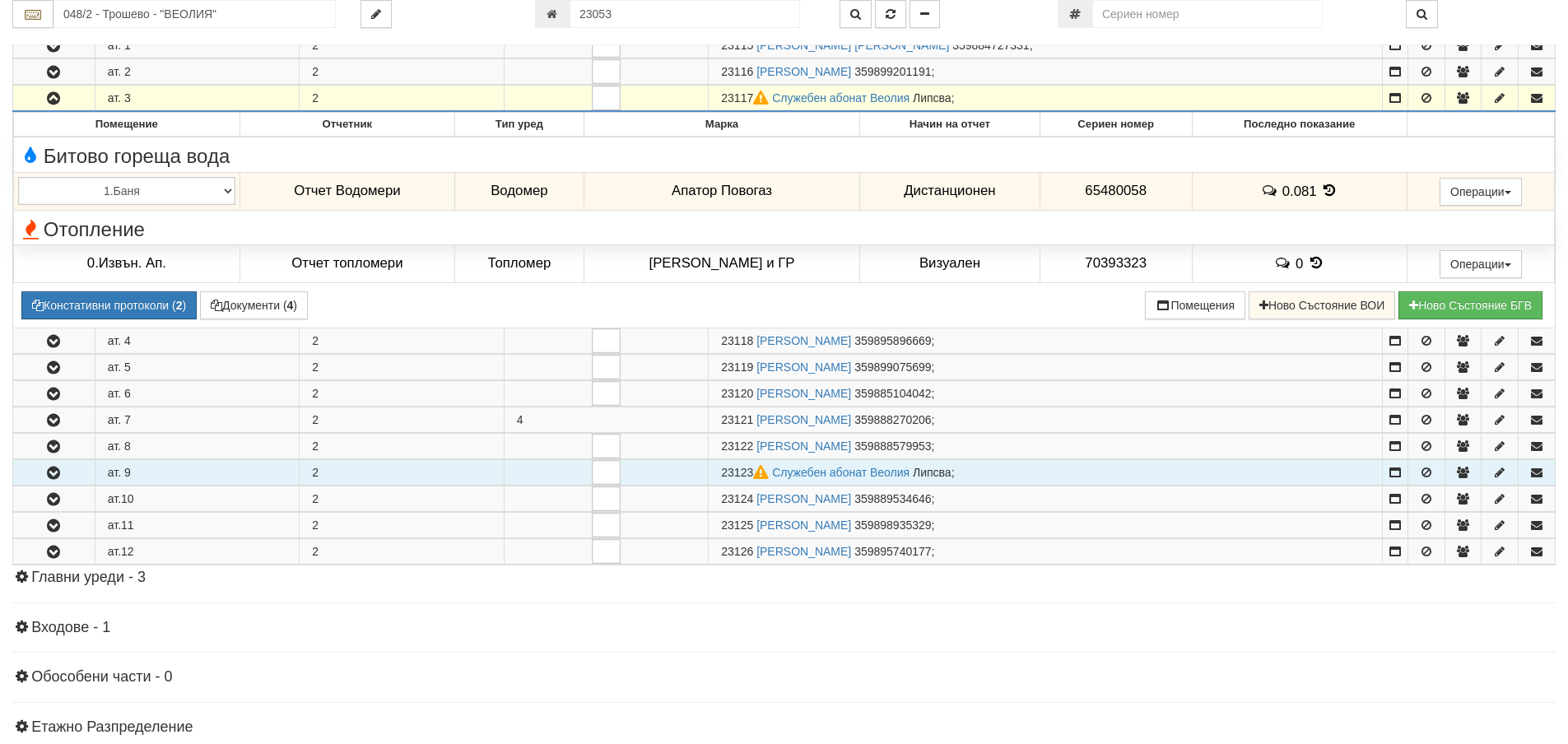
click at [64, 475] on icon "button" at bounding box center [53, 473] width 20 height 11
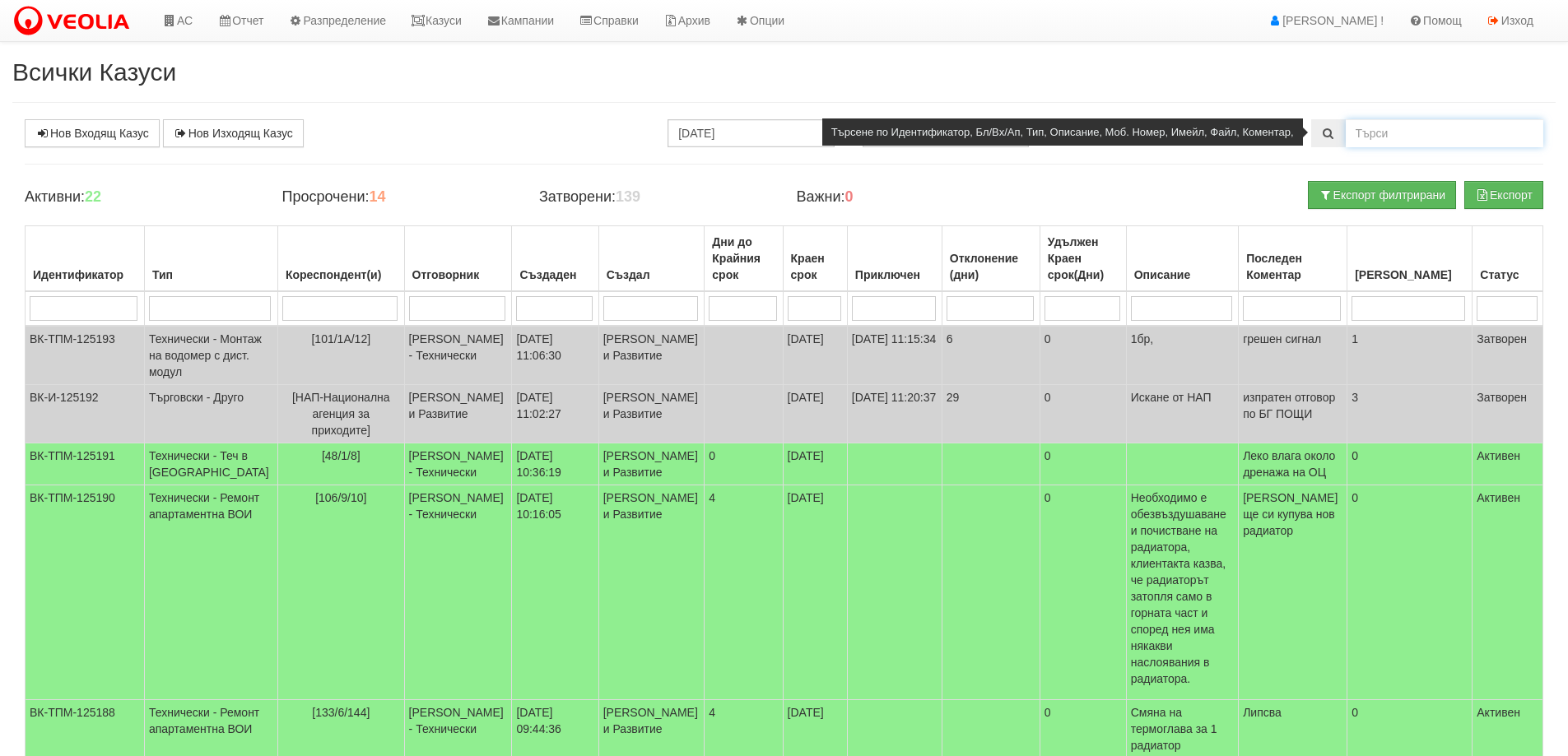
click at [1376, 138] on input "text" at bounding box center [1444, 133] width 197 height 28
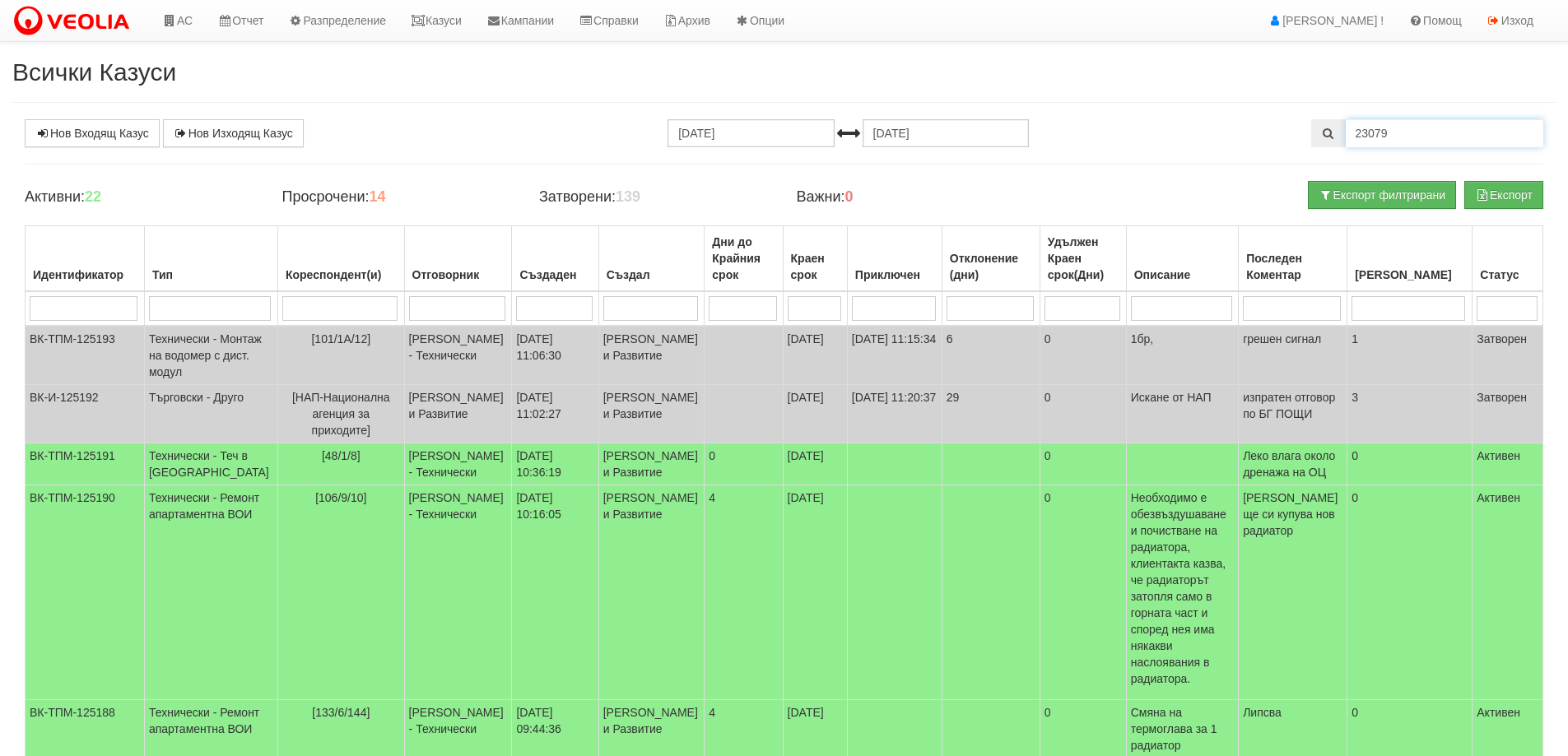
type input "23079"
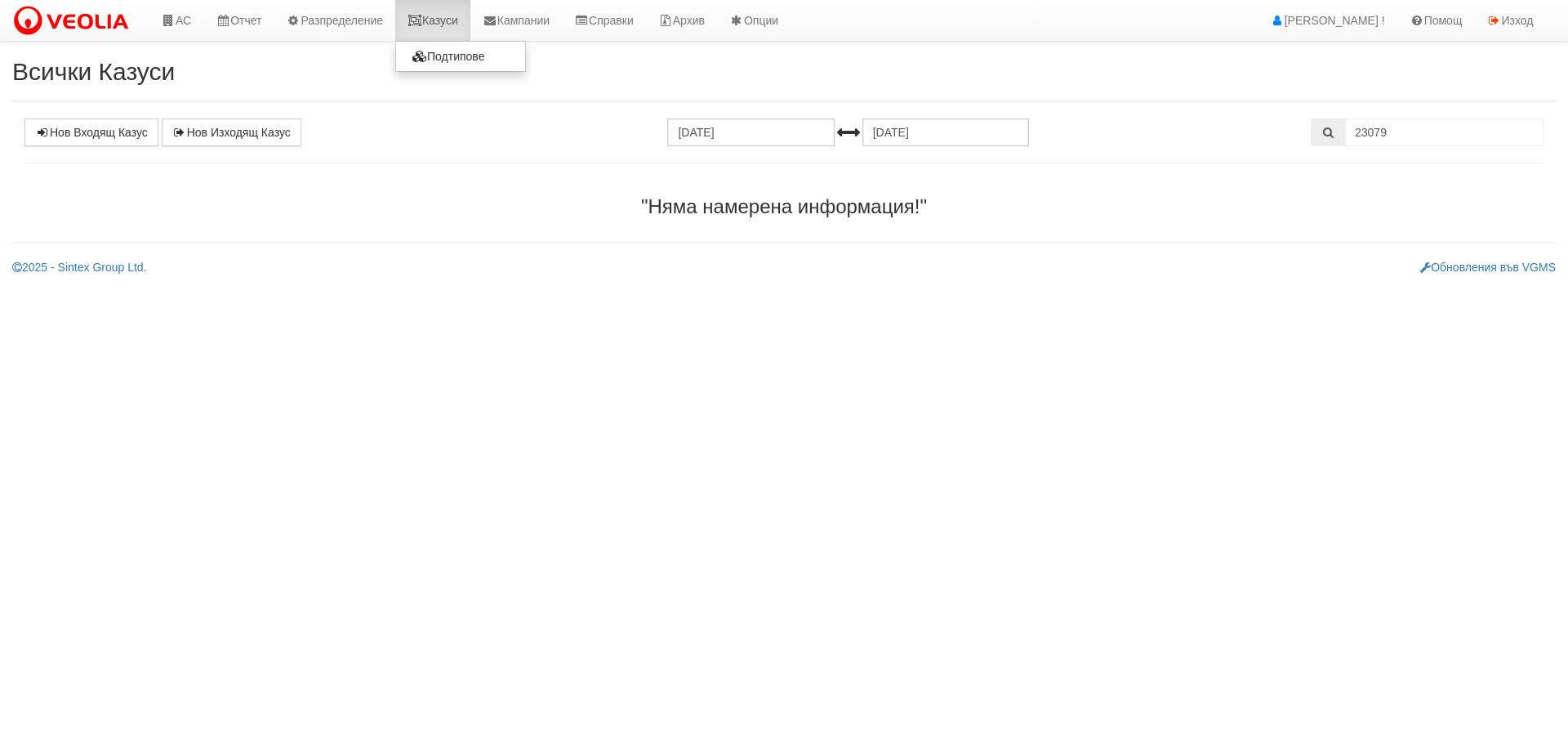
click at [451, 23] on link "Казуси" at bounding box center [433, 21] width 75 height 41
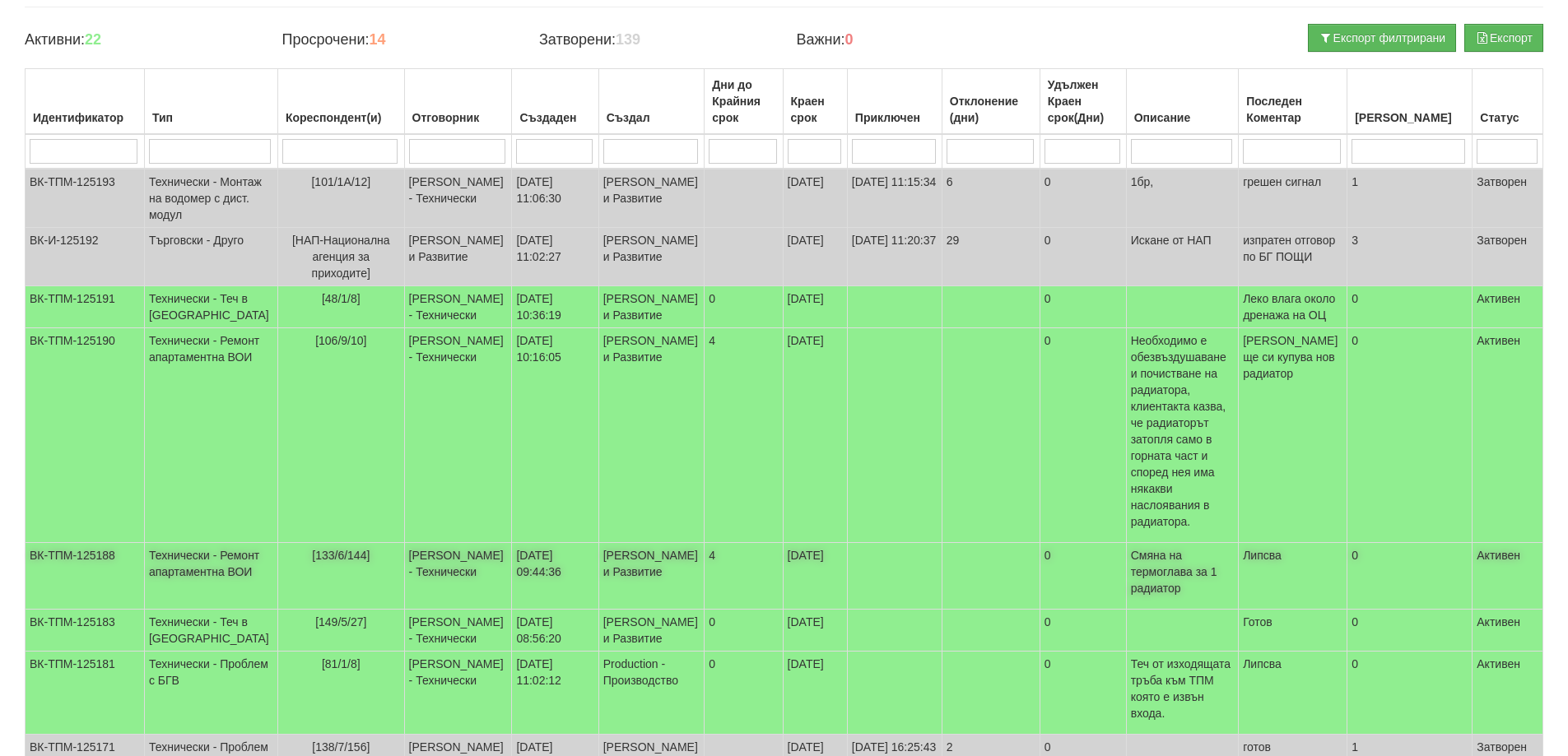
scroll to position [164, 0]
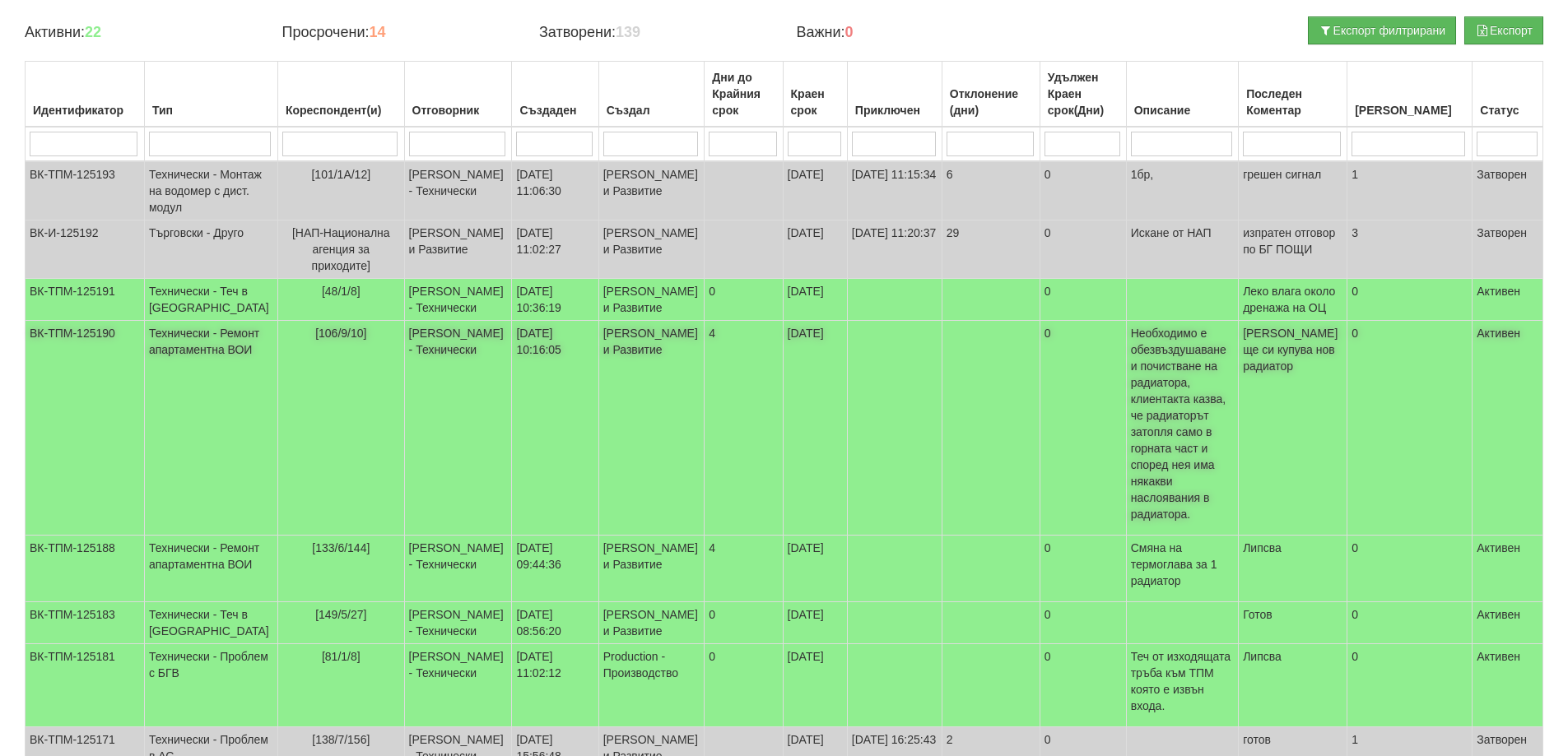
click at [199, 432] on td "Технически - Ремонт апартаментна ВОИ" at bounding box center [210, 428] width 134 height 214
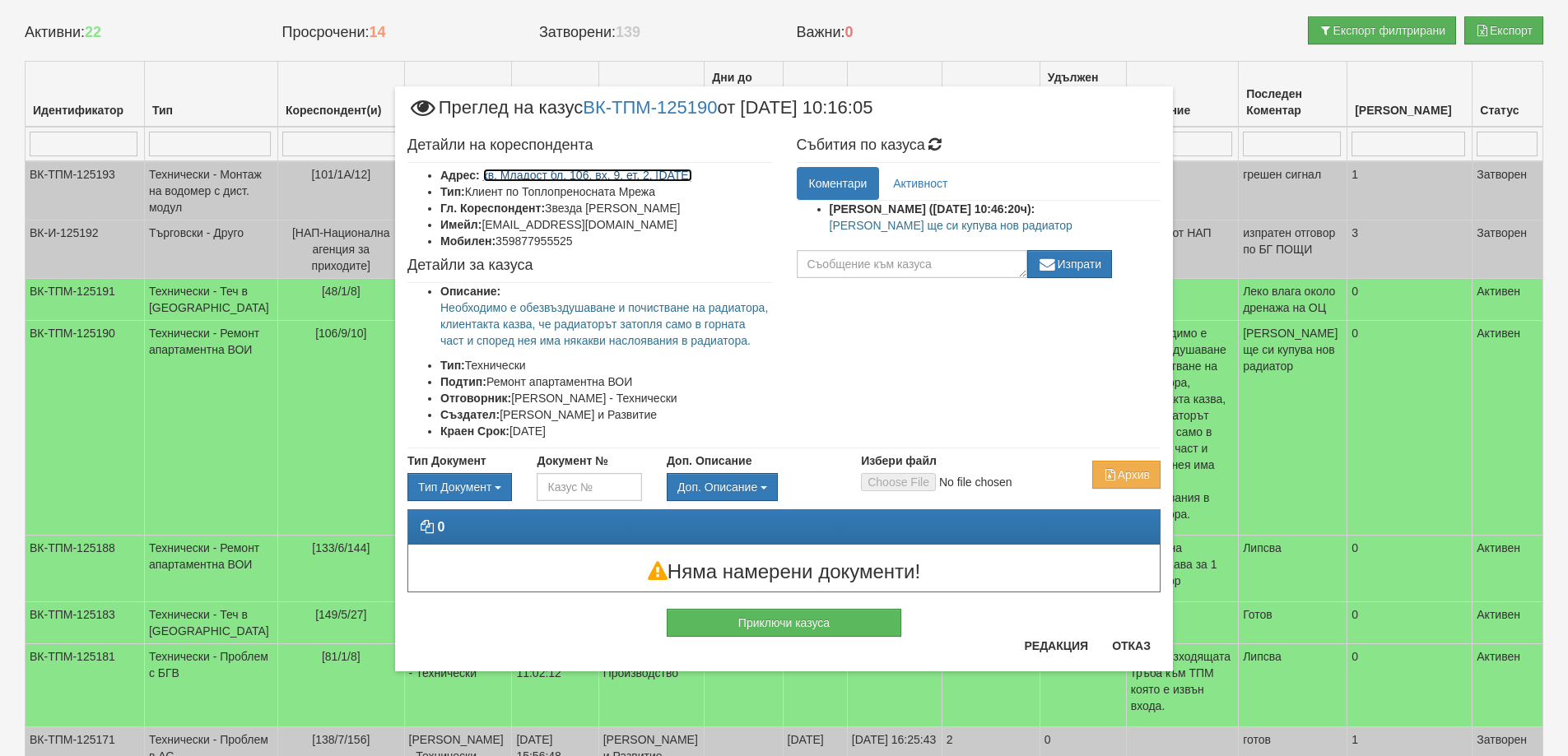
click at [549, 177] on link "кв. Младост бл. 106, вх. 9, ет. 2, ап. 10" at bounding box center [588, 175] width 209 height 13
click at [1132, 647] on button "Отказ" at bounding box center [1131, 646] width 59 height 27
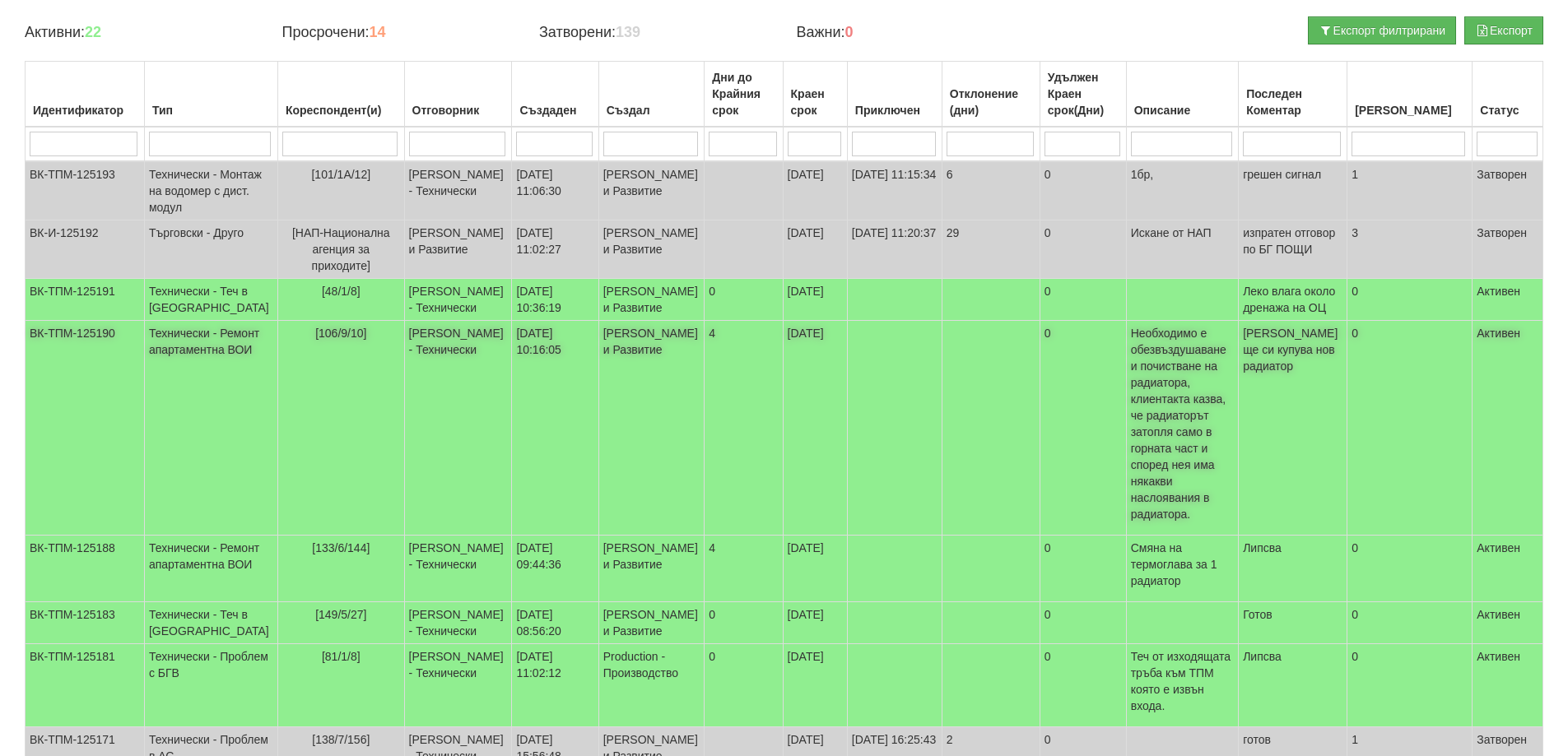
scroll to position [0, 0]
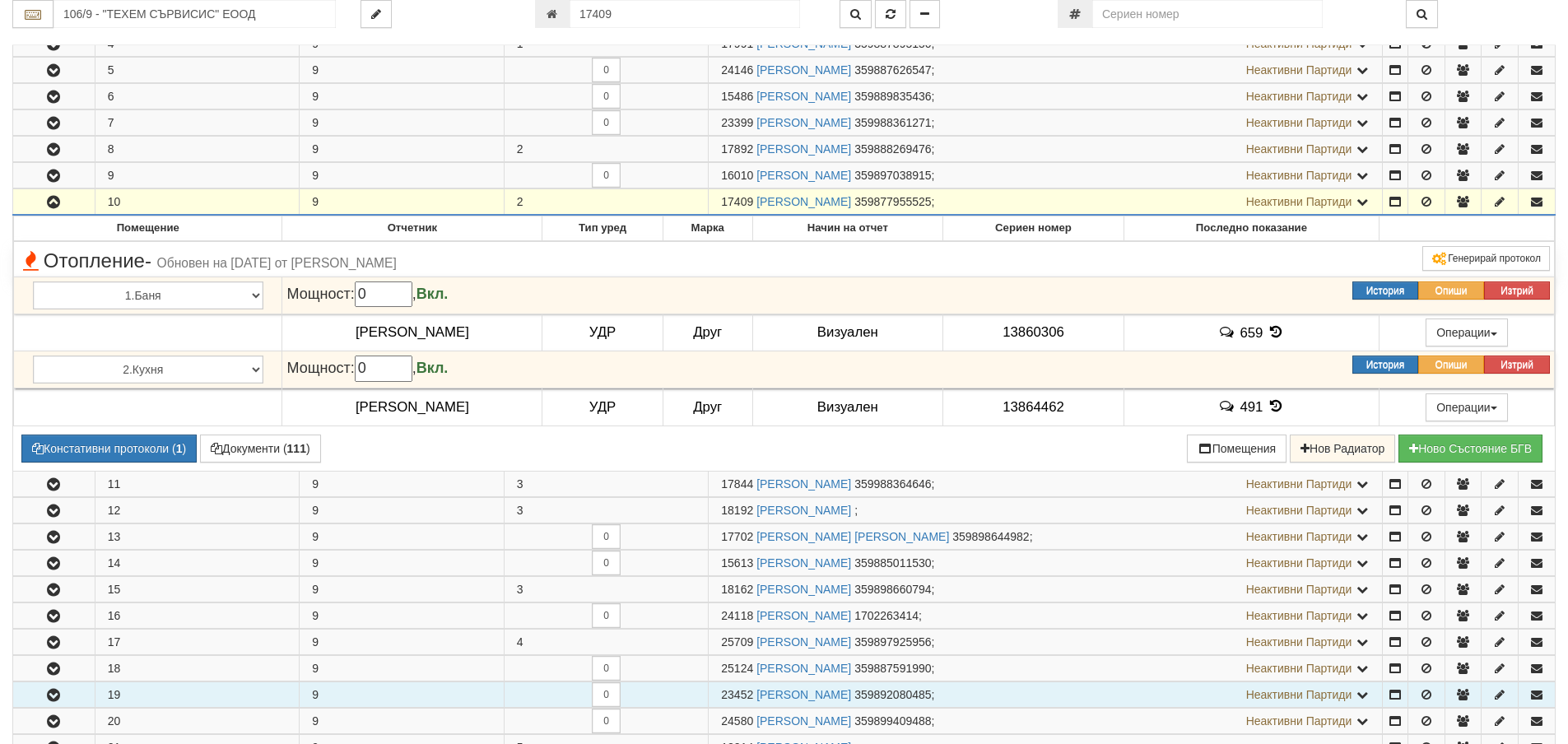
scroll to position [397, 0]
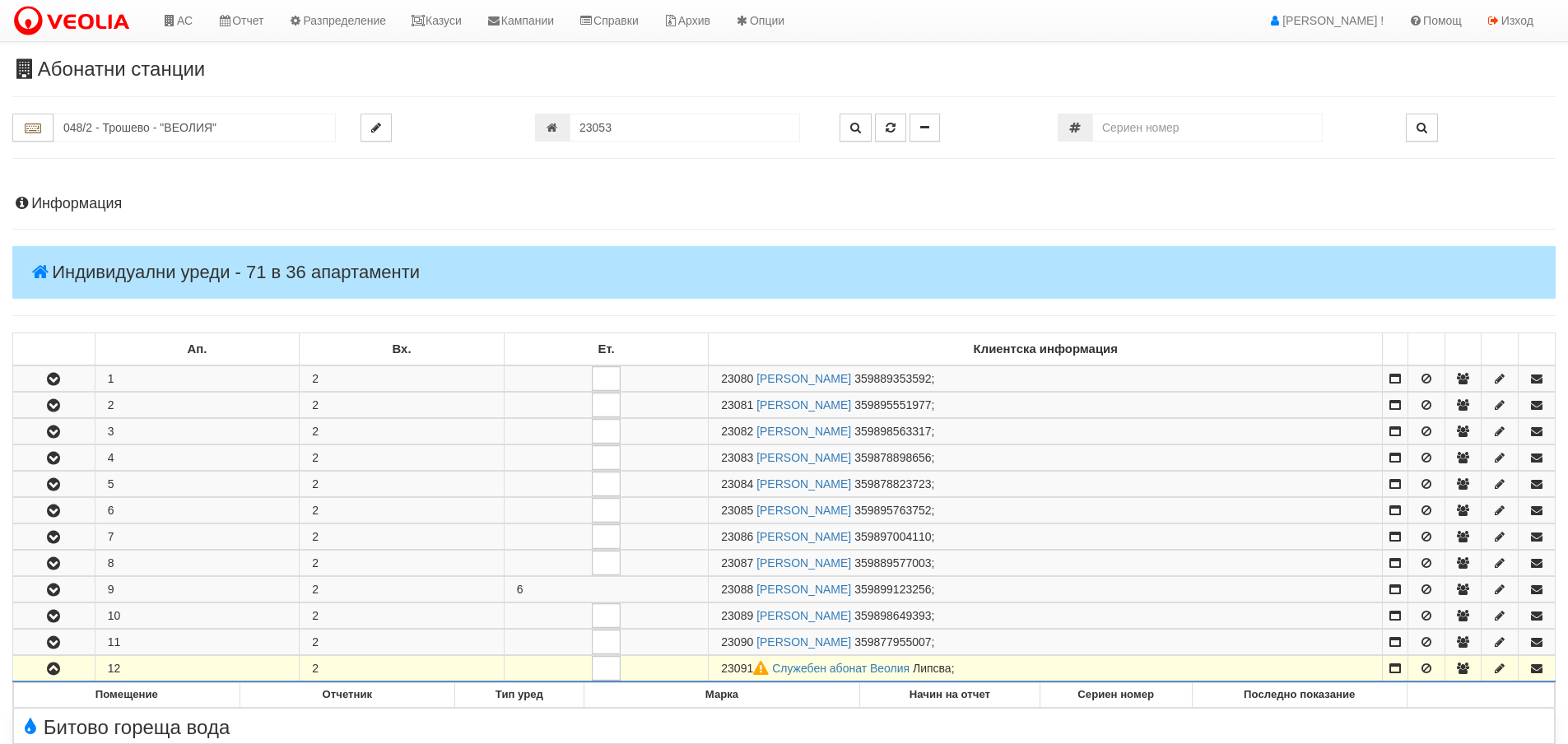
click at [84, 114] on input "048/2 - Трошево - "ВЕОЛИЯ"" at bounding box center [195, 127] width 283 height 28
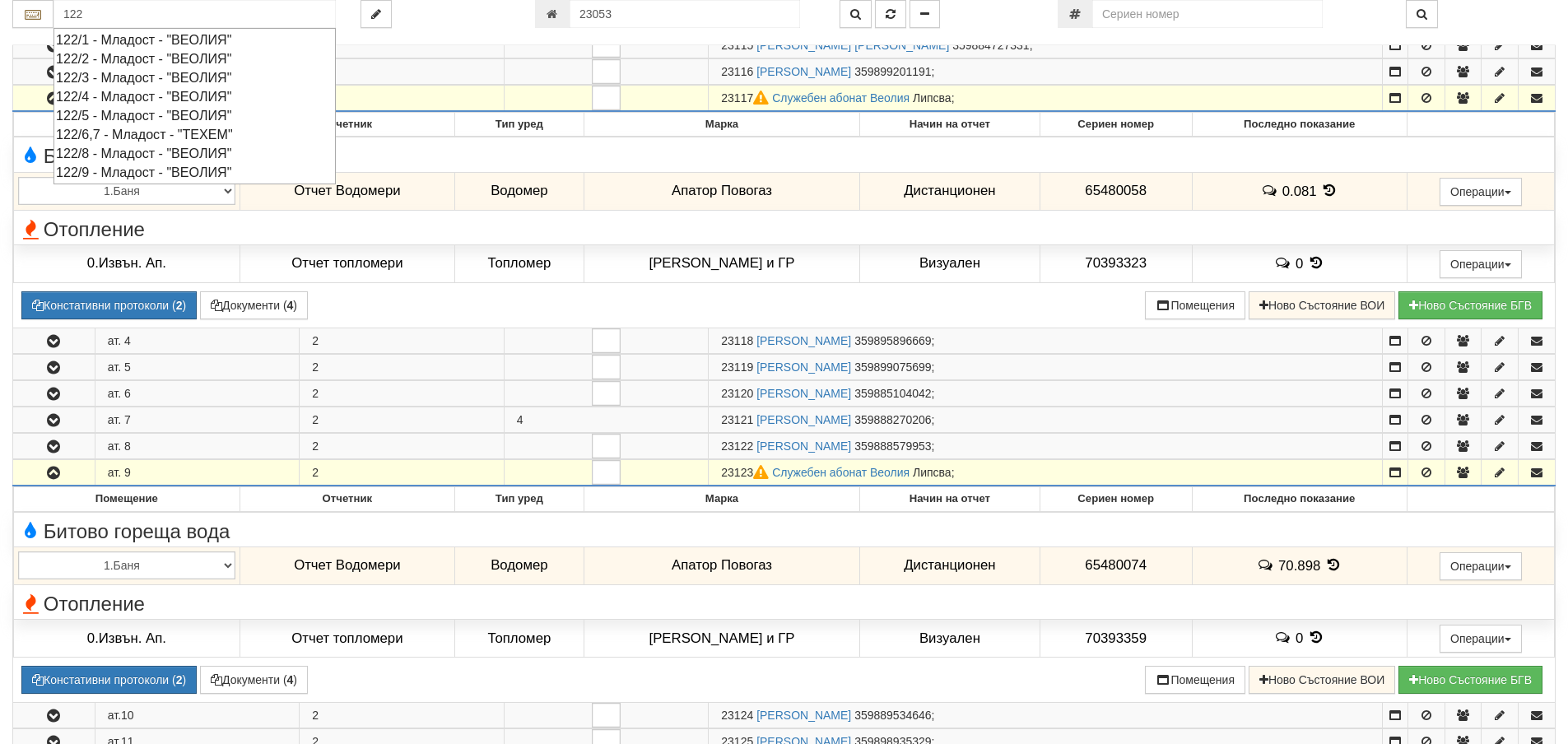
click at [99, 13] on input "122" at bounding box center [195, 14] width 283 height 28
click at [111, 157] on div "122/8 - Младост - "ВЕОЛИЯ"" at bounding box center [195, 153] width 277 height 19
type input "122/8 - Младост - "ВЕОЛИЯ""
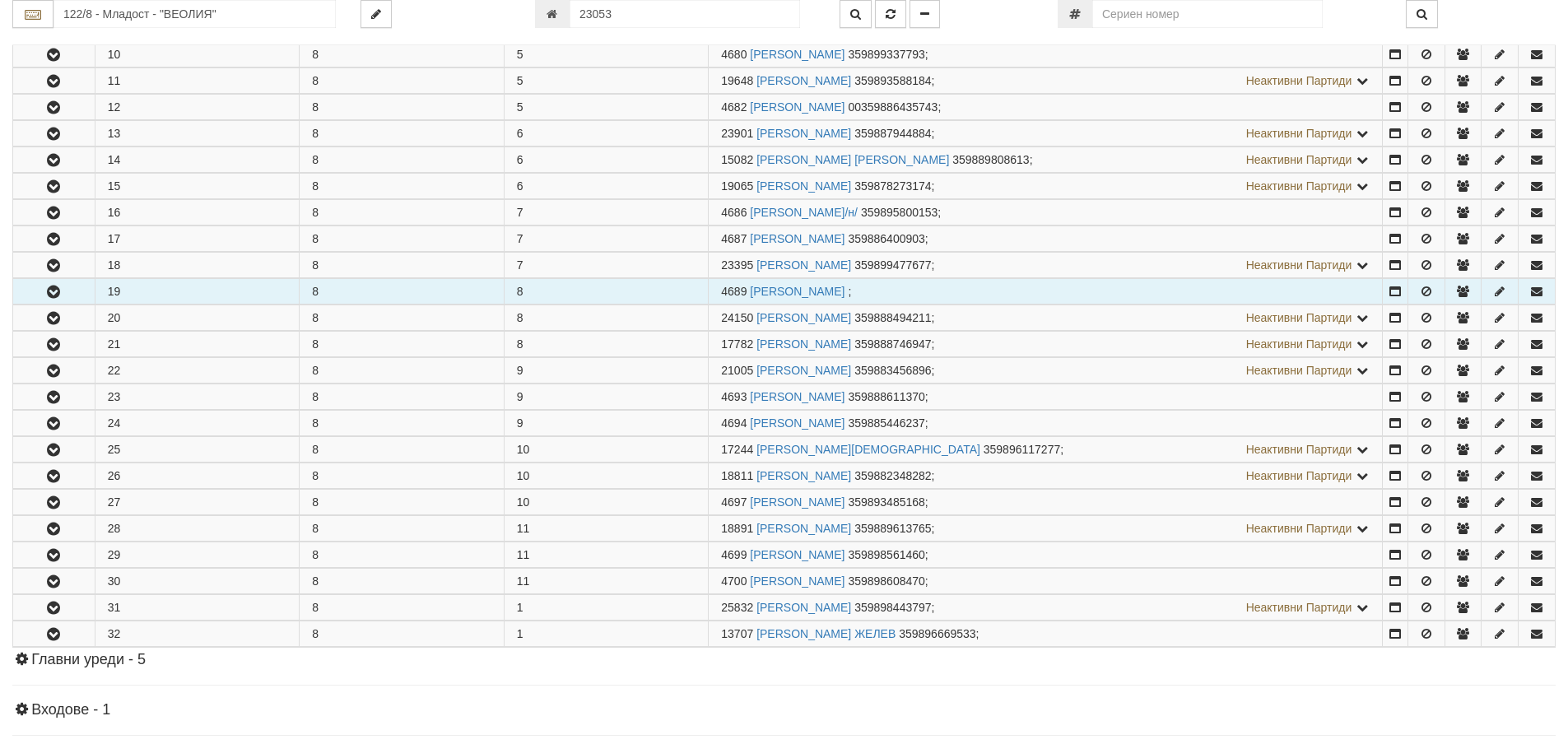
scroll to position [576, 0]
